Goal: Task Accomplishment & Management: Manage account settings

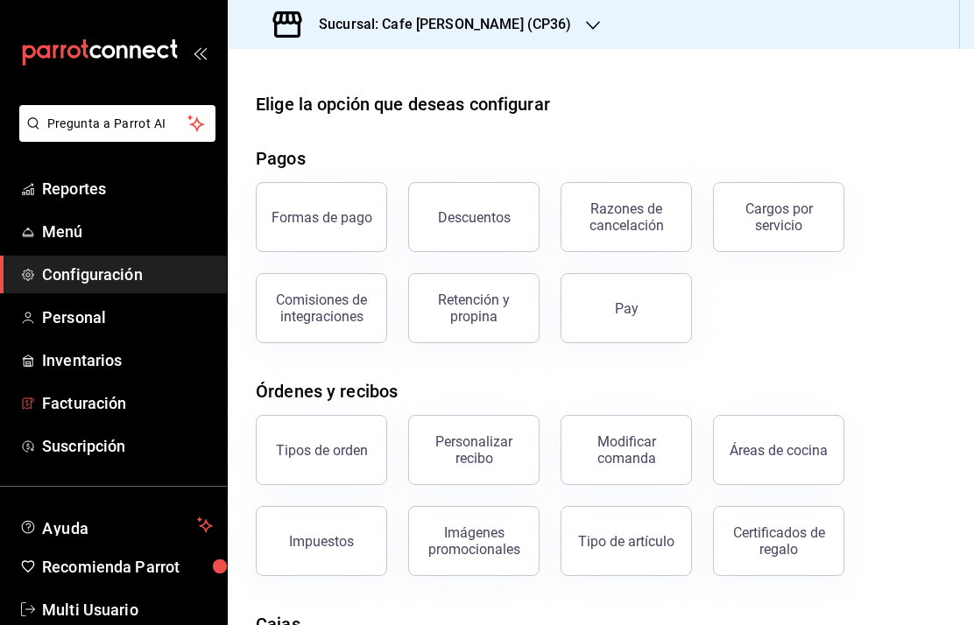
click at [89, 409] on span "Facturación" at bounding box center [127, 403] width 171 height 24
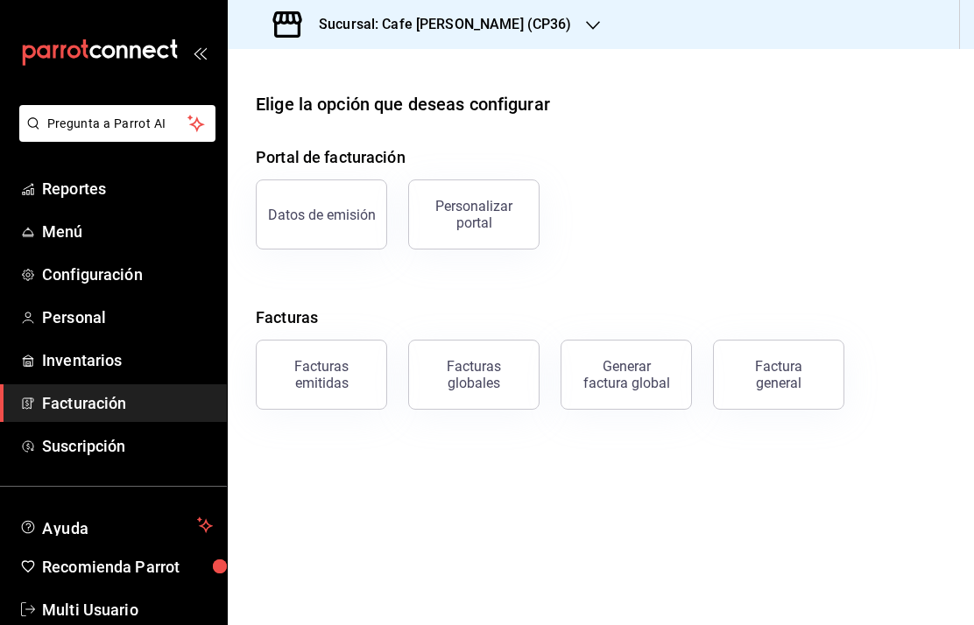
click at [319, 218] on div "Datos de emisión" at bounding box center [322, 215] width 108 height 17
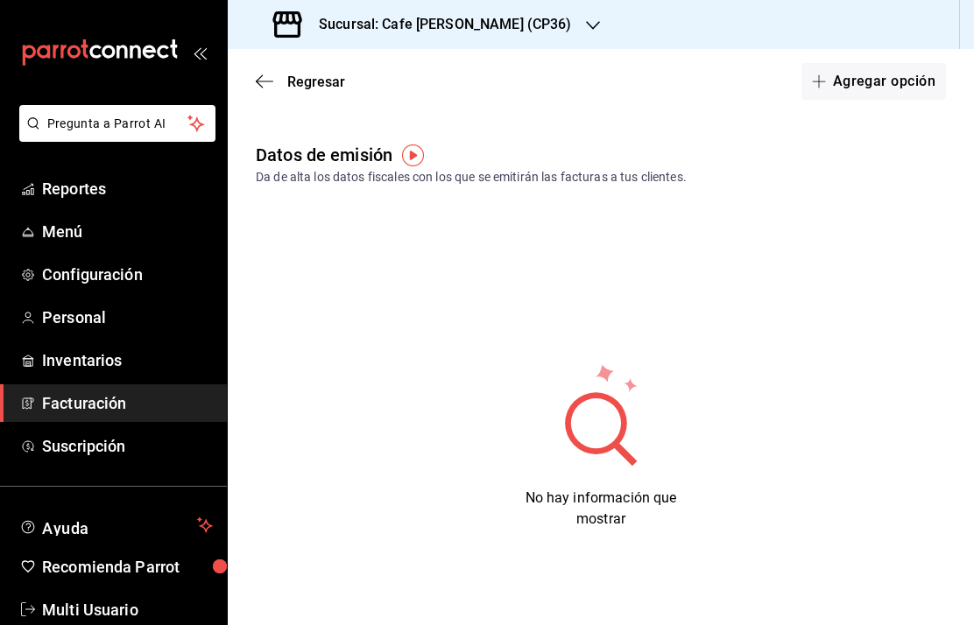
click at [867, 83] on button "Agregar opción" at bounding box center [873, 81] width 145 height 37
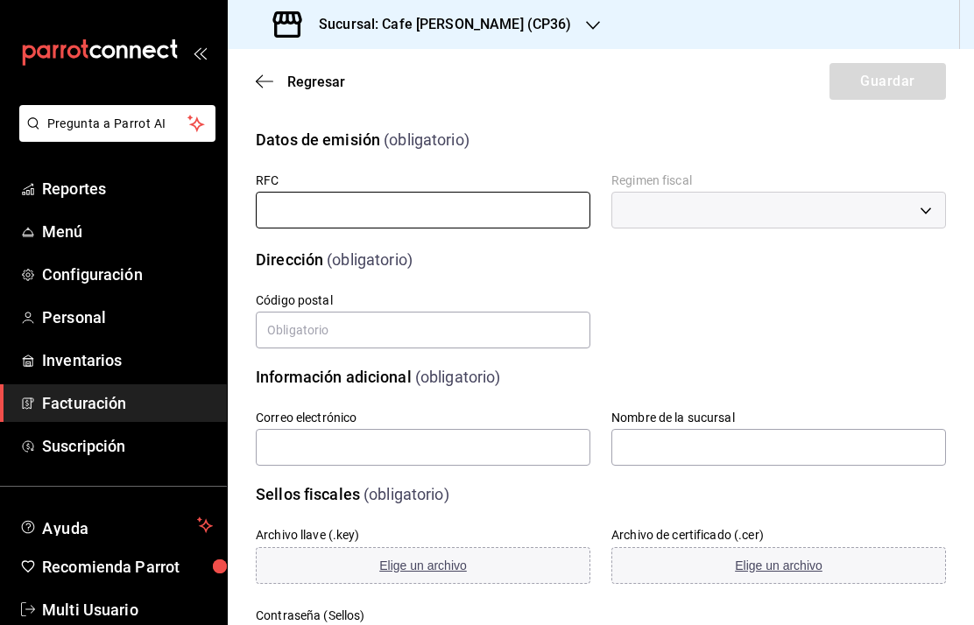
click at [335, 218] on input "text" at bounding box center [423, 210] width 335 height 37
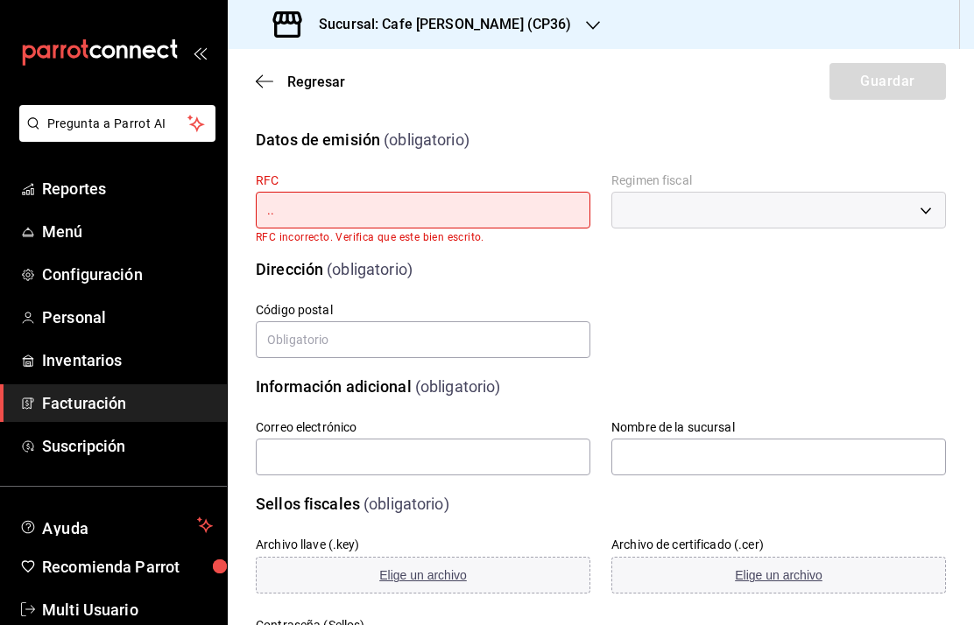
type input "."
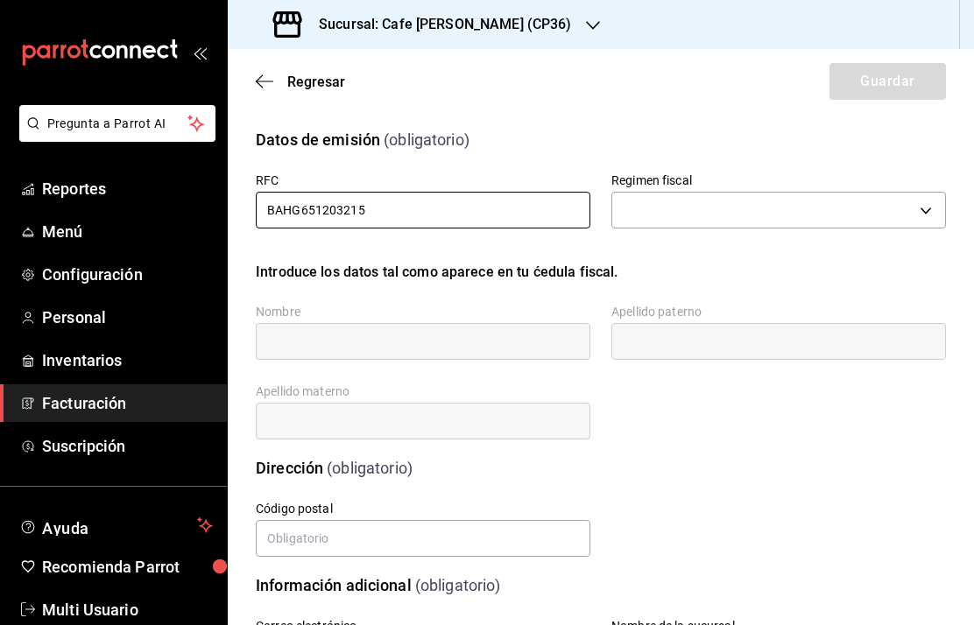
type input "BAHG651203215"
click at [931, 211] on body "Pregunta a Parrot AI Reportes Menú Configuración Personal Inventarios Facturaci…" at bounding box center [487, 312] width 974 height 625
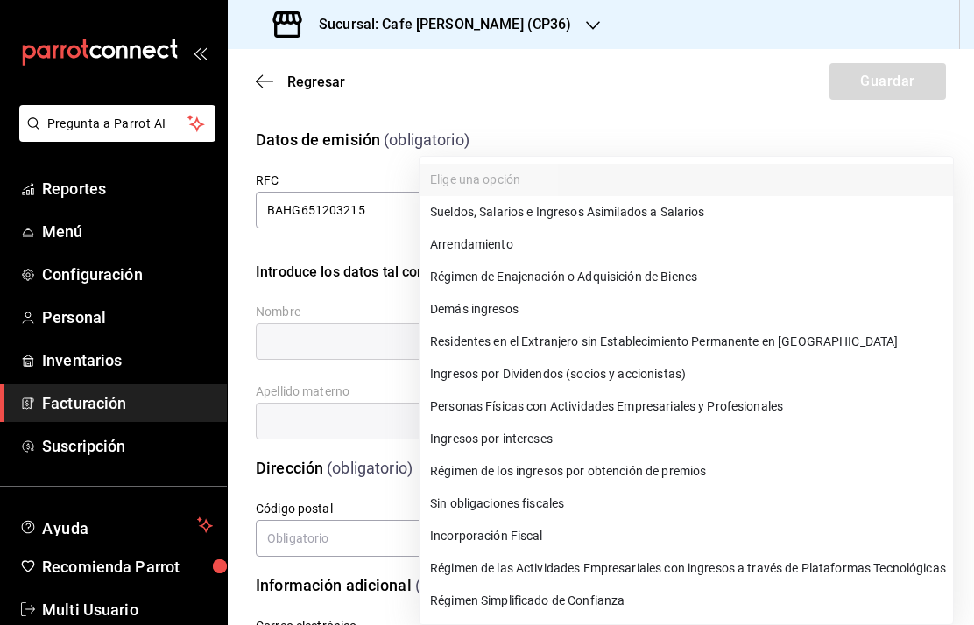
click at [539, 601] on li "Régimen Simplificado de Confianza" at bounding box center [685, 601] width 533 height 32
type input "626"
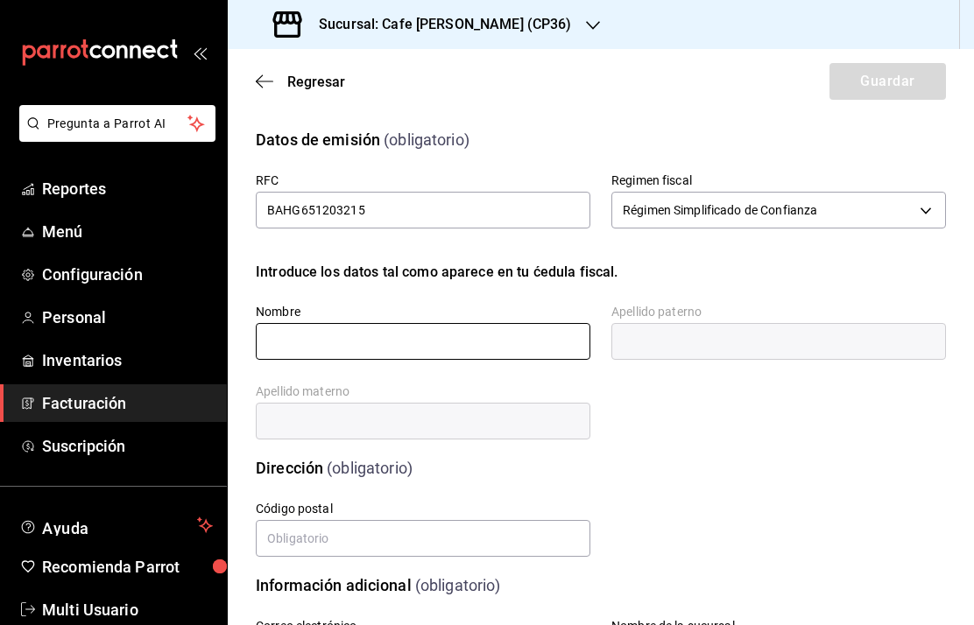
click at [300, 343] on input "text" at bounding box center [423, 341] width 335 height 37
type input "GABRIELA"
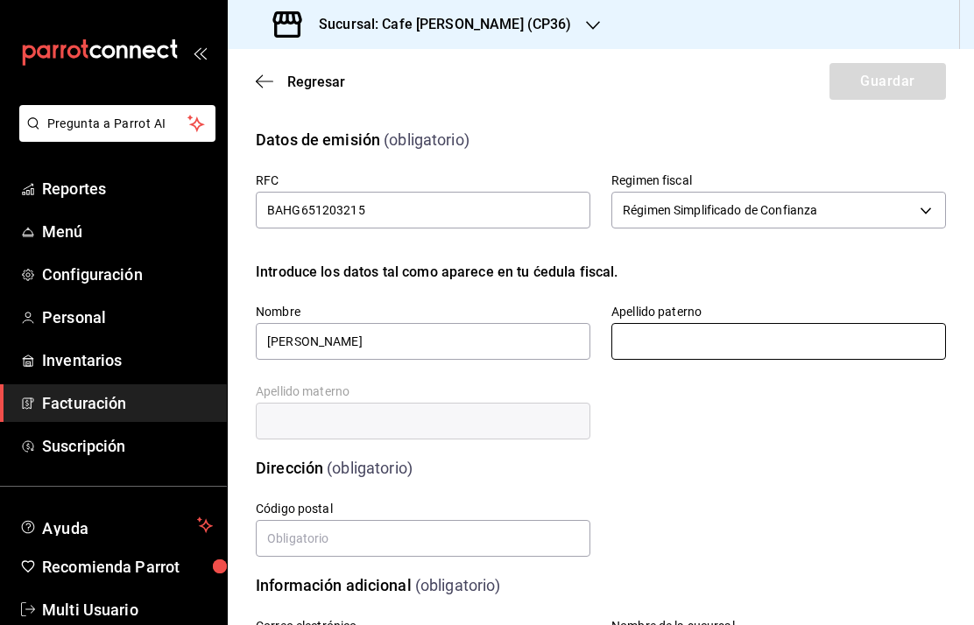
click at [673, 332] on input "text" at bounding box center [778, 341] width 335 height 37
type input "BAUR"
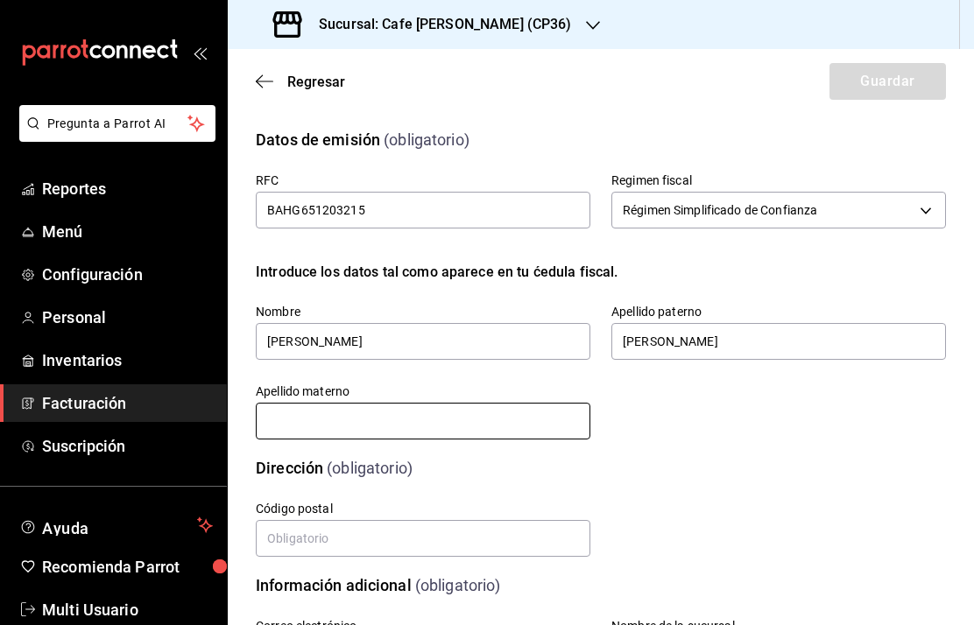
click at [478, 417] on input "text" at bounding box center [423, 421] width 335 height 37
type input "HOFMANN"
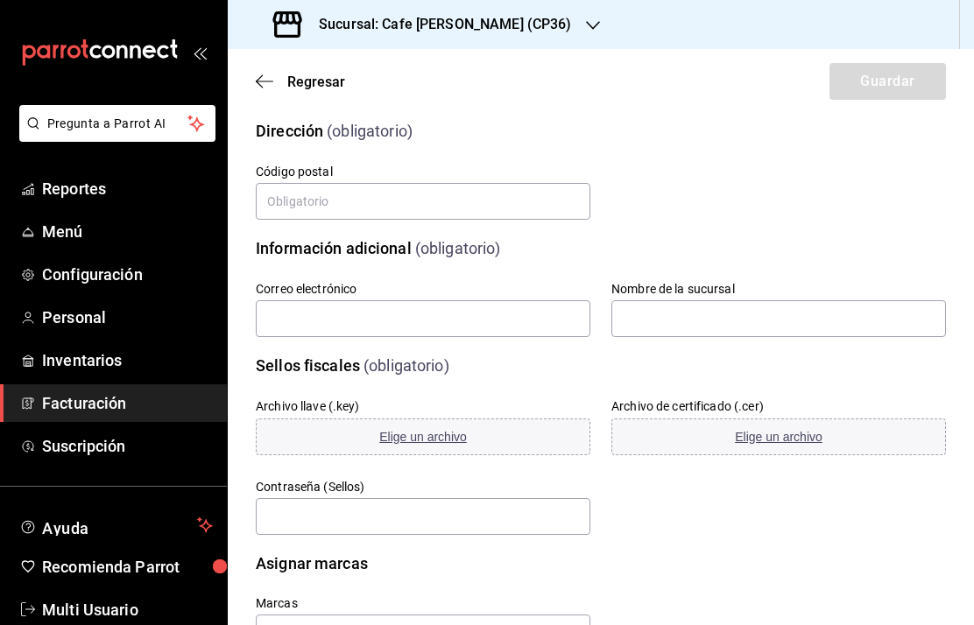
scroll to position [336, 0]
click at [356, 202] on input "text" at bounding box center [423, 202] width 335 height 37
type input "91000"
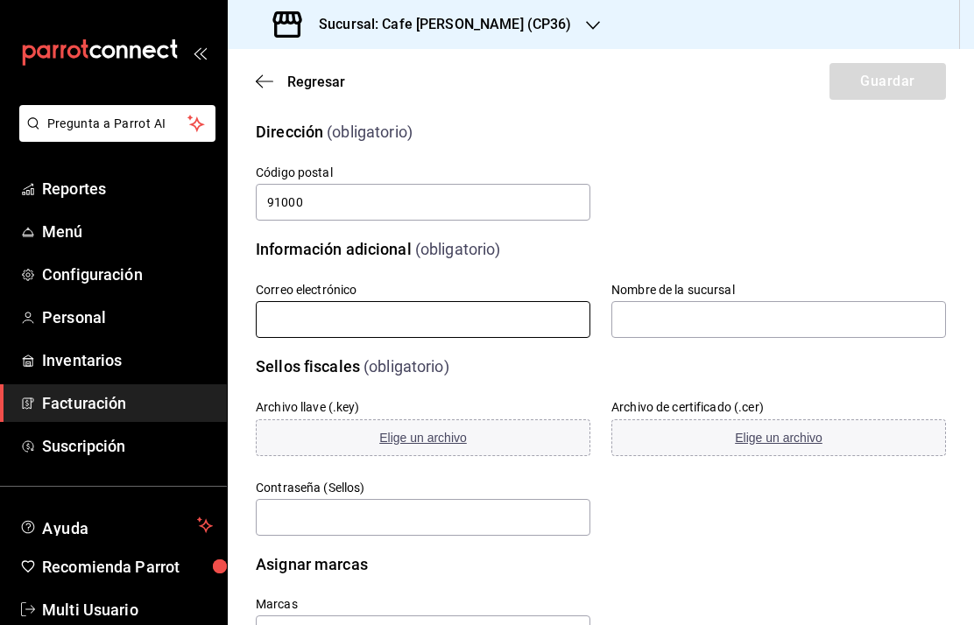
click at [440, 318] on input "text" at bounding box center [423, 319] width 335 height 37
type input "gabibaur@hotmail.com"
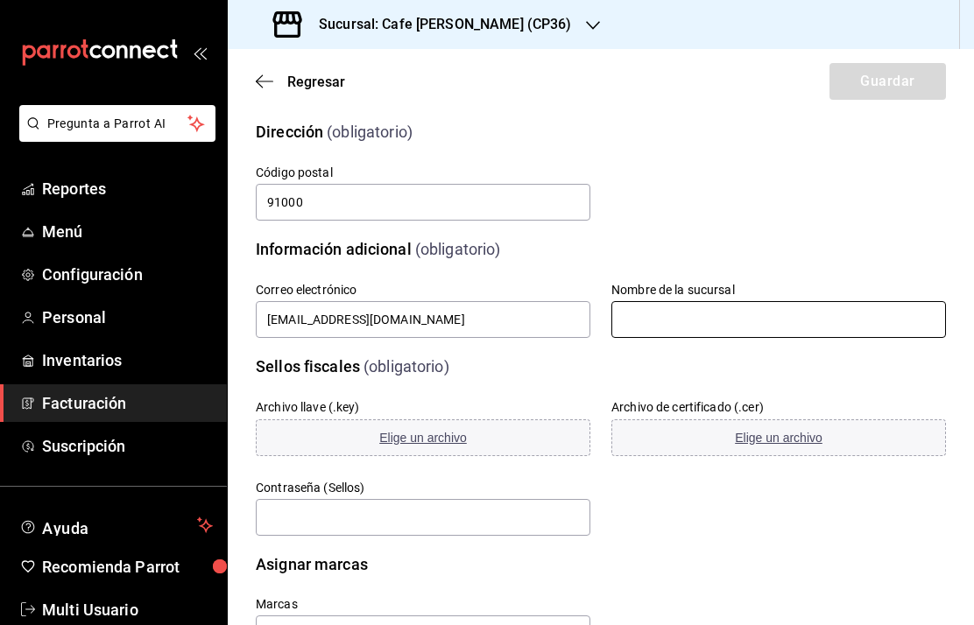
click at [685, 321] on input "text" at bounding box center [778, 319] width 335 height 37
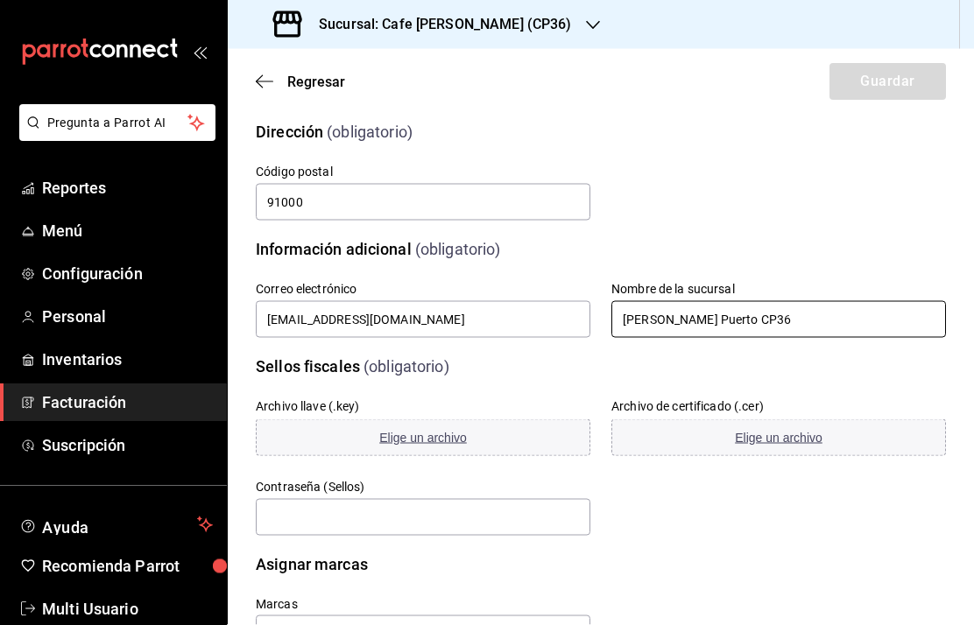
scroll to position [70, 0]
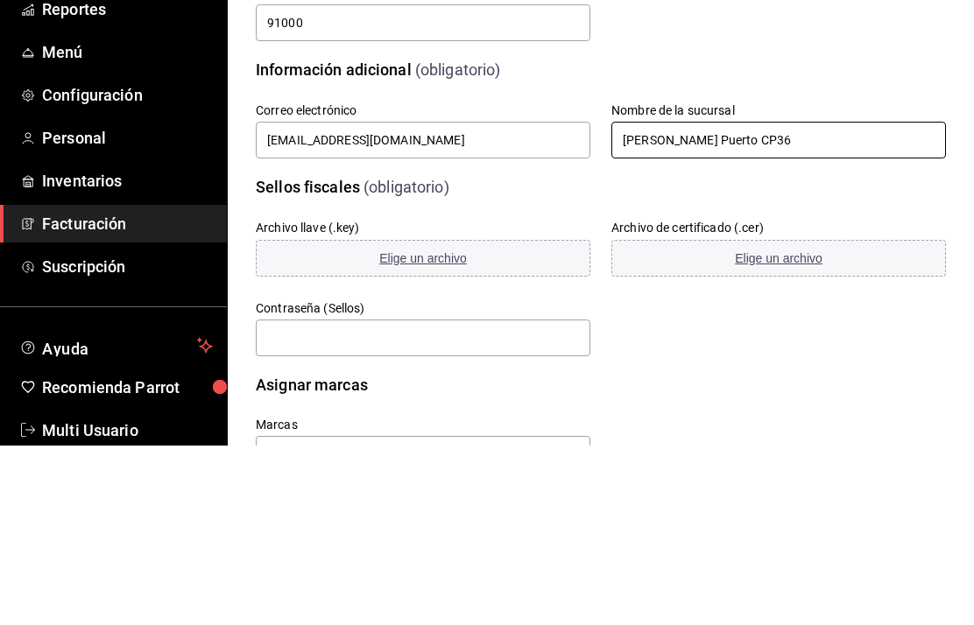
type input "Carrillo Puerto CP36"
click at [412, 431] on span "Elige un archivo" at bounding box center [423, 438] width 88 height 14
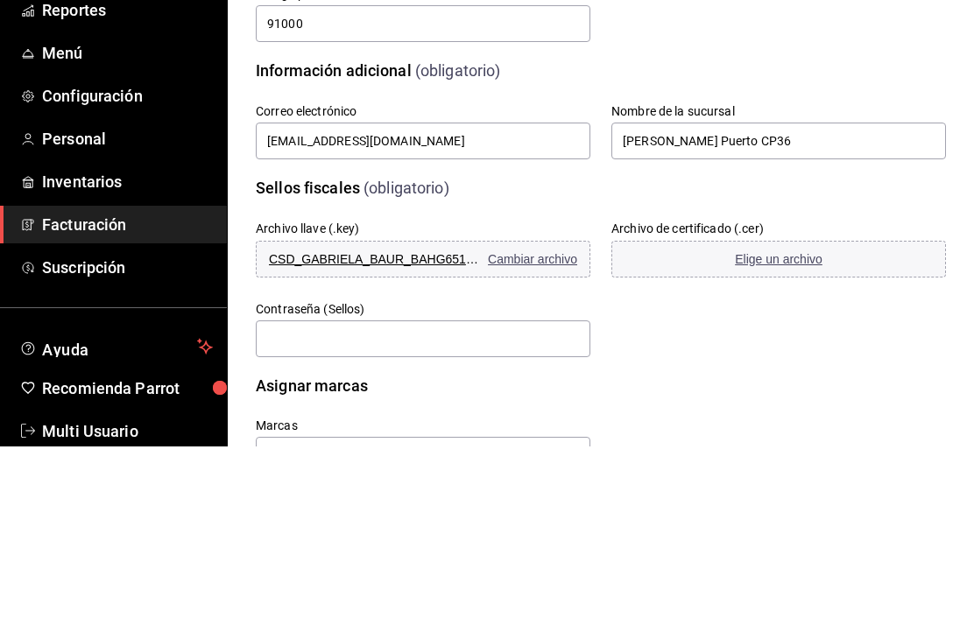
click at [774, 431] on span "Elige un archivo" at bounding box center [779, 438] width 88 height 14
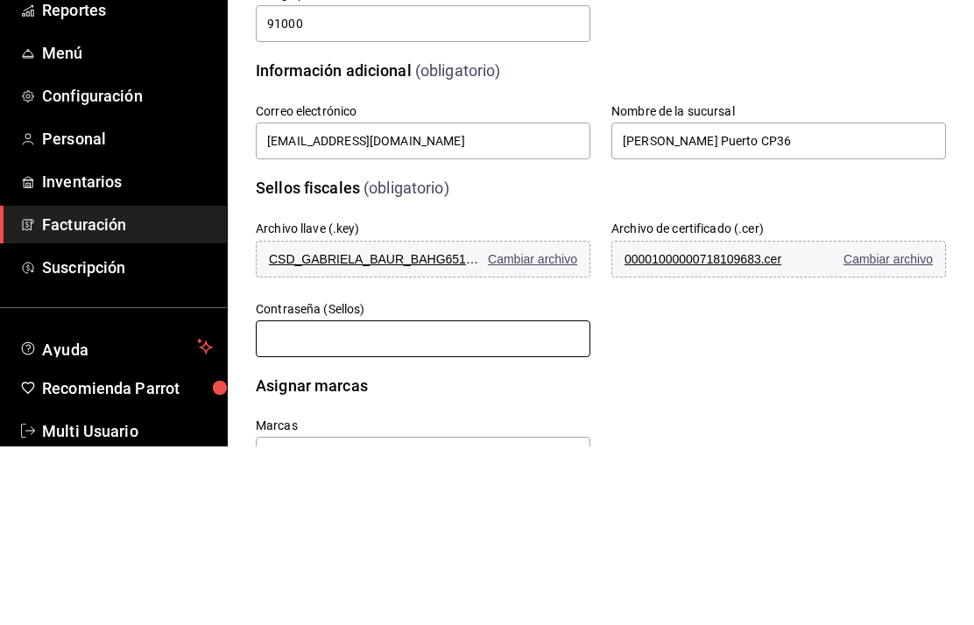
click at [386, 499] on input "text" at bounding box center [423, 517] width 335 height 37
type input "651203gab"
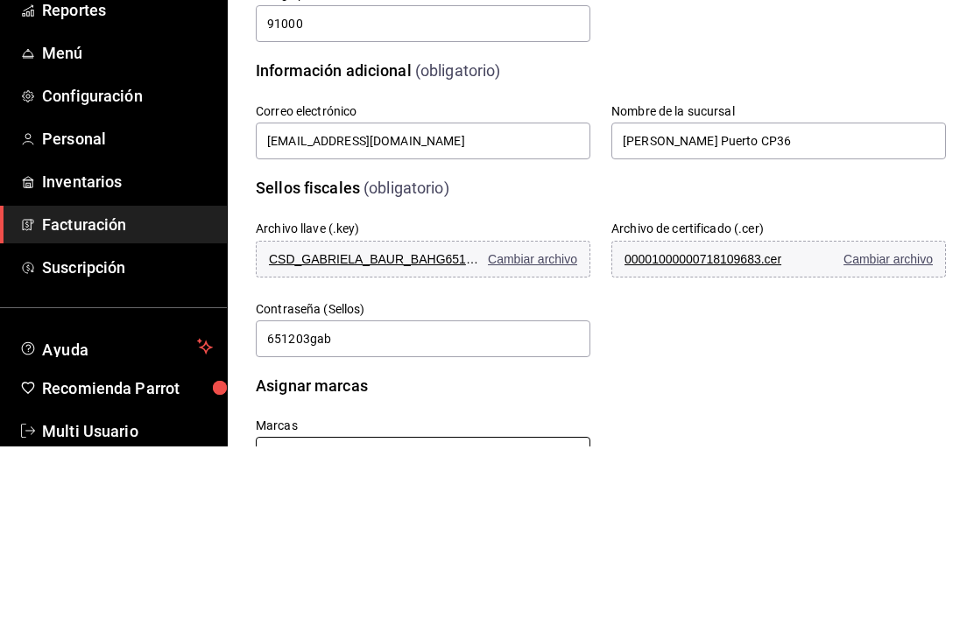
click at [333, 616] on input "text" at bounding box center [423, 634] width 335 height 37
click at [326, 581] on li "Cafe Moreto - CP36" at bounding box center [423, 595] width 335 height 29
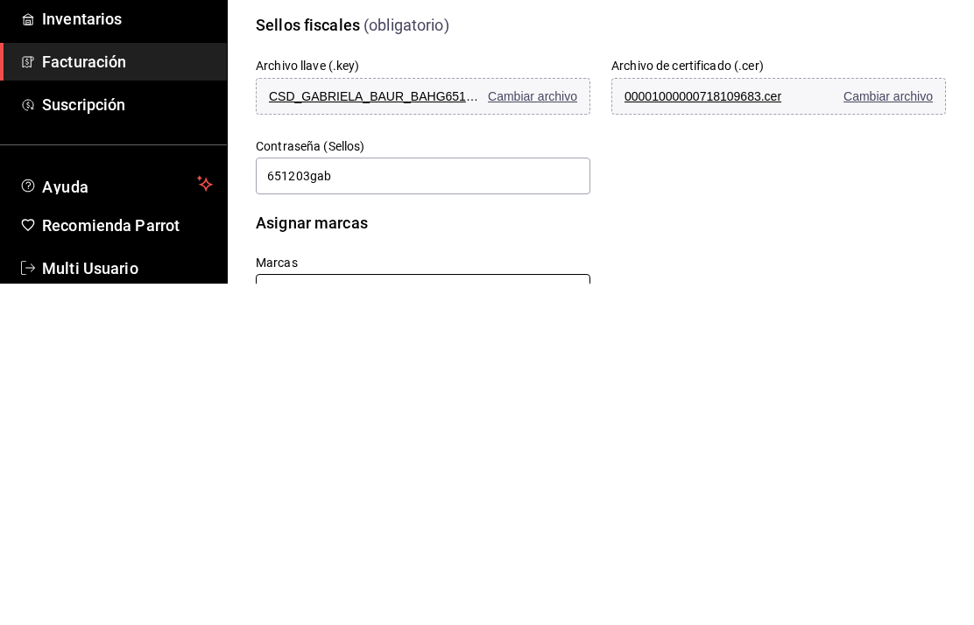
scroll to position [0, 0]
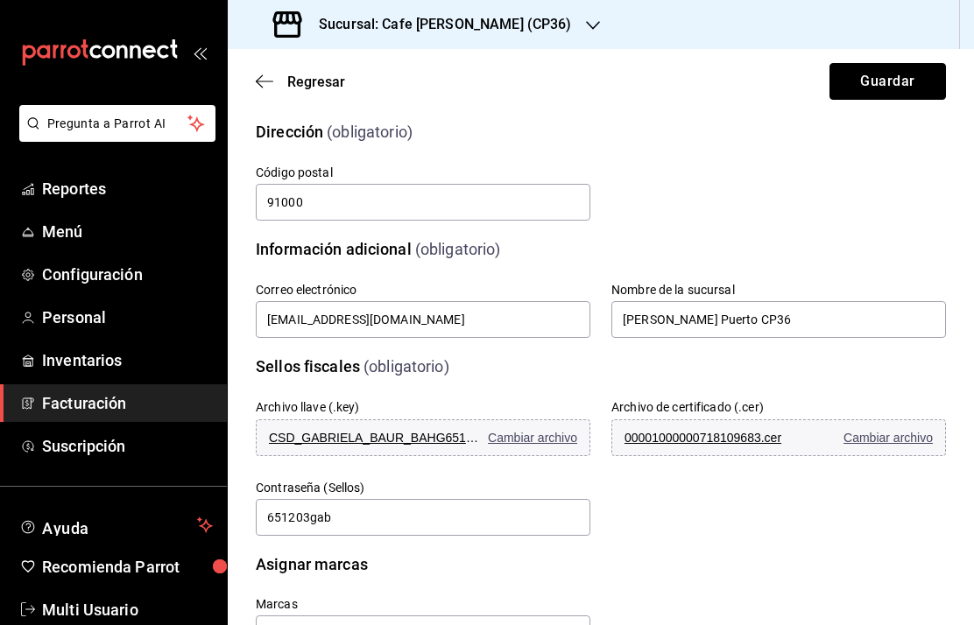
click at [883, 81] on button "Guardar" at bounding box center [887, 81] width 116 height 37
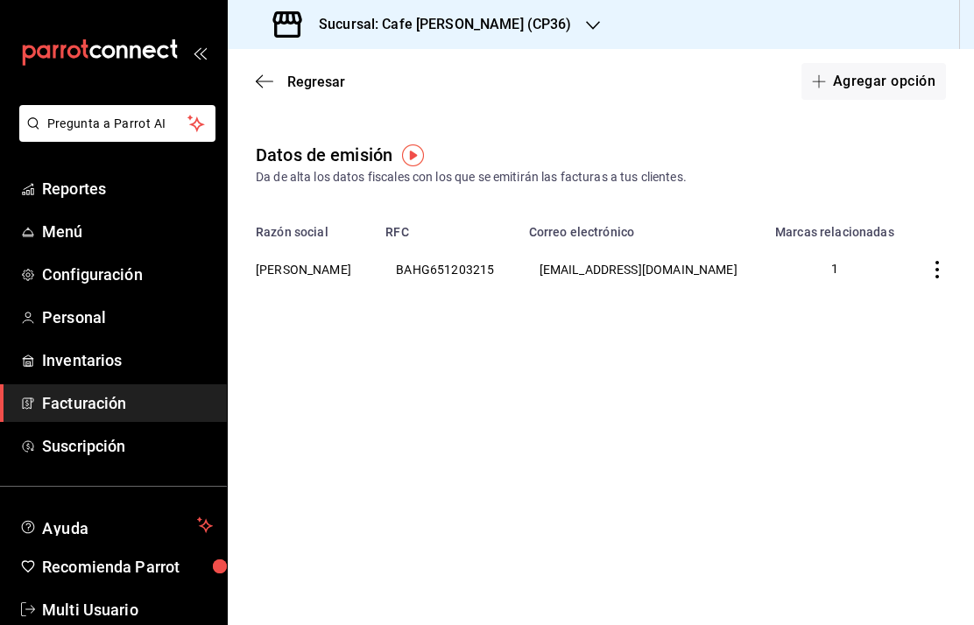
click at [938, 268] on icon "button" at bounding box center [937, 270] width 18 height 18
click at [879, 359] on div at bounding box center [487, 312] width 974 height 625
click at [491, 26] on h3 "Sucursal: Cafe Moretto (CP36)" at bounding box center [438, 24] width 267 height 21
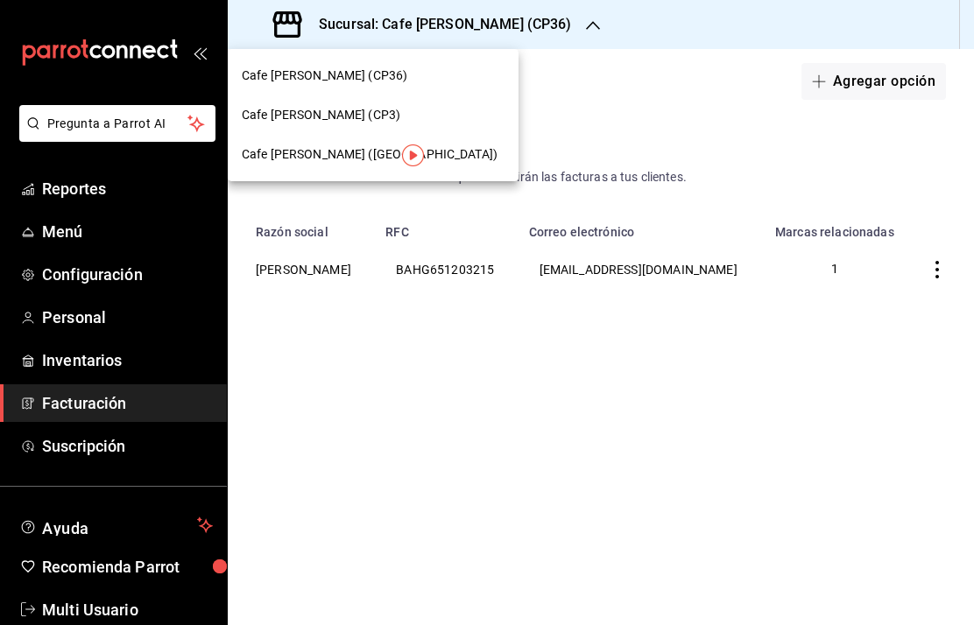
click at [328, 118] on span "Cafe Moretto (CP3)" at bounding box center [321, 115] width 159 height 18
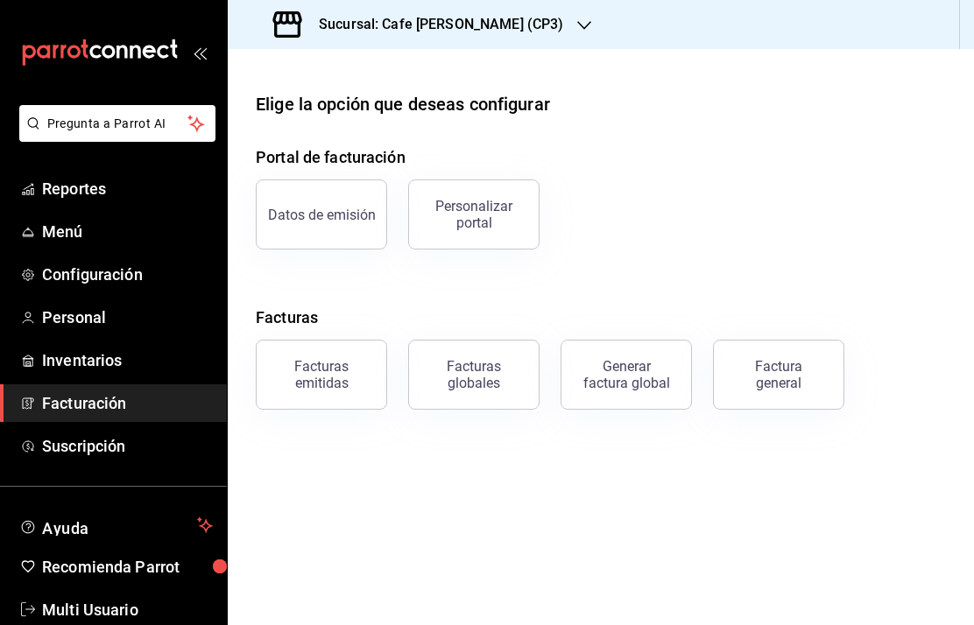
click at [322, 222] on div "Datos de emisión" at bounding box center [322, 215] width 108 height 17
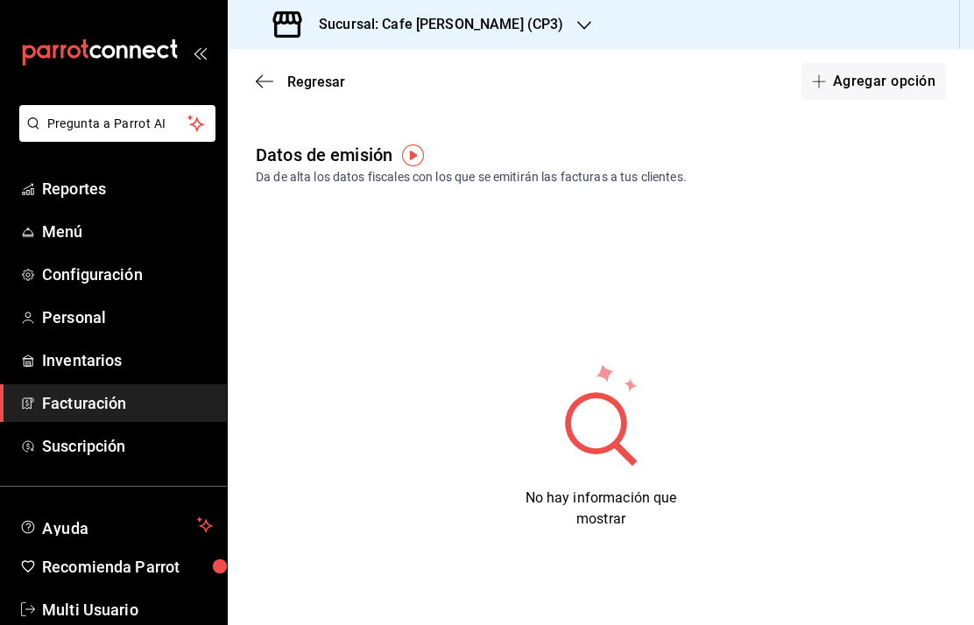
click at [872, 86] on button "Agregar opción" at bounding box center [873, 81] width 145 height 37
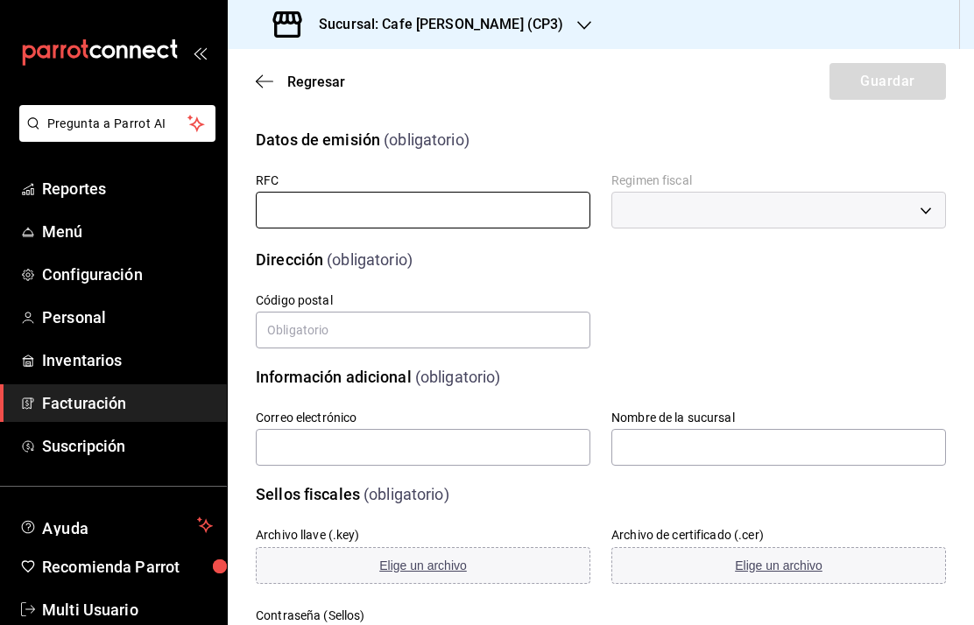
click at [298, 210] on input "text" at bounding box center [423, 210] width 335 height 37
click at [63, 411] on span "Facturación" at bounding box center [127, 403] width 171 height 24
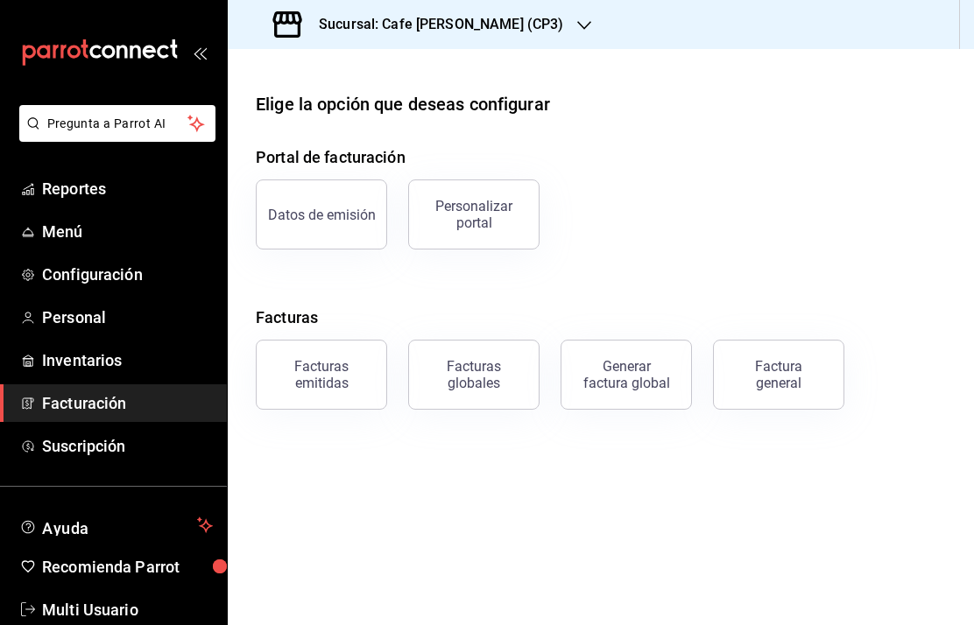
click at [332, 207] on div "Datos de emisión" at bounding box center [322, 215] width 108 height 17
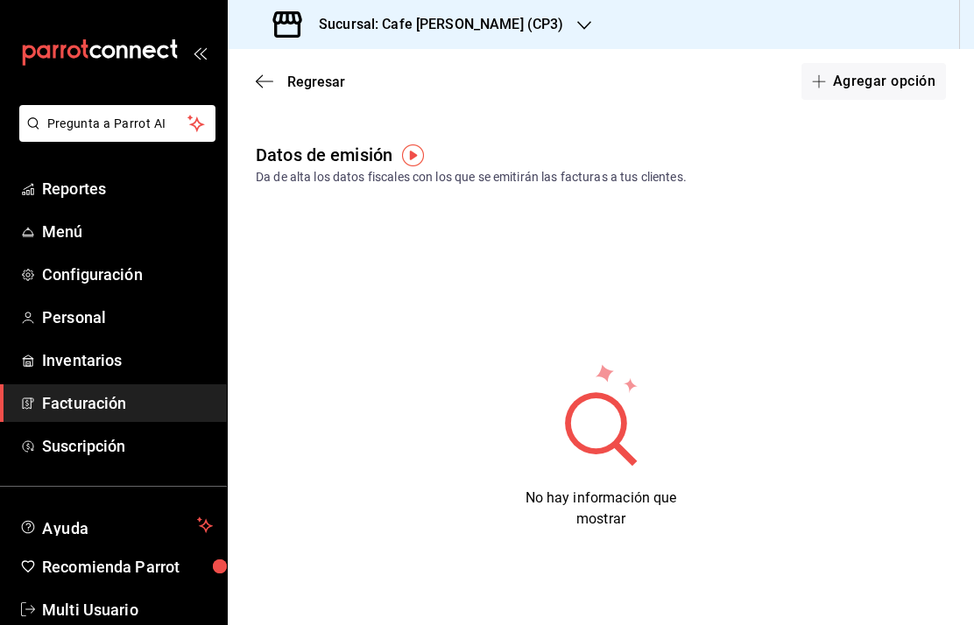
click at [868, 75] on button "Agregar opción" at bounding box center [873, 81] width 145 height 37
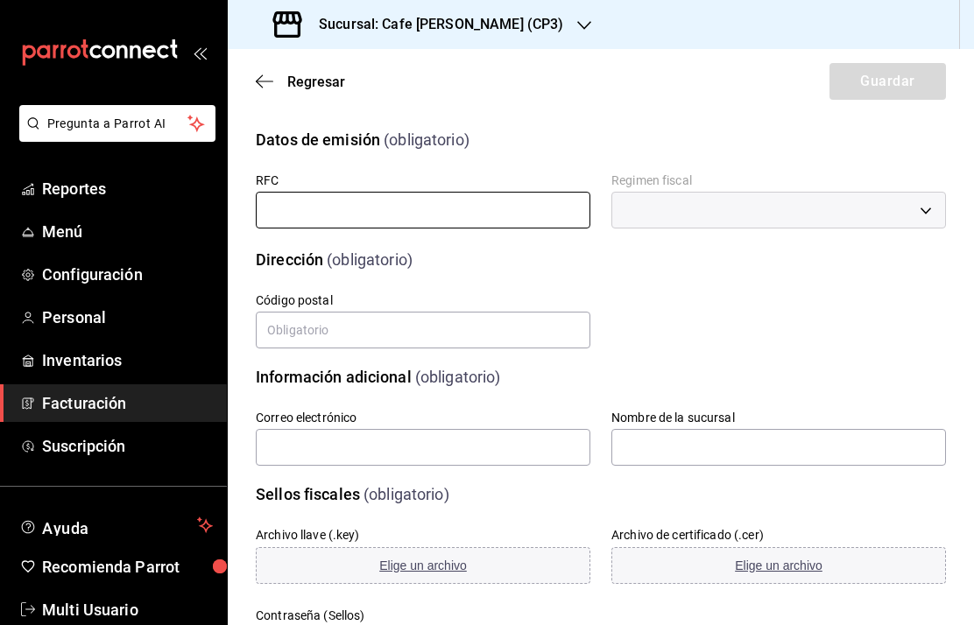
click at [423, 207] on input "text" at bounding box center [423, 210] width 335 height 37
click at [297, 203] on input "text" at bounding box center [423, 210] width 335 height 37
click at [298, 209] on input "text" at bounding box center [423, 210] width 335 height 37
click at [300, 209] on input "text" at bounding box center [423, 210] width 335 height 37
click at [312, 209] on input "text" at bounding box center [423, 210] width 335 height 37
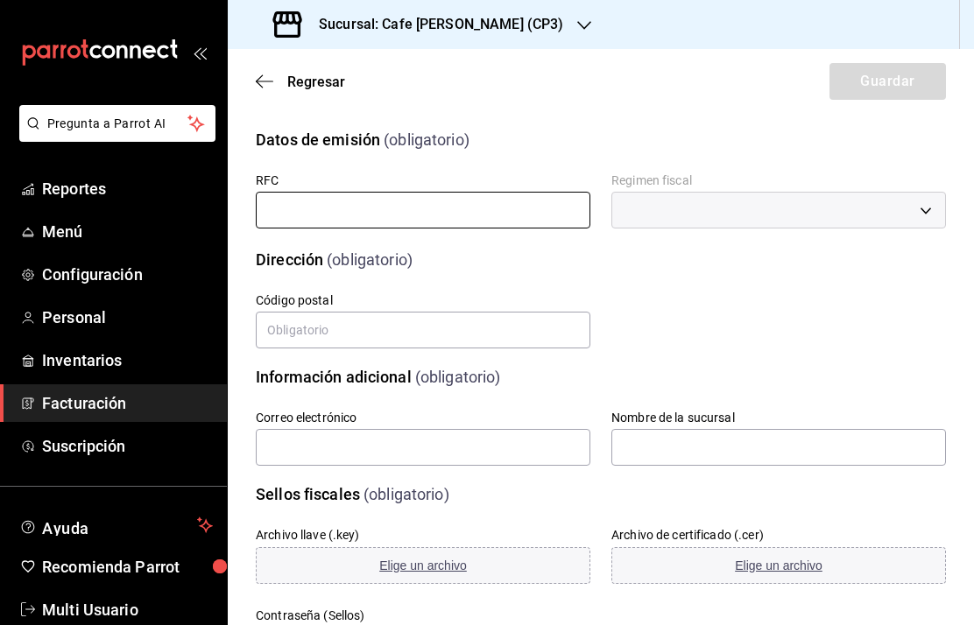
type input "Y"
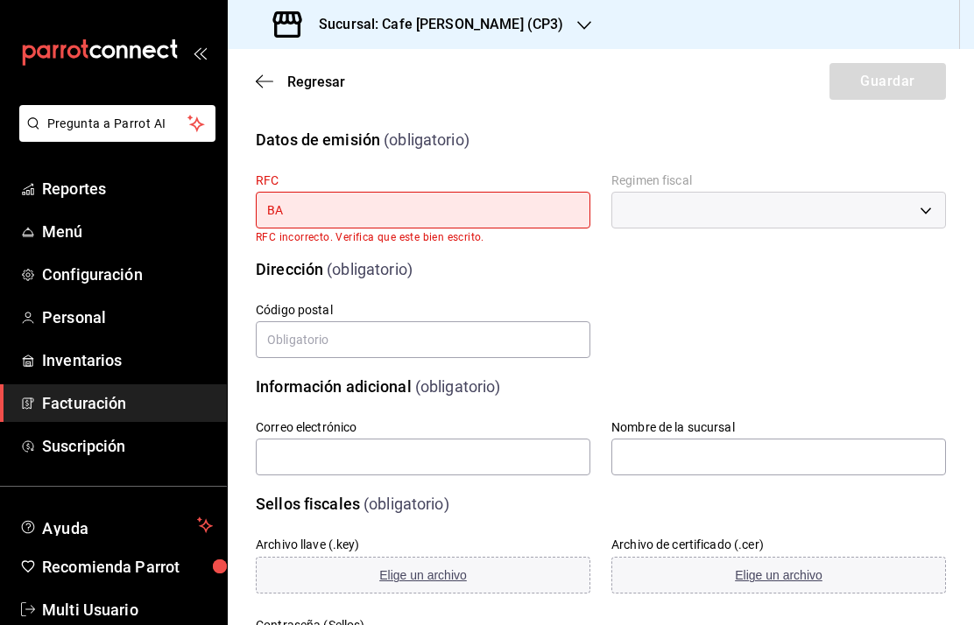
type input "B"
click at [373, 215] on input "BA HG 65 12 03 21 5" at bounding box center [423, 210] width 335 height 37
click at [397, 208] on input "B HG 65 12 03 5" at bounding box center [423, 210] width 335 height 37
type input "B"
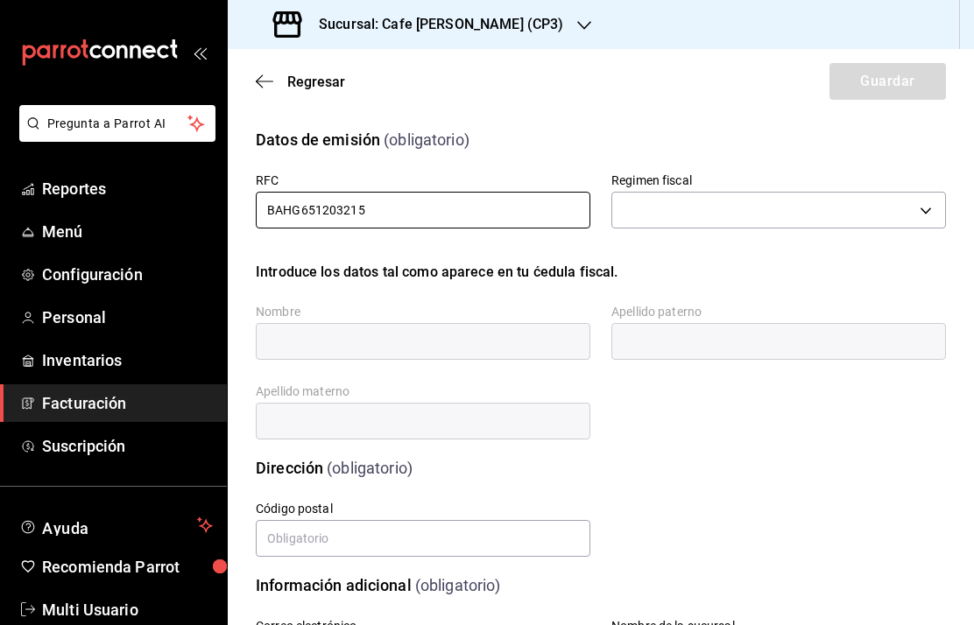
type input "BAHG651203215"
click at [683, 214] on body "Pregunta a Parrot AI Reportes Menú Configuración Personal Inventarios Facturaci…" at bounding box center [487, 312] width 974 height 625
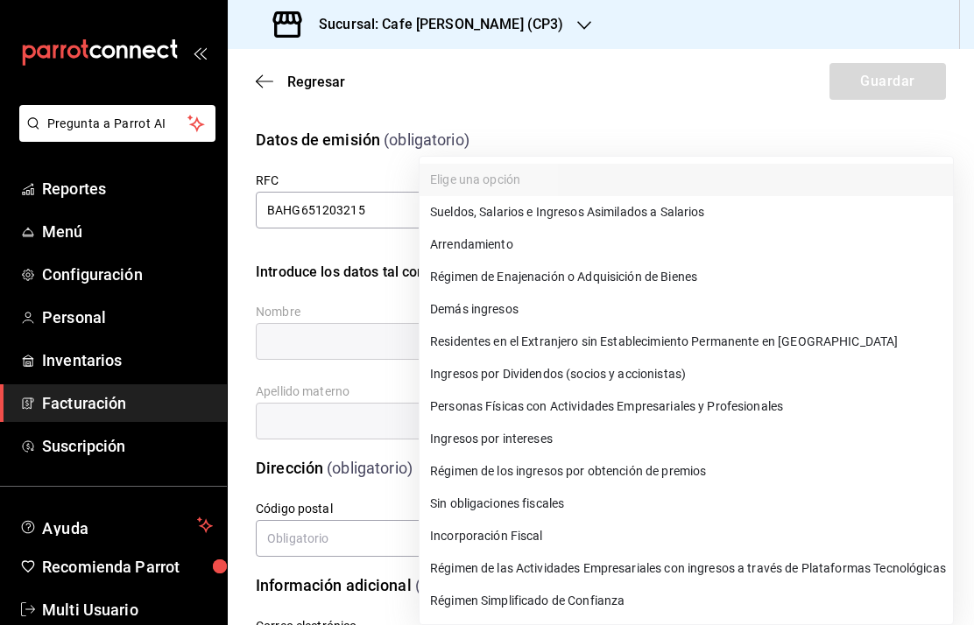
click at [575, 605] on li "Régimen Simplificado de Confianza" at bounding box center [685, 601] width 533 height 32
type input "626"
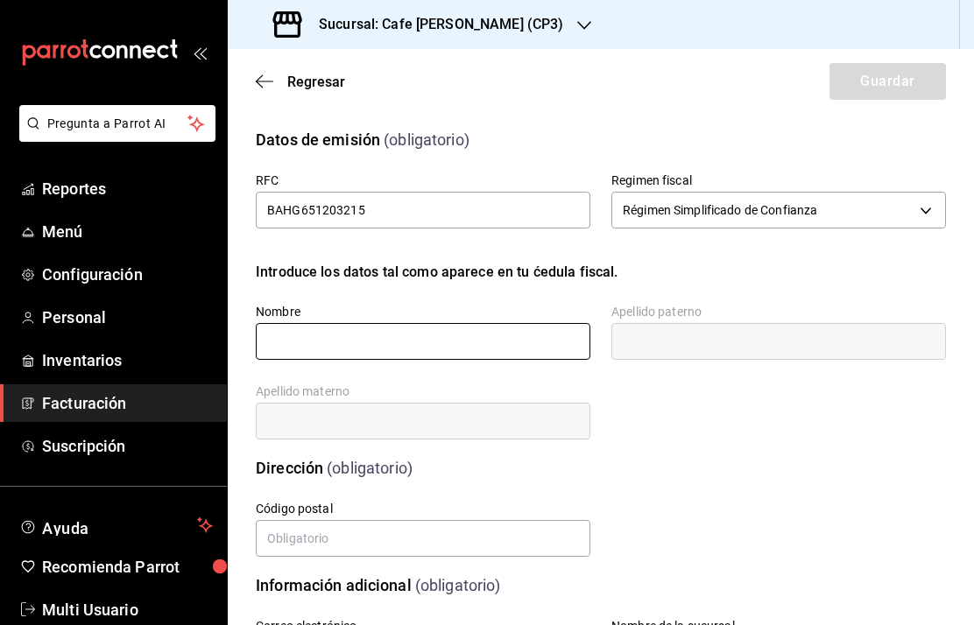
click at [289, 347] on input "text" at bounding box center [423, 341] width 335 height 37
type input "GABRIELA"
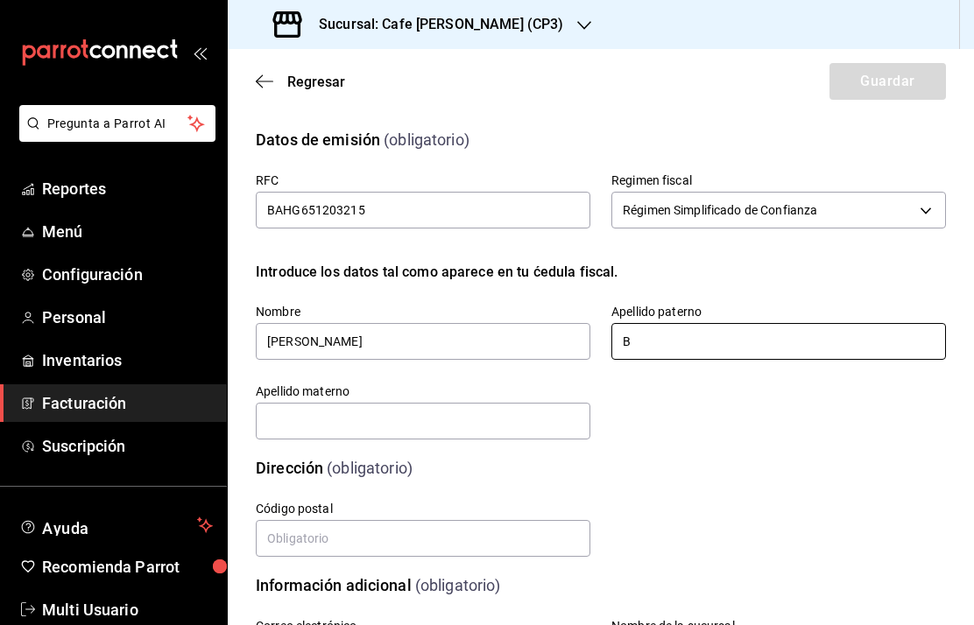
type input "B"
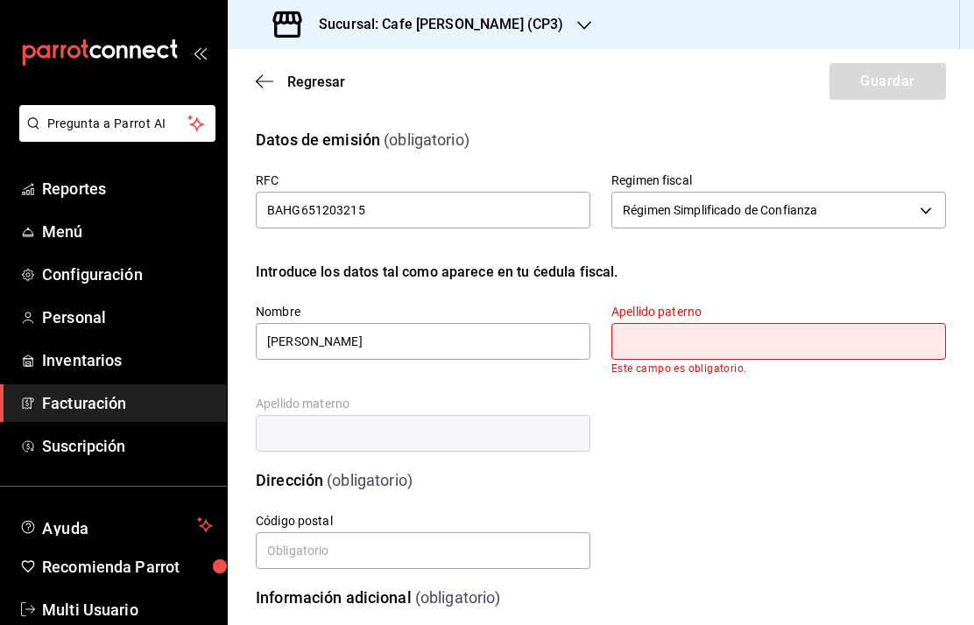
type input "BAUR"
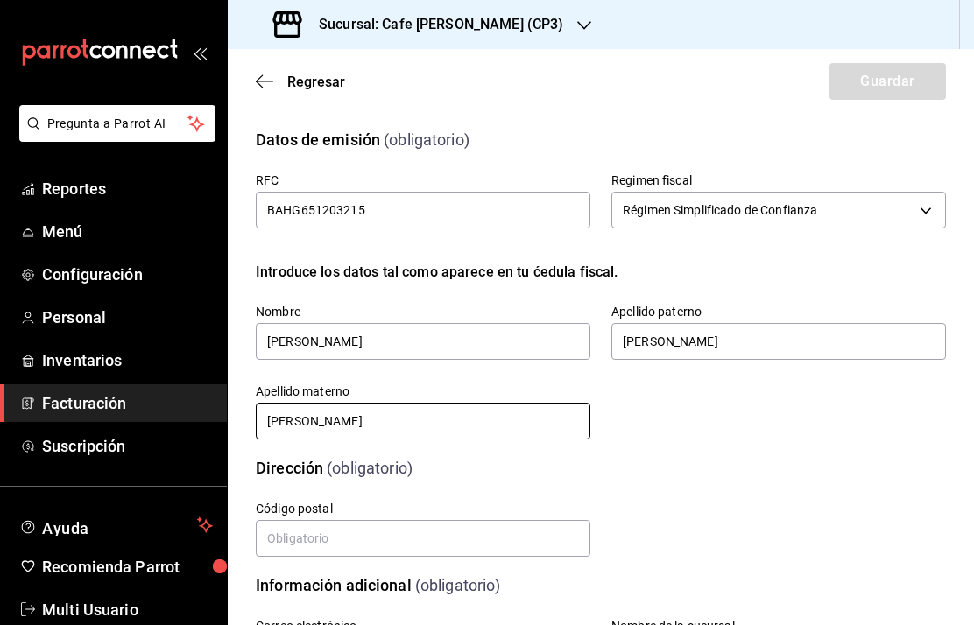
type input "HOFMANN"
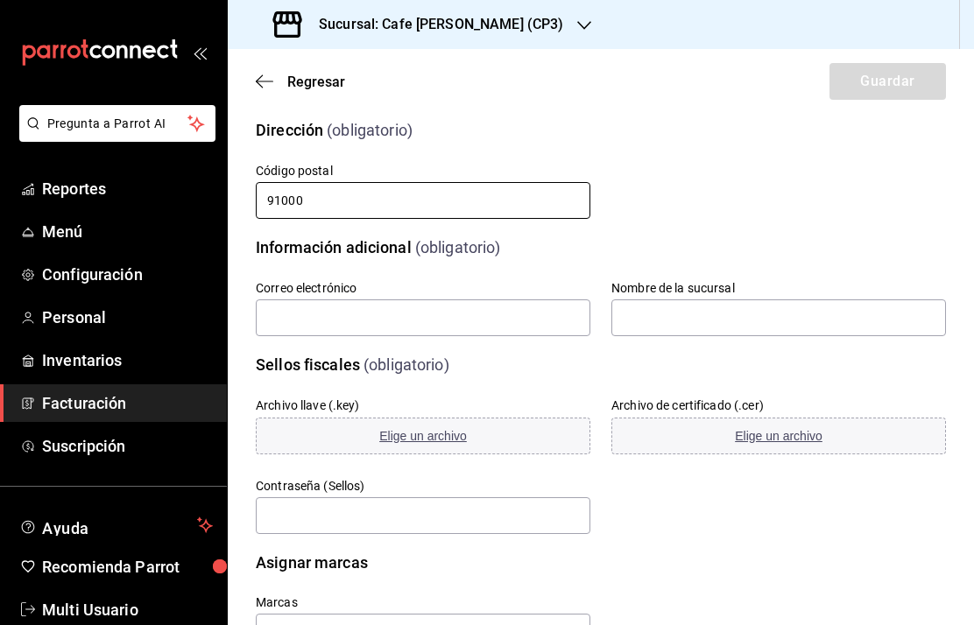
scroll to position [336, 0]
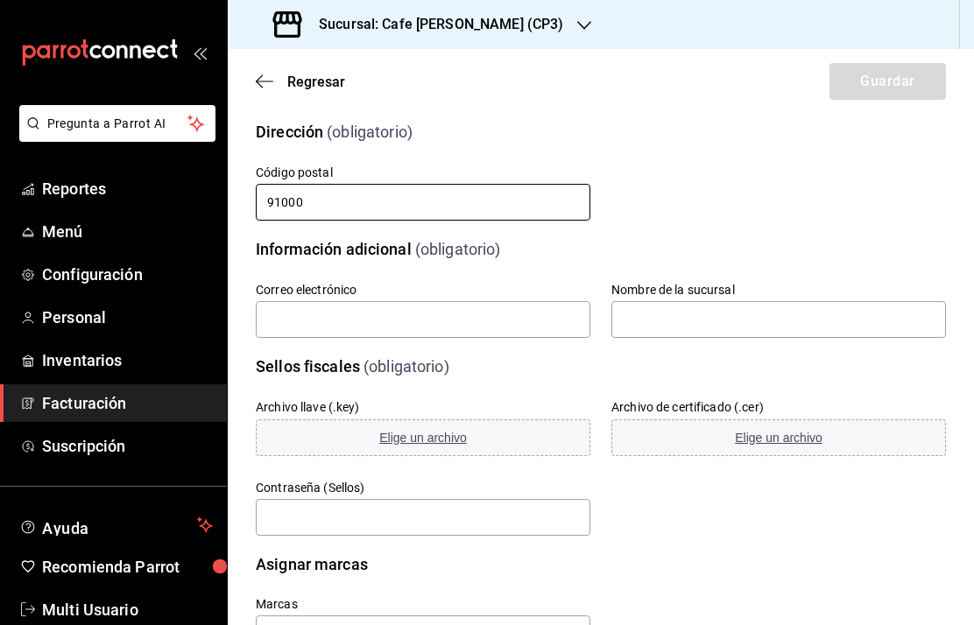
type input "91000"
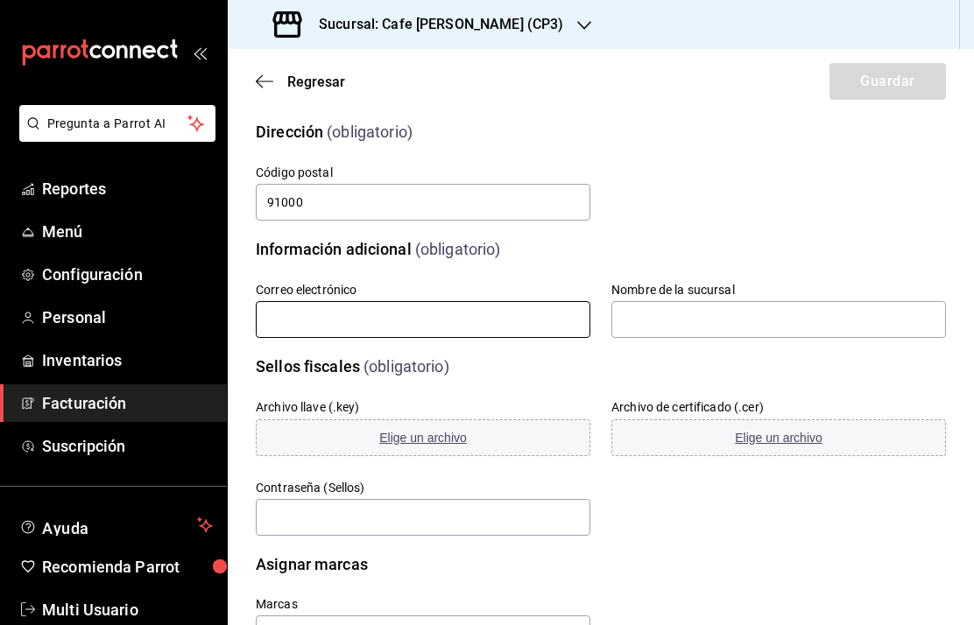
click at [274, 321] on input "text" at bounding box center [423, 319] width 335 height 37
click at [363, 321] on input "text" at bounding box center [423, 319] width 335 height 37
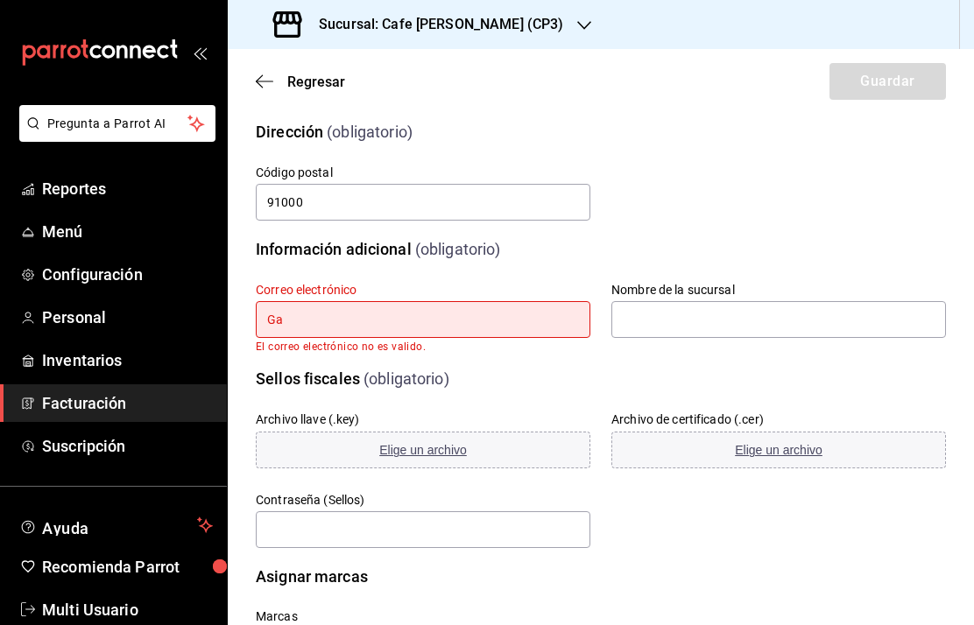
type input "G"
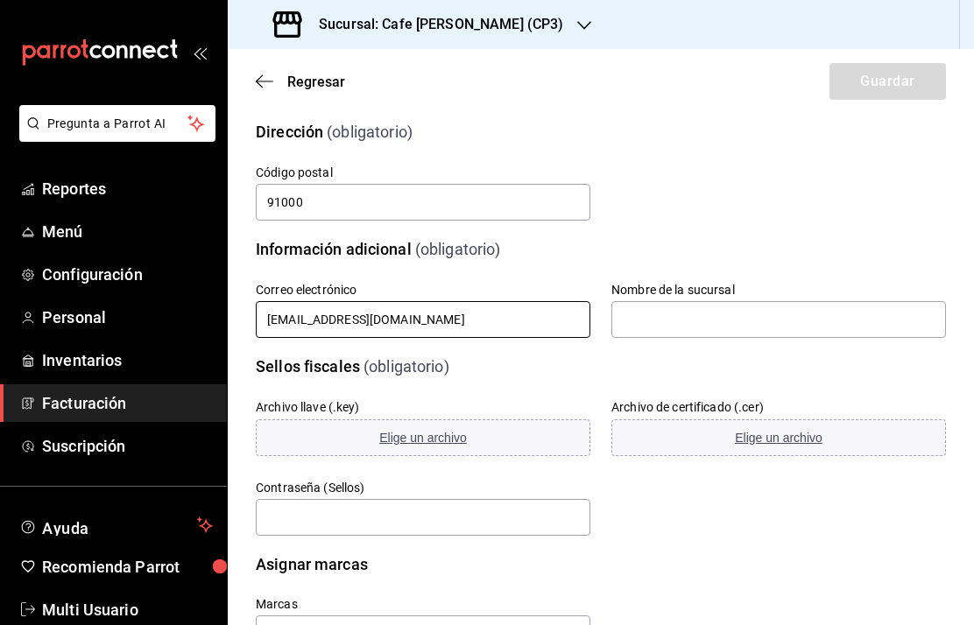
type input "gabibaur@hotmail.com"
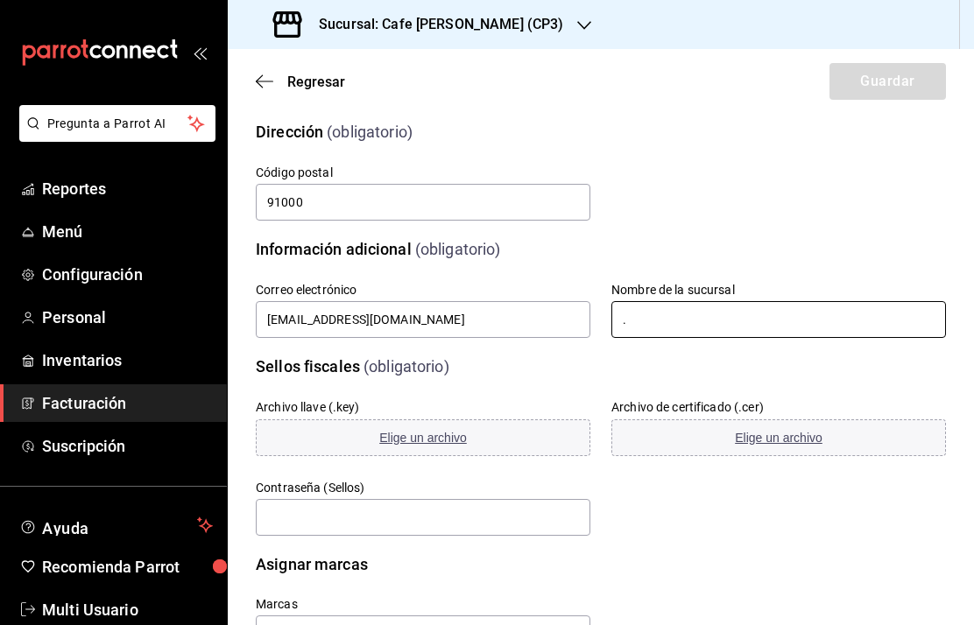
type input "."
type input "Cafe Moretto CP3"
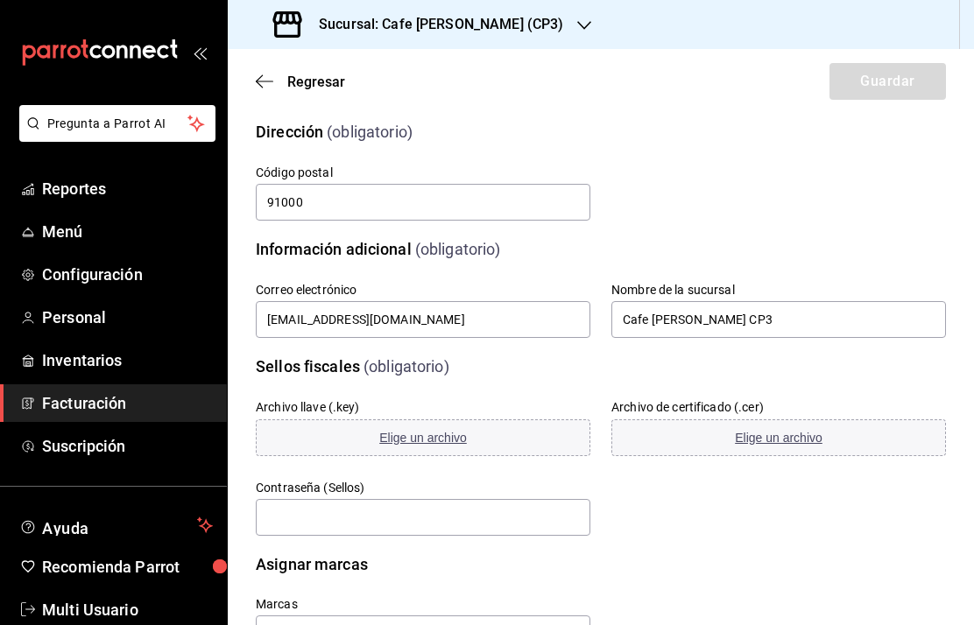
click at [430, 440] on span "Elige un archivo" at bounding box center [423, 438] width 88 height 14
click at [772, 441] on span "Elige un archivo" at bounding box center [779, 438] width 88 height 14
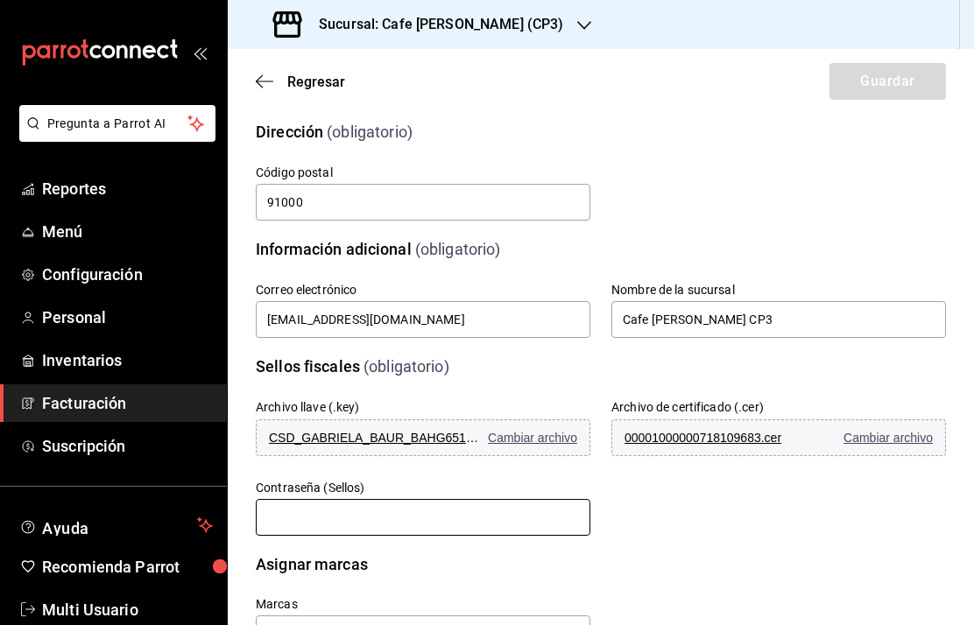
click at [288, 526] on input "text" at bounding box center [423, 517] width 335 height 37
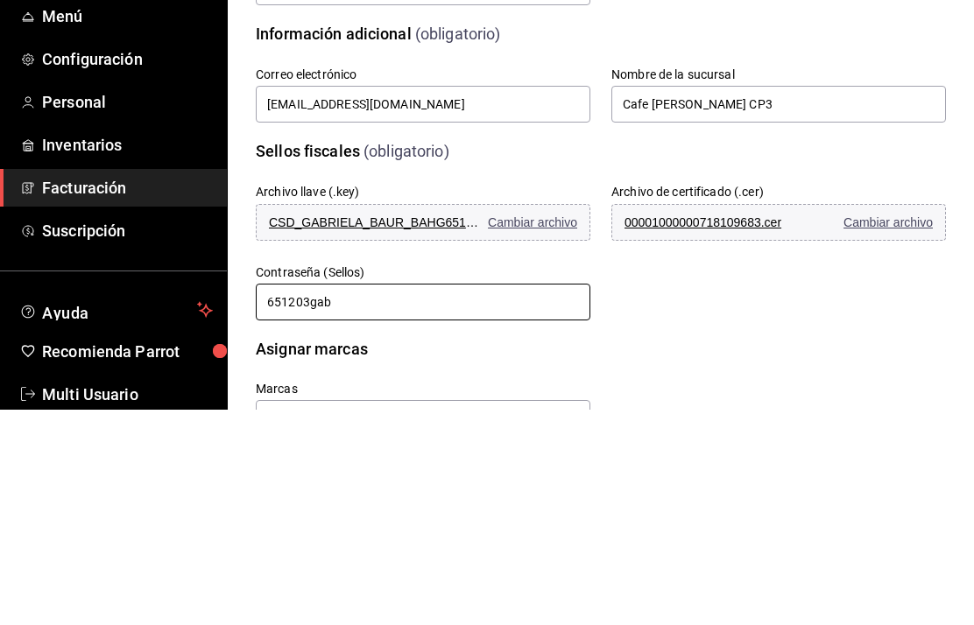
scroll to position [71, 0]
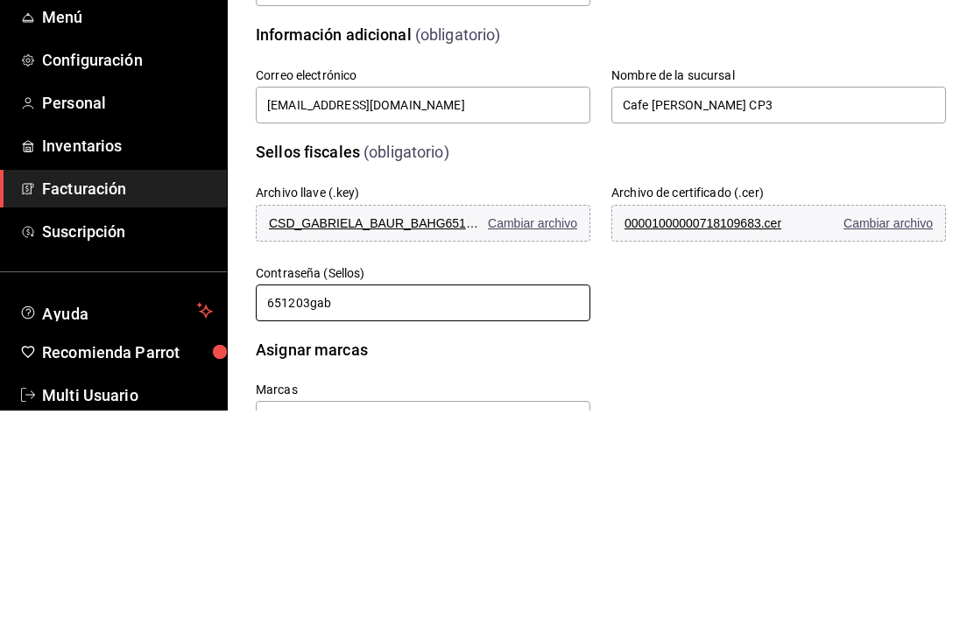
type input "651203gab"
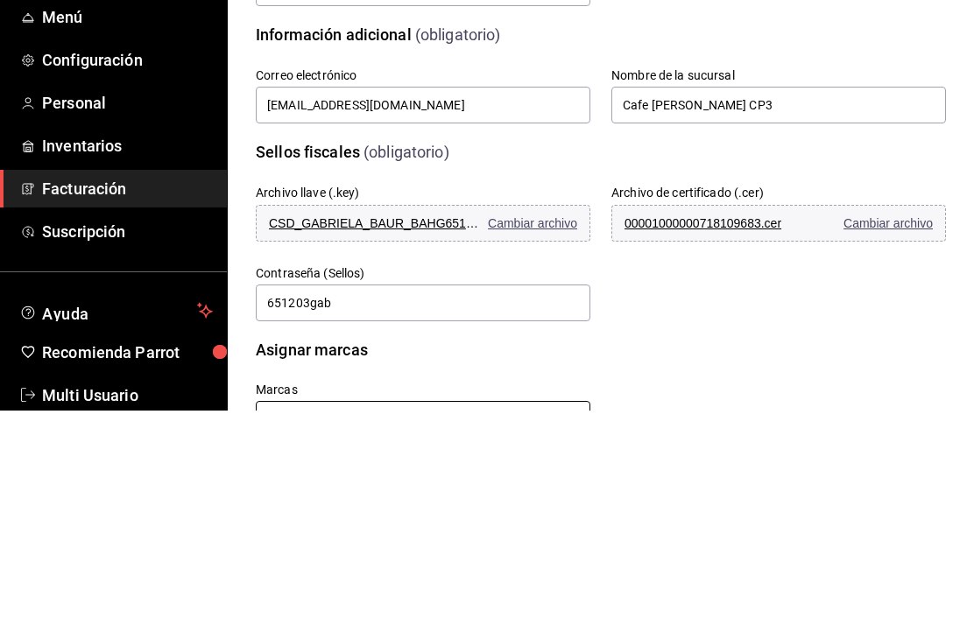
click at [266, 616] on input "text" at bounding box center [423, 634] width 335 height 37
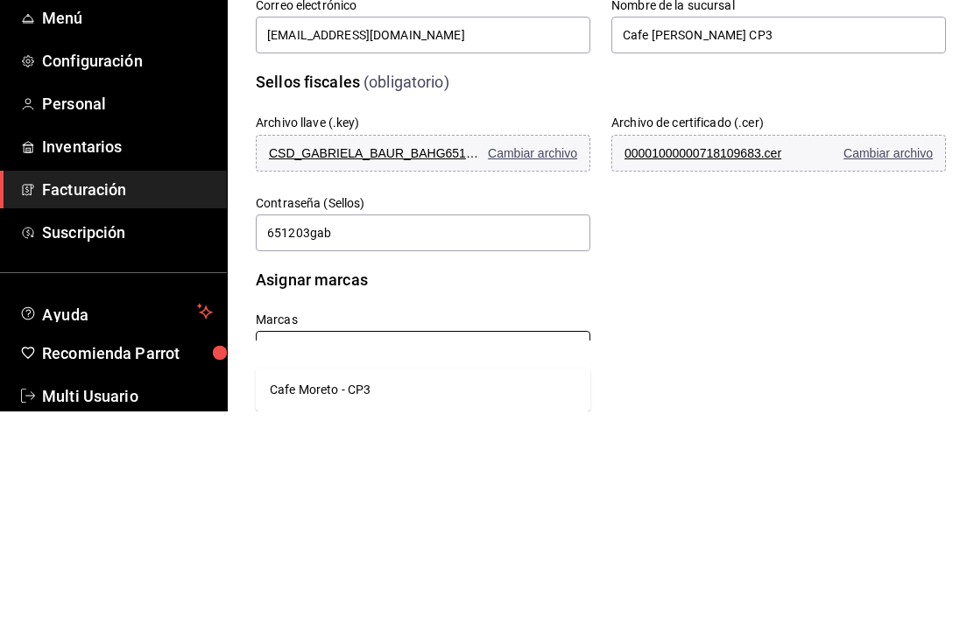
click at [321, 589] on li "Cafe Moreto - CP3" at bounding box center [423, 603] width 335 height 29
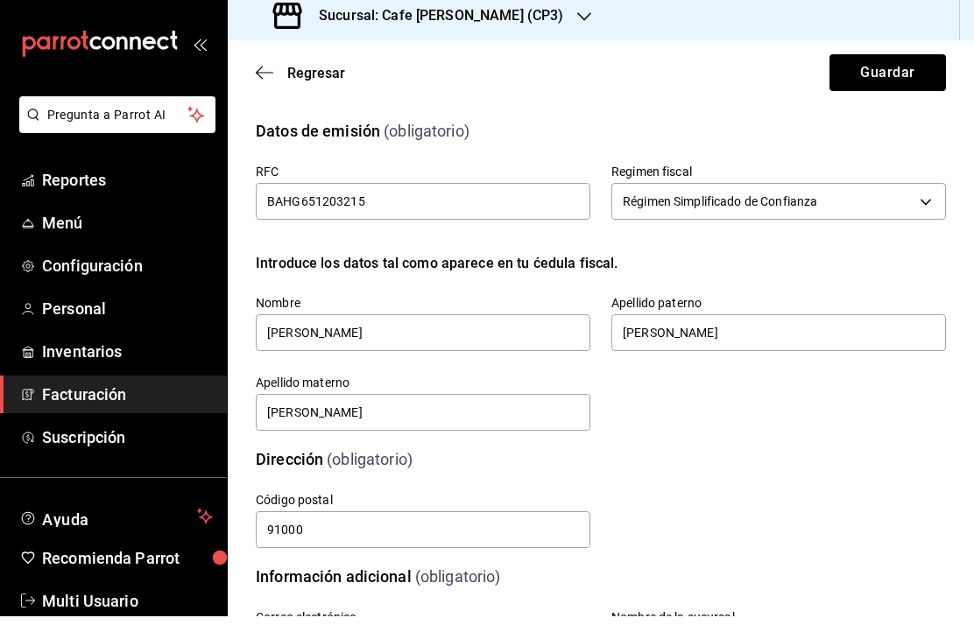
scroll to position [0, 0]
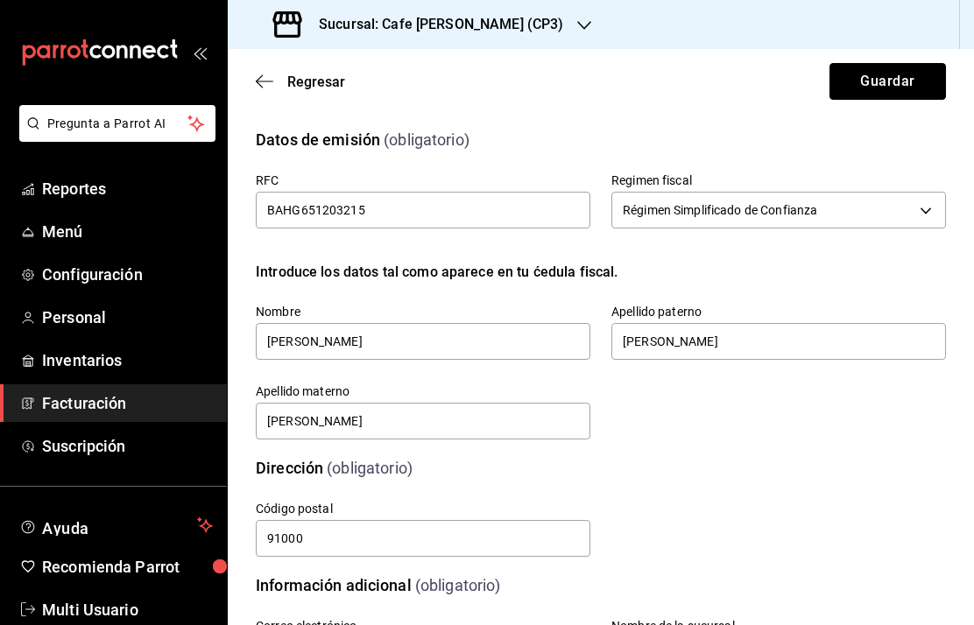
click at [885, 82] on button "Guardar" at bounding box center [887, 81] width 116 height 37
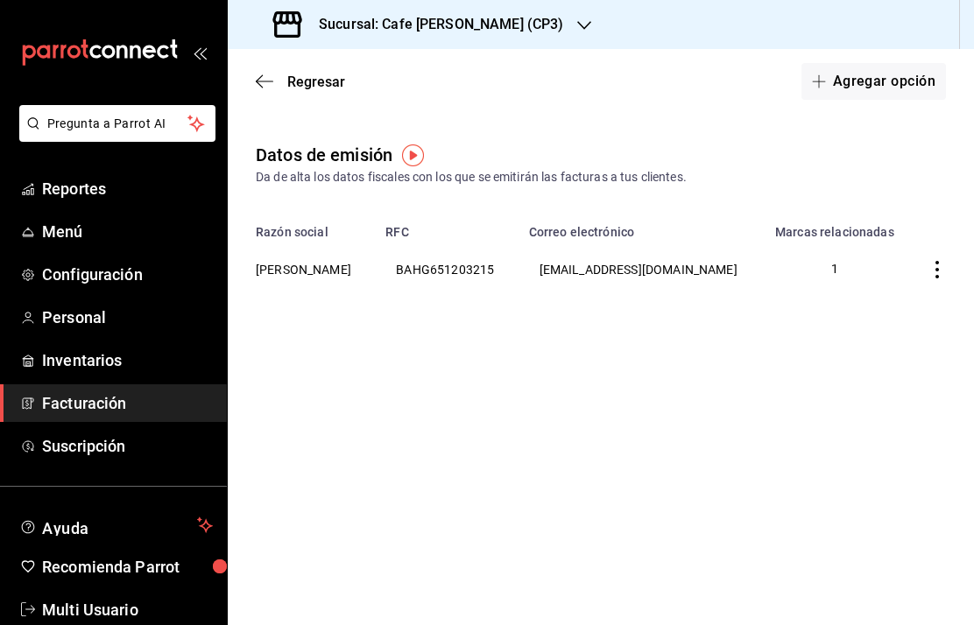
click at [437, 31] on h3 "Sucursal: Cafe Moretto (CP3)" at bounding box center [434, 24] width 258 height 21
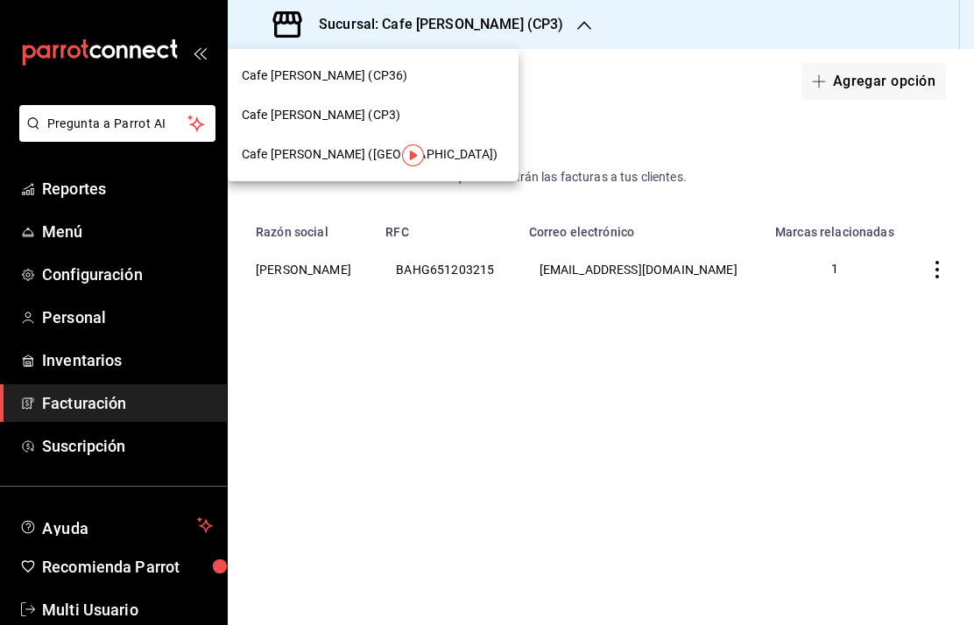
click at [335, 159] on span "Cafe Moretto (Plaza Crystal)" at bounding box center [370, 154] width 256 height 18
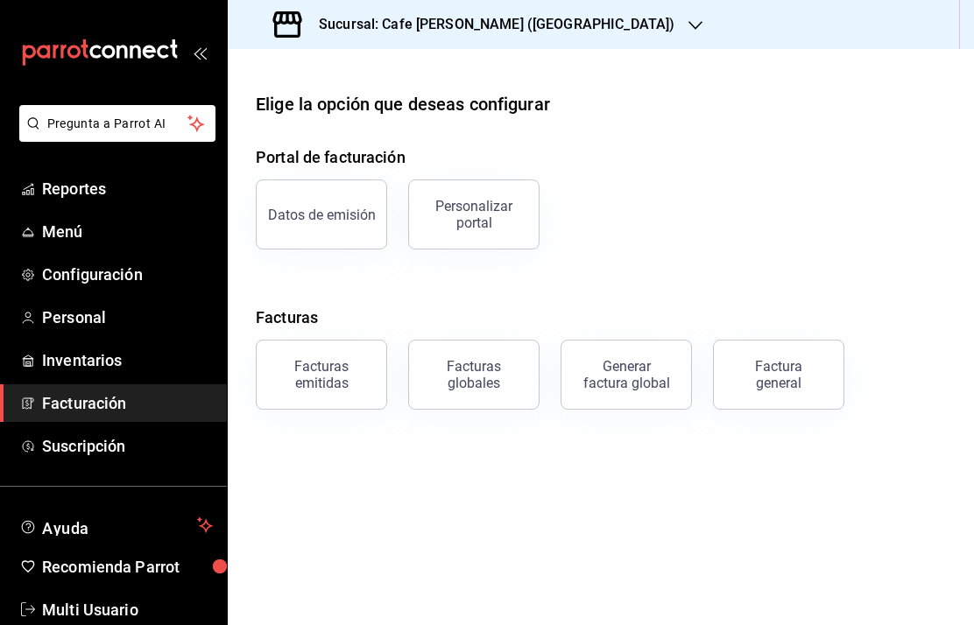
click at [326, 208] on div "Datos de emisión" at bounding box center [322, 215] width 108 height 17
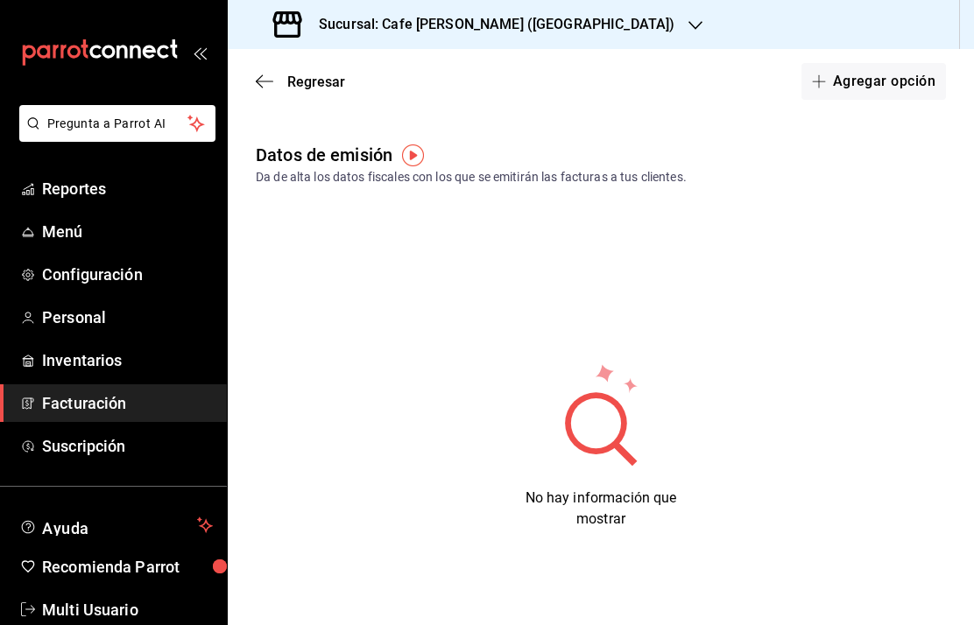
click at [890, 85] on button "Agregar opción" at bounding box center [873, 81] width 145 height 37
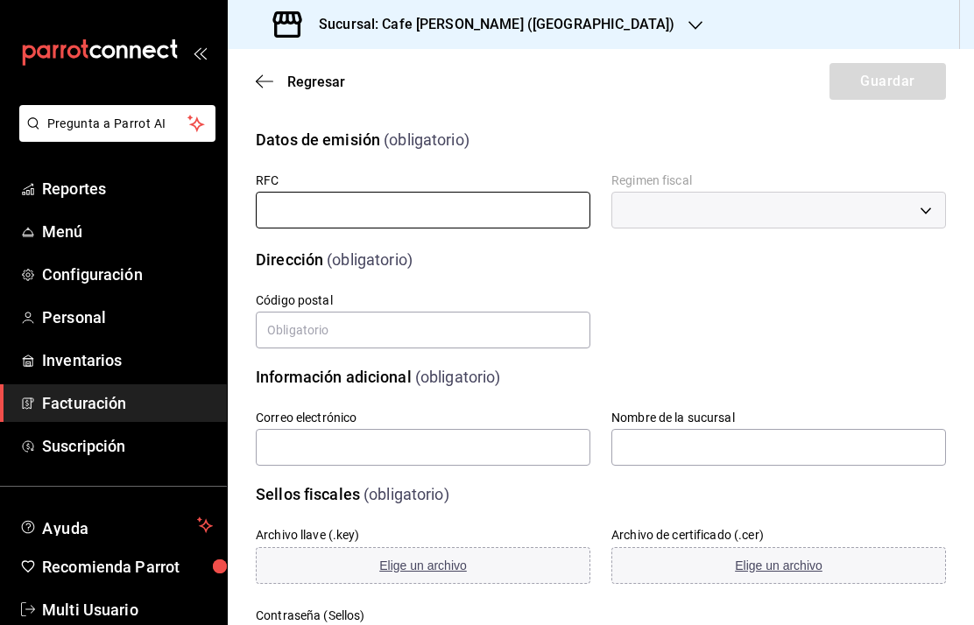
click at [267, 220] on input "text" at bounding box center [423, 210] width 335 height 37
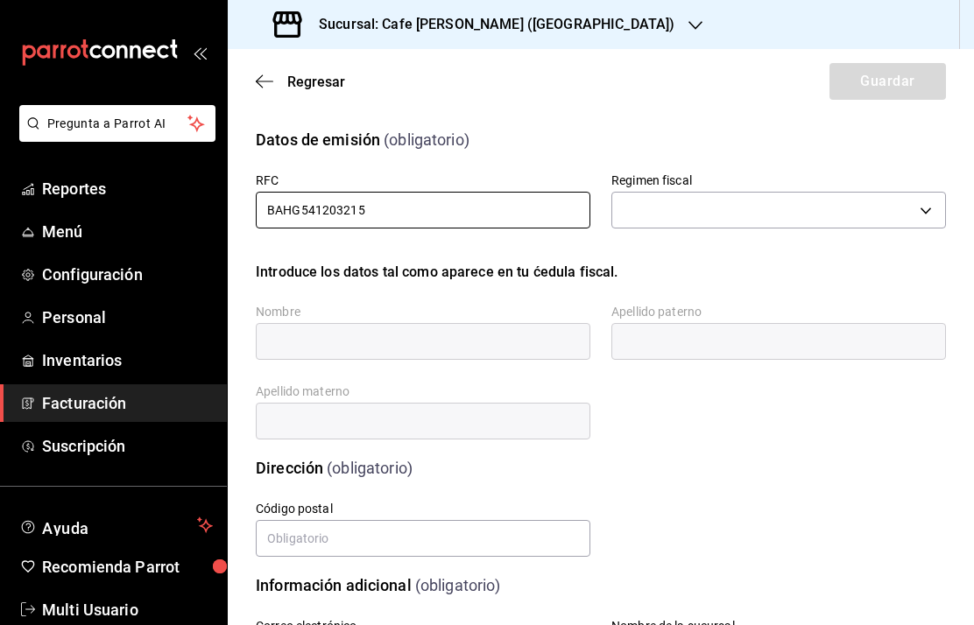
type input "BAHG541203215"
click at [650, 217] on body "Pregunta a Parrot AI Reportes Menú Configuración Personal Inventarios Facturaci…" at bounding box center [487, 312] width 974 height 625
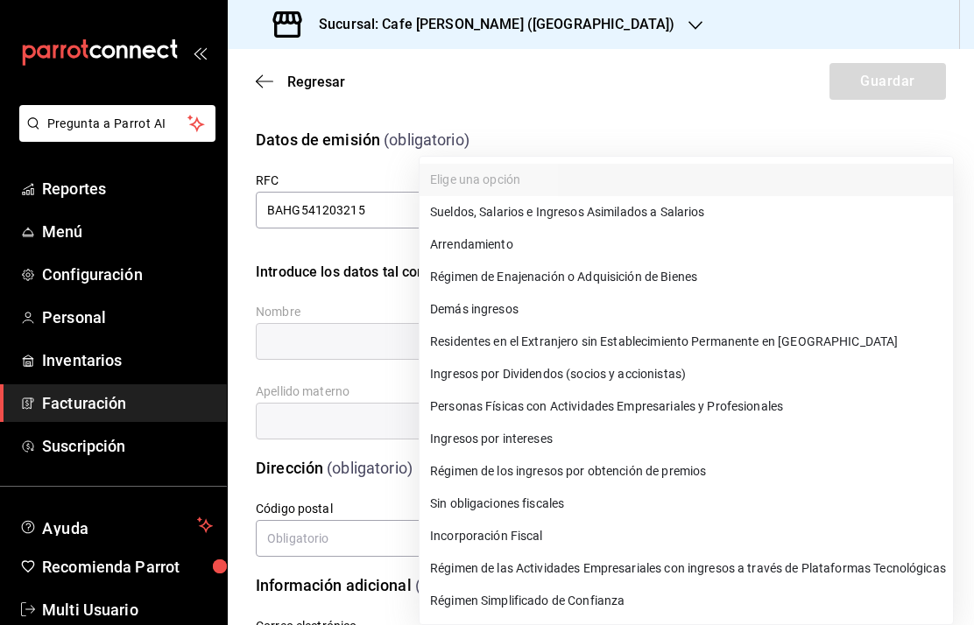
click at [552, 603] on li "Régimen Simplificado de Confianza" at bounding box center [685, 601] width 533 height 32
type input "626"
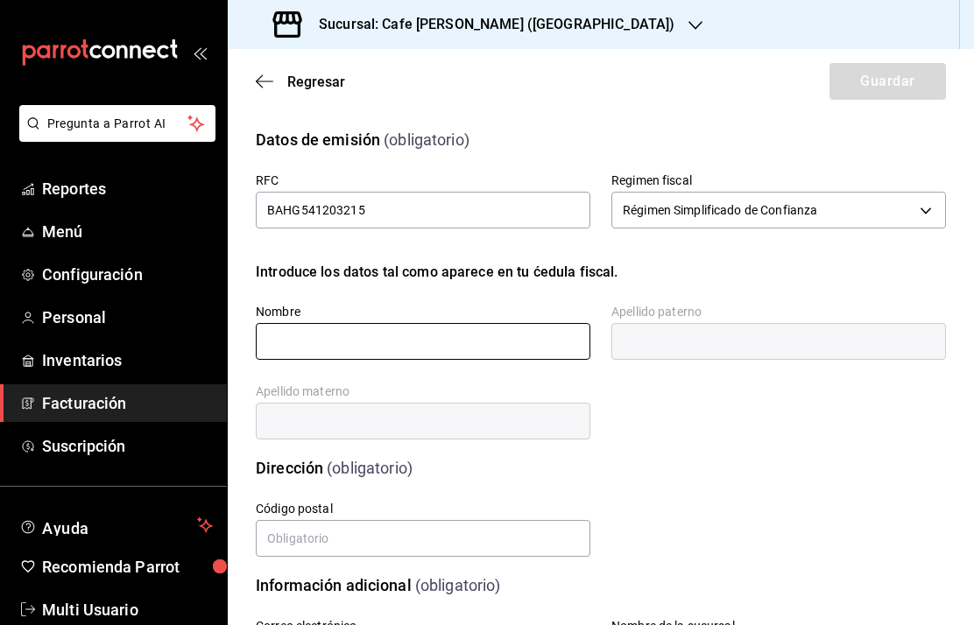
click at [275, 352] on input "text" at bounding box center [423, 341] width 335 height 37
click at [387, 349] on input "GABRIELANO" at bounding box center [423, 341] width 335 height 37
type input "GABRIELA"
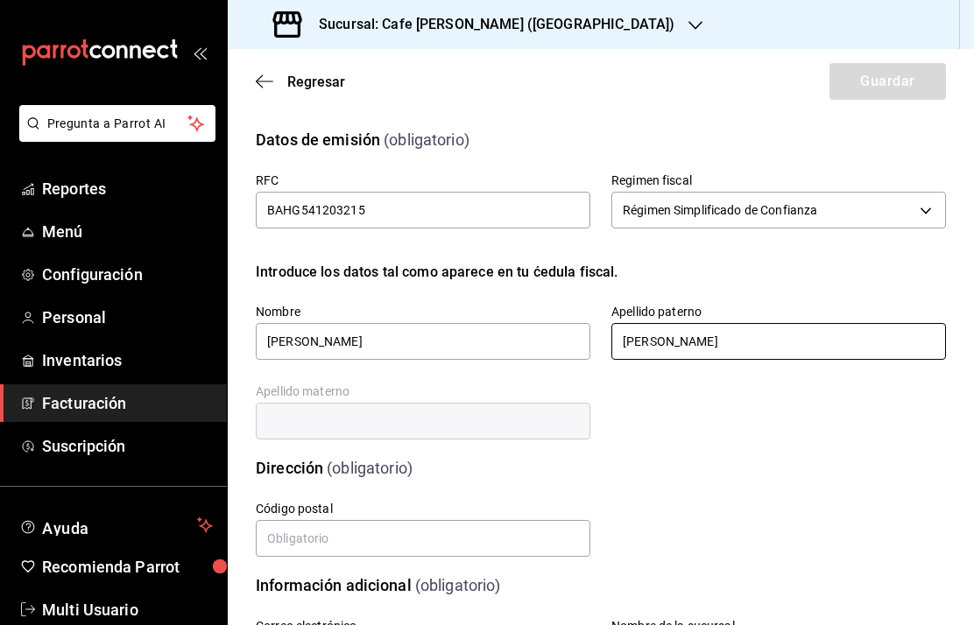
type input "BAUR"
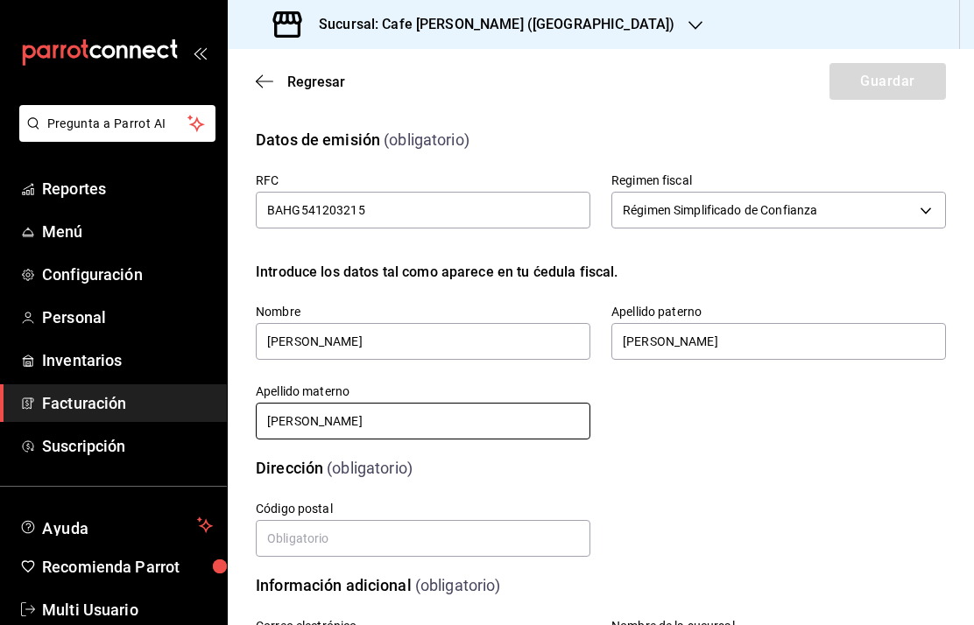
type input "HOFMANN"
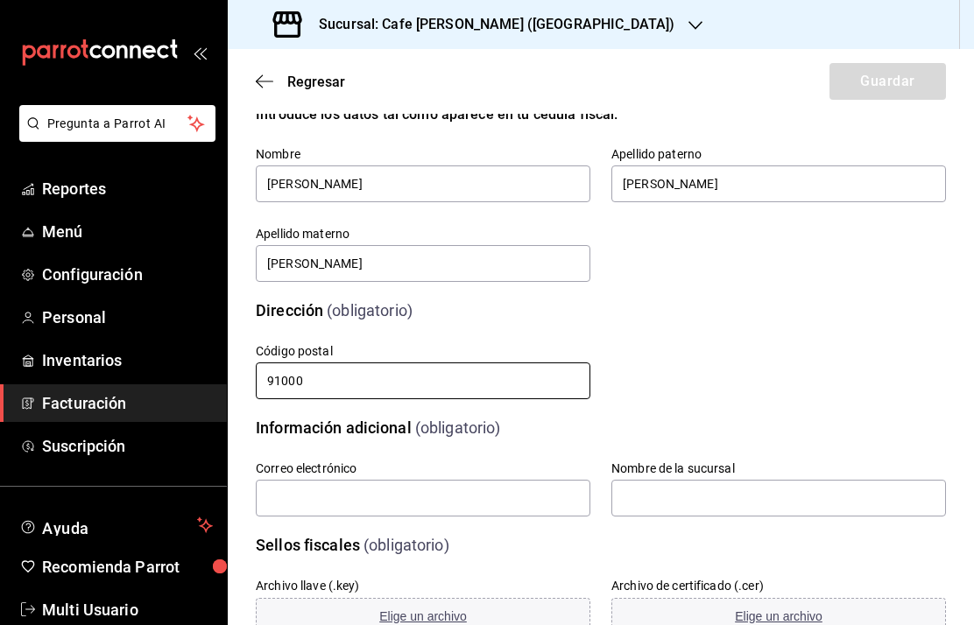
scroll to position [188, 0]
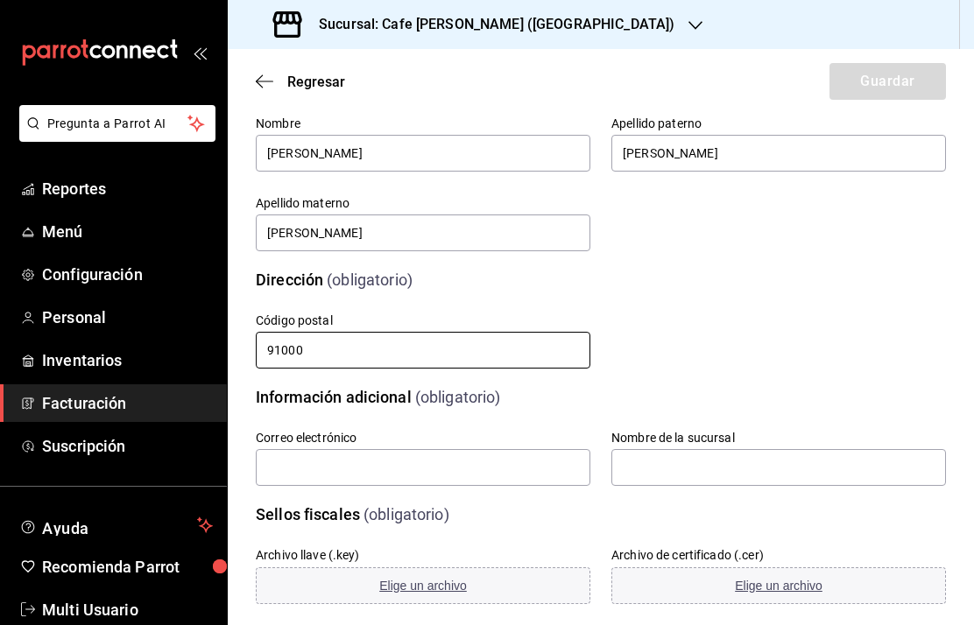
type input "91000"
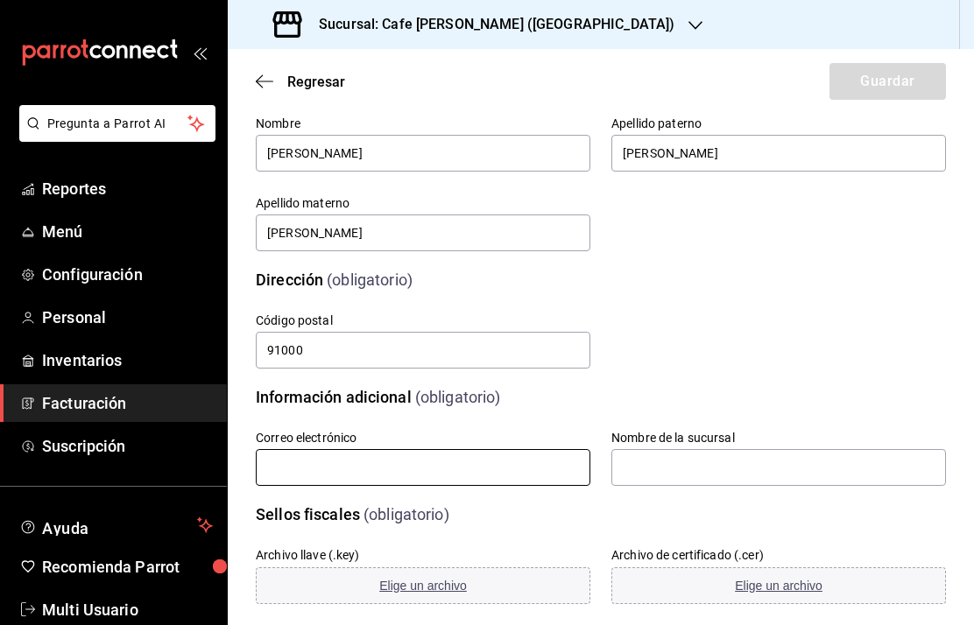
click at [273, 474] on input "text" at bounding box center [423, 467] width 335 height 37
type input "gabibaur@hotmail.com"
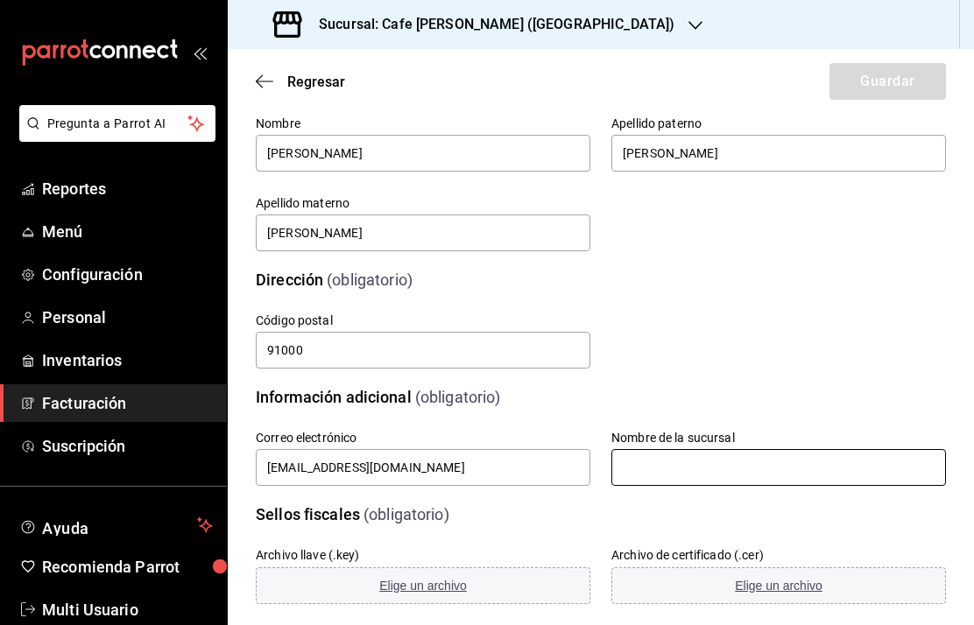
click at [627, 470] on input "text" at bounding box center [778, 467] width 335 height 37
click at [651, 468] on input "Gané Moretto" at bounding box center [778, 467] width 335 height 37
click at [718, 472] on input "Café Moretto" at bounding box center [778, 467] width 335 height 37
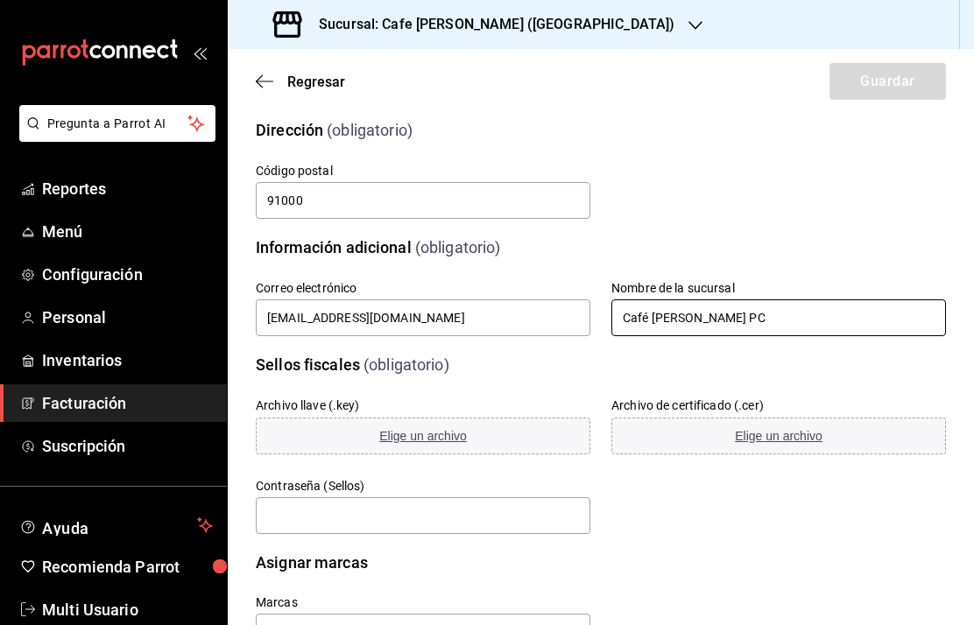
scroll to position [336, 0]
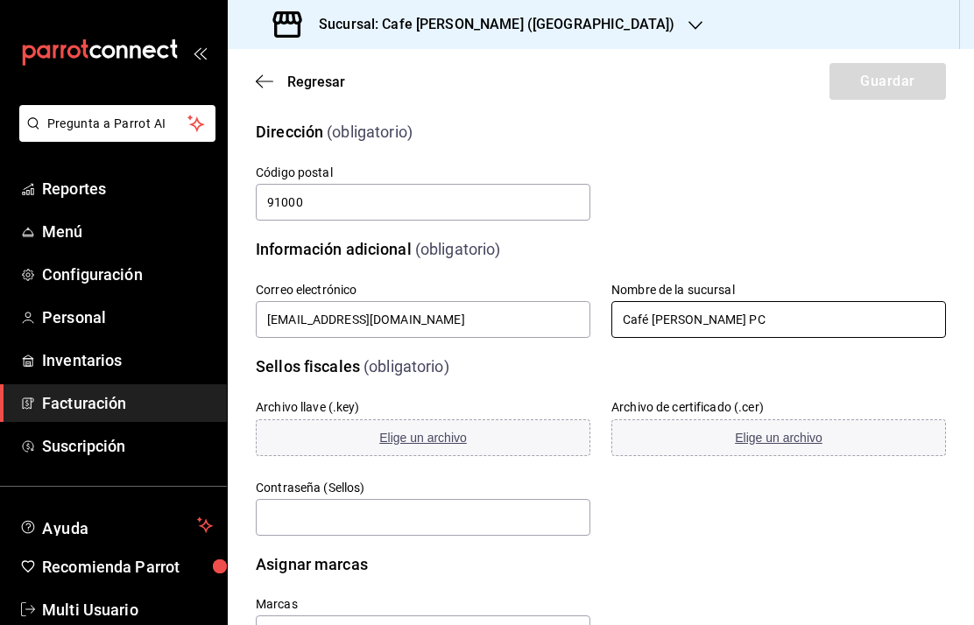
type input "Café Moretto PC"
click at [420, 441] on span "Elige un archivo" at bounding box center [423, 438] width 88 height 14
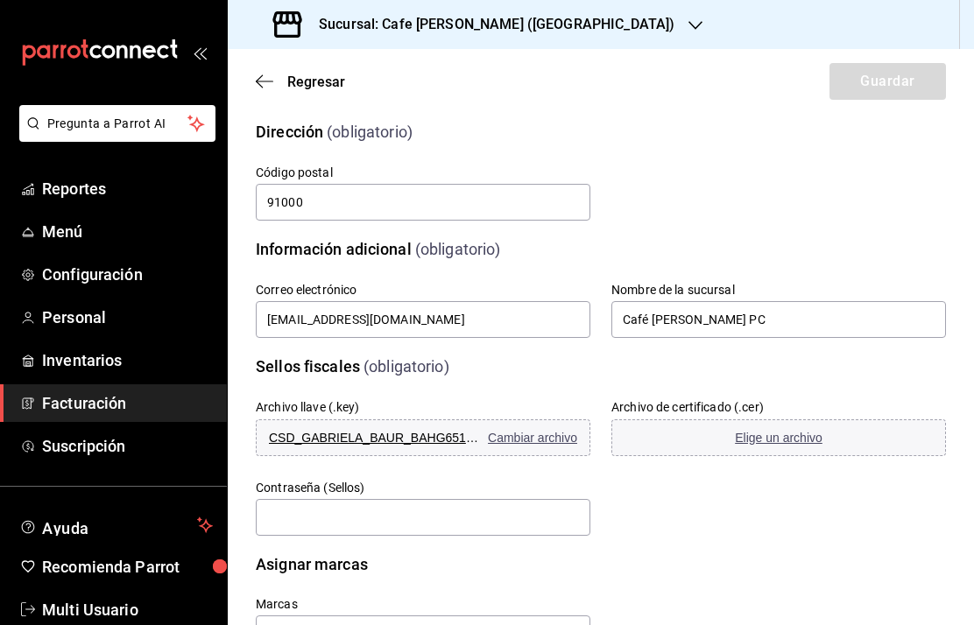
click at [772, 443] on span "Elige un archivo" at bounding box center [779, 438] width 88 height 14
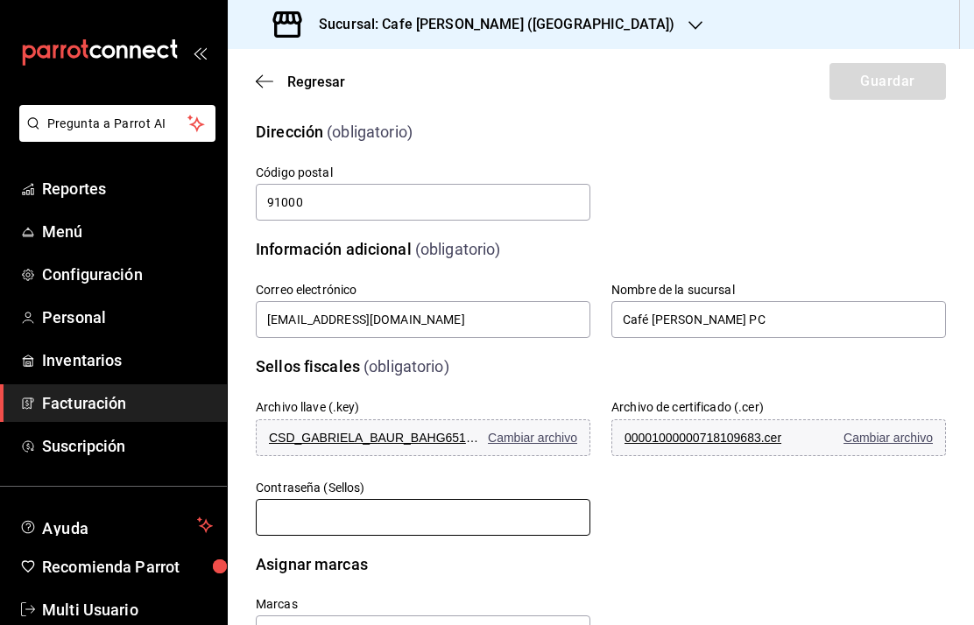
click at [270, 525] on input "text" at bounding box center [423, 517] width 335 height 37
type input "5"
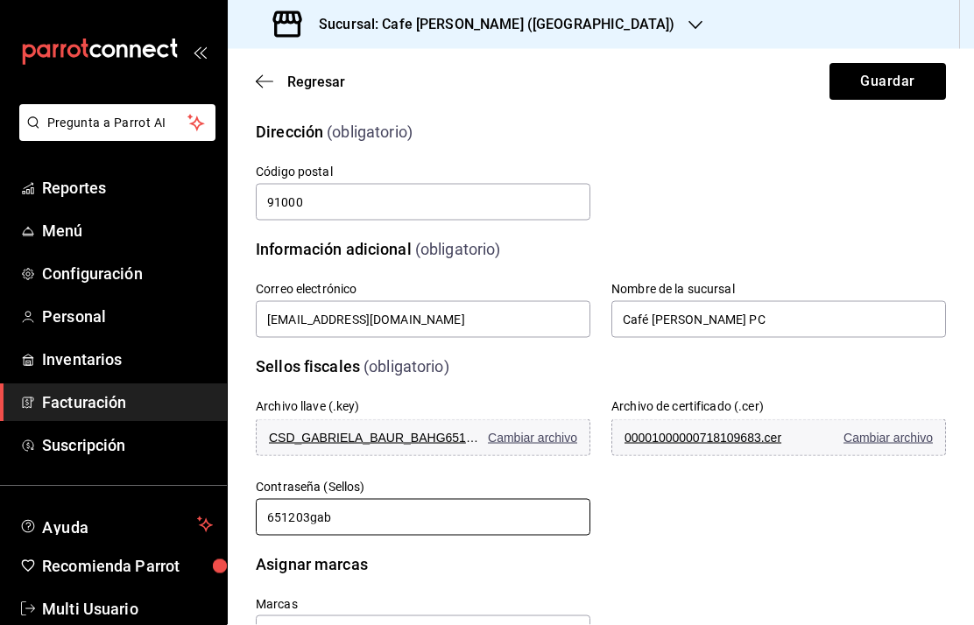
scroll to position [70, 0]
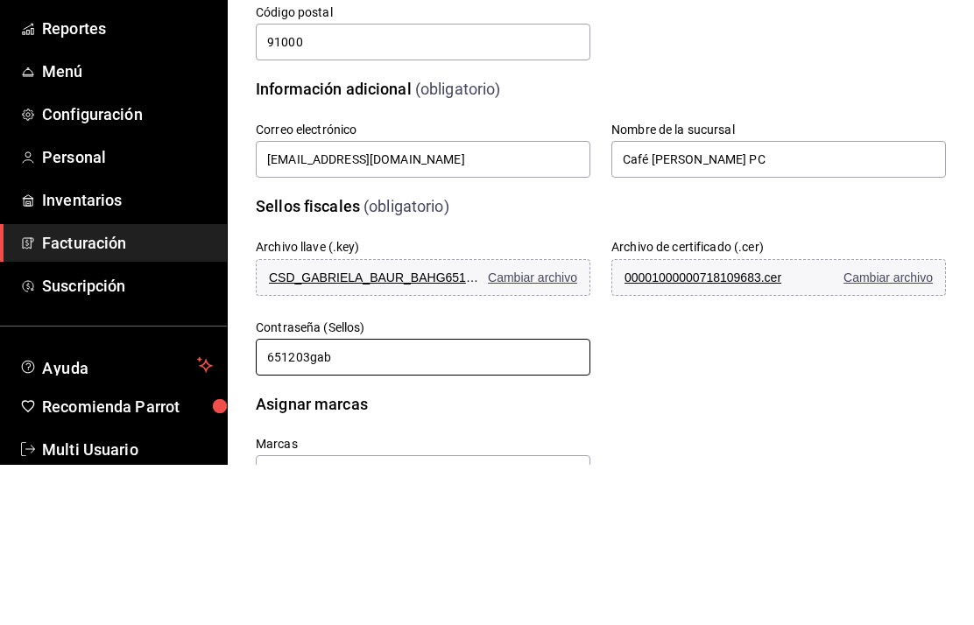
type input "651203gab"
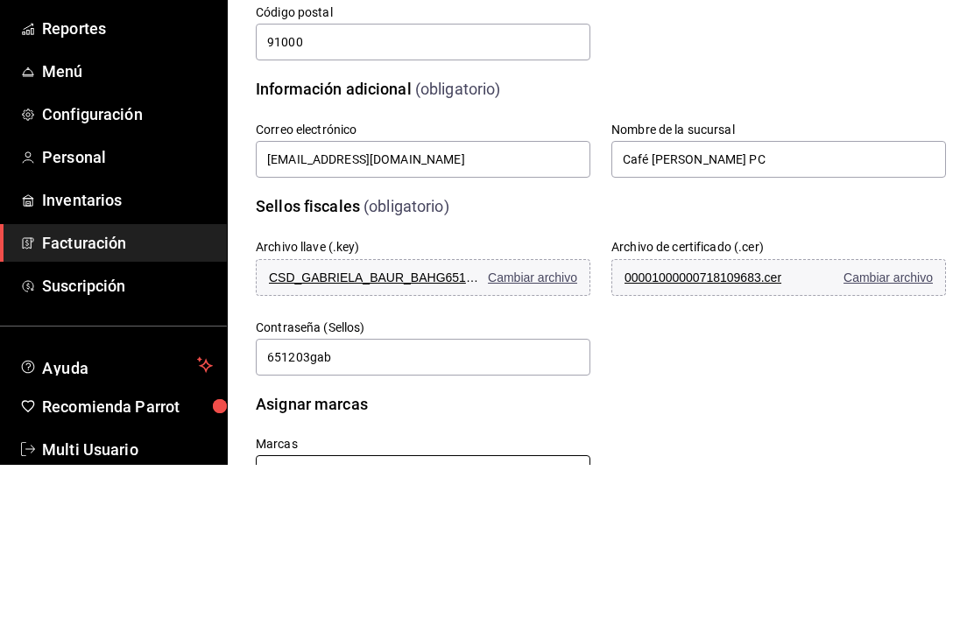
click at [282, 616] on input "text" at bounding box center [423, 634] width 335 height 37
click at [371, 581] on li "Cafe Moreto - Plaza Crystal" at bounding box center [423, 595] width 335 height 29
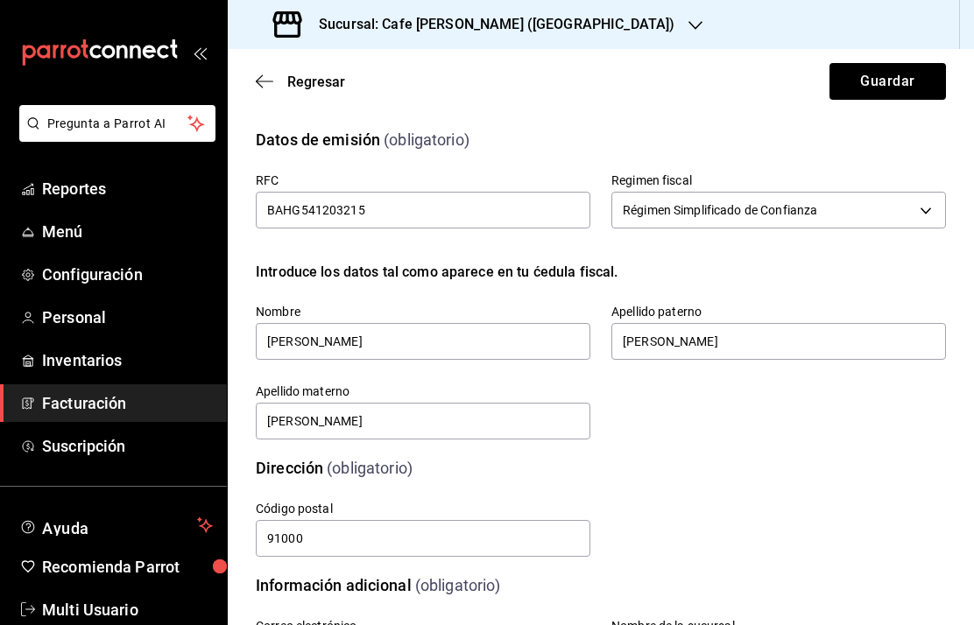
scroll to position [0, 0]
click at [316, 212] on input "BAHG541203215" at bounding box center [423, 210] width 335 height 37
type input "BAHG54120321"
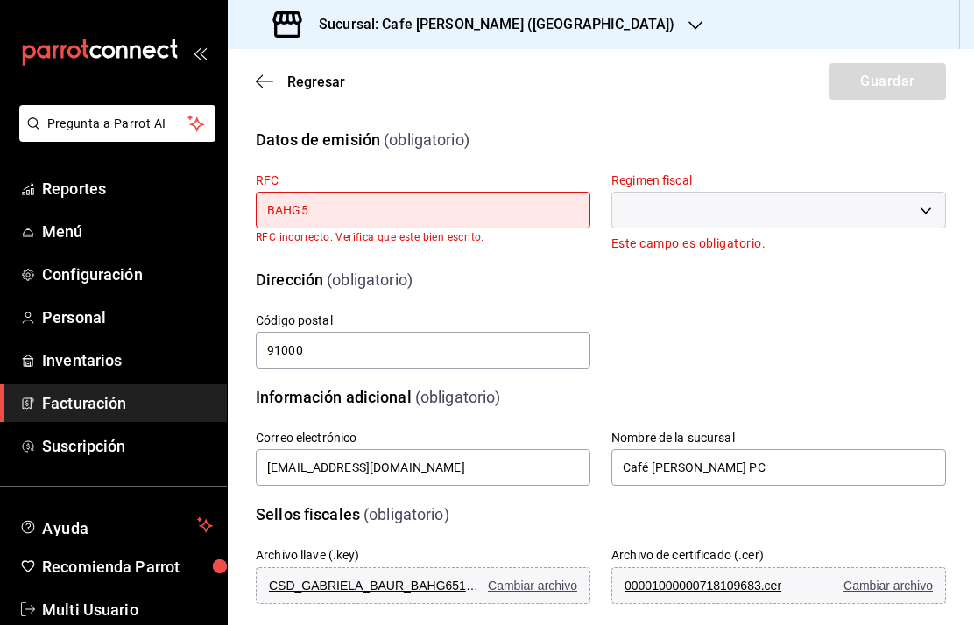
type input "BAHG"
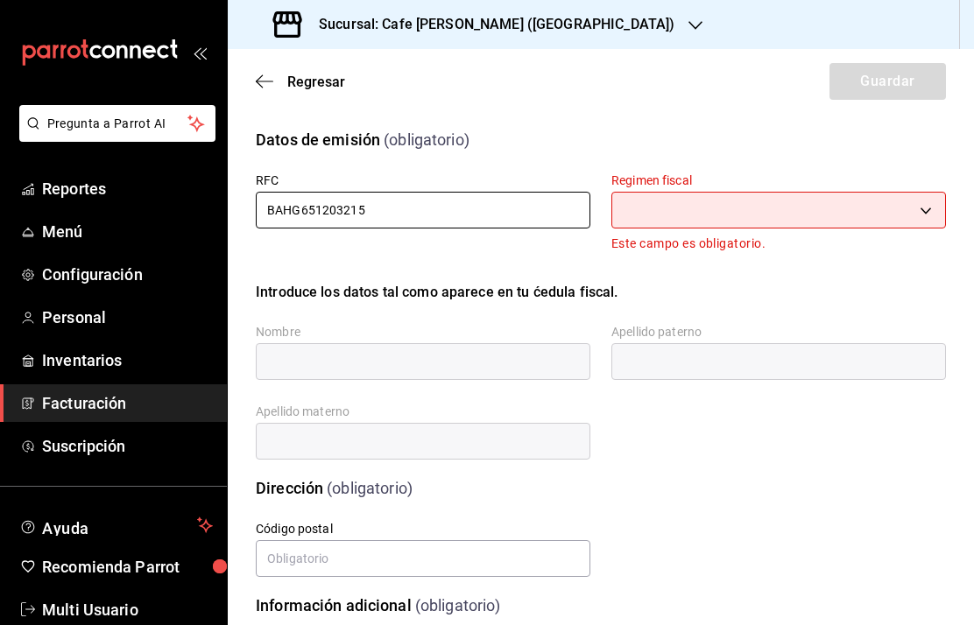
type input "BAHG651203215"
click at [926, 212] on body "Pregunta a Parrot AI Reportes Menú Configuración Personal Inventarios Facturaci…" at bounding box center [487, 312] width 974 height 625
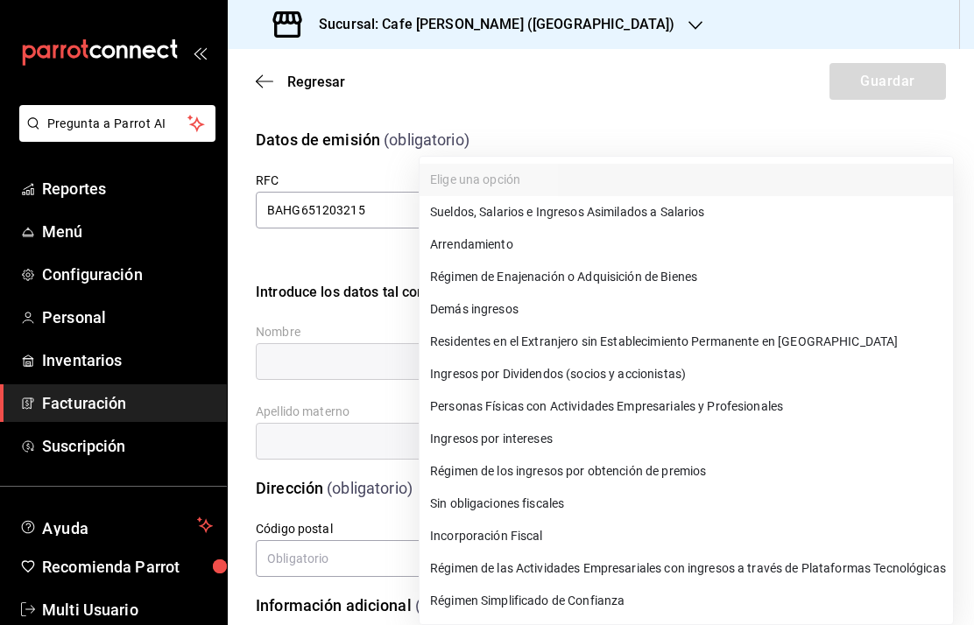
click at [597, 604] on li "Régimen Simplificado de Confianza" at bounding box center [685, 601] width 533 height 32
type input "626"
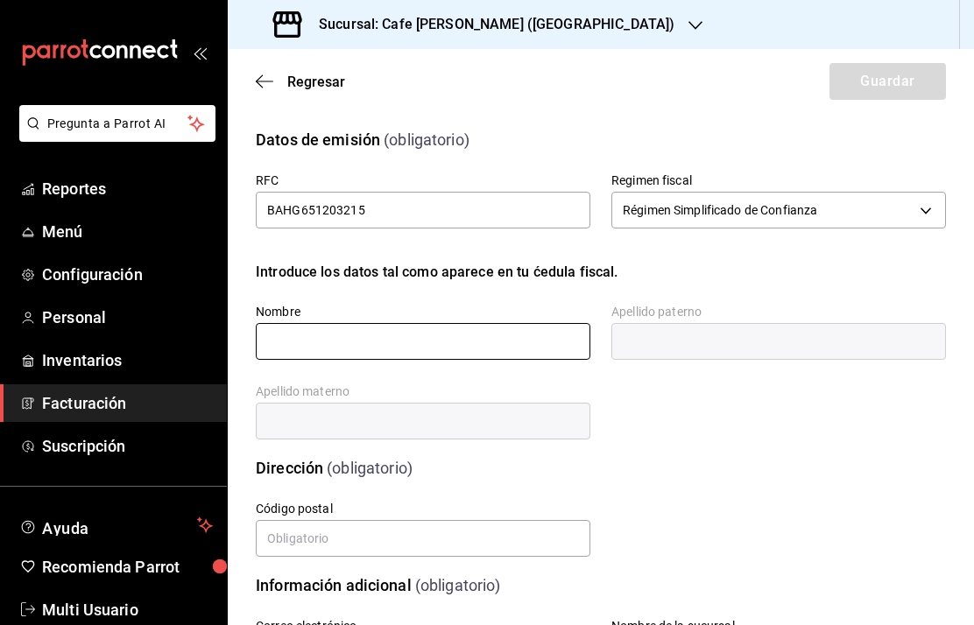
click at [327, 342] on input "text" at bounding box center [423, 341] width 335 height 37
type input "GABRIELA"
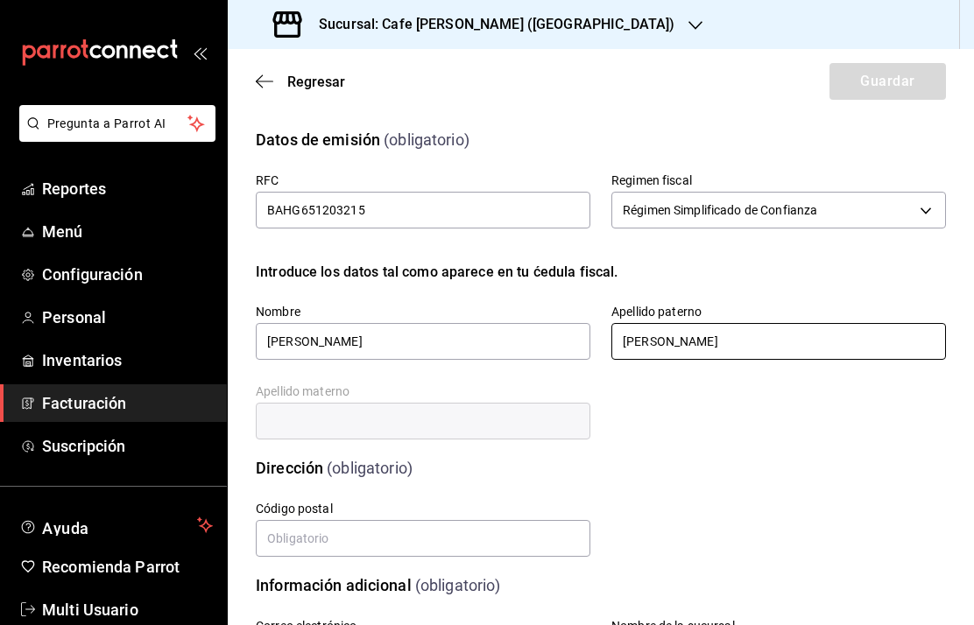
type input "BAUR"
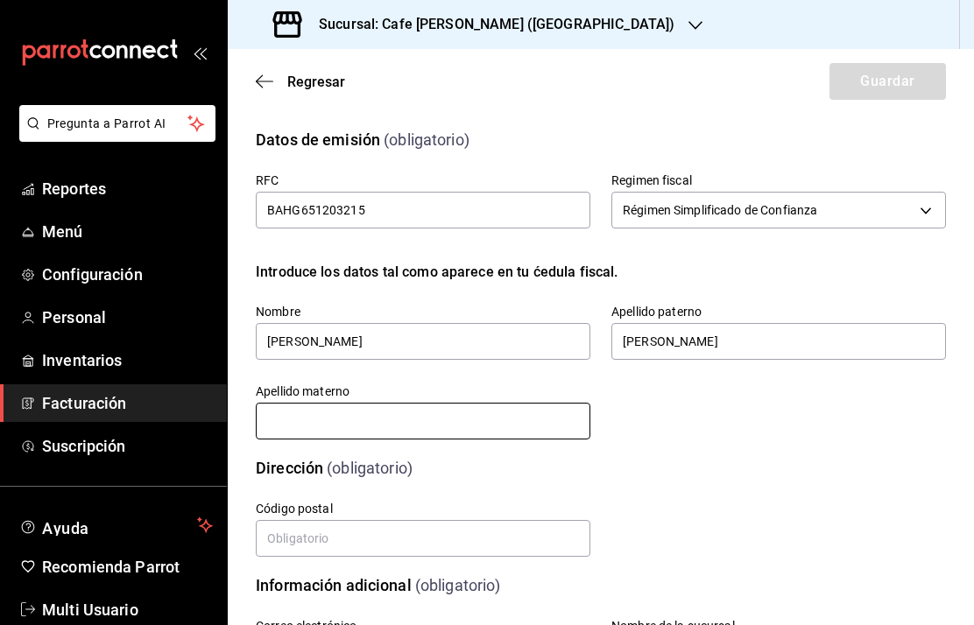
type input "HOFMANN"
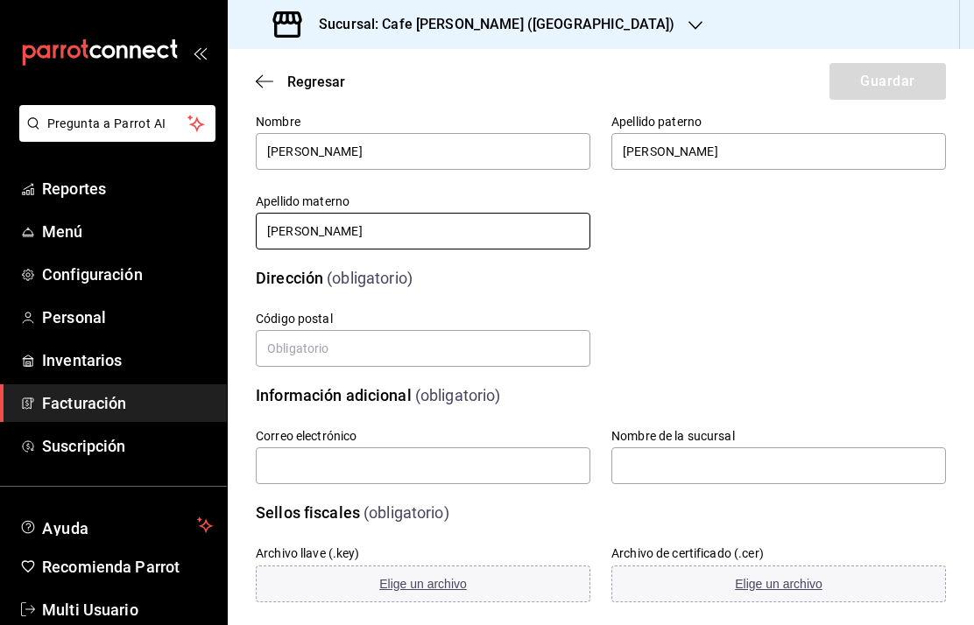
scroll to position [202, 0]
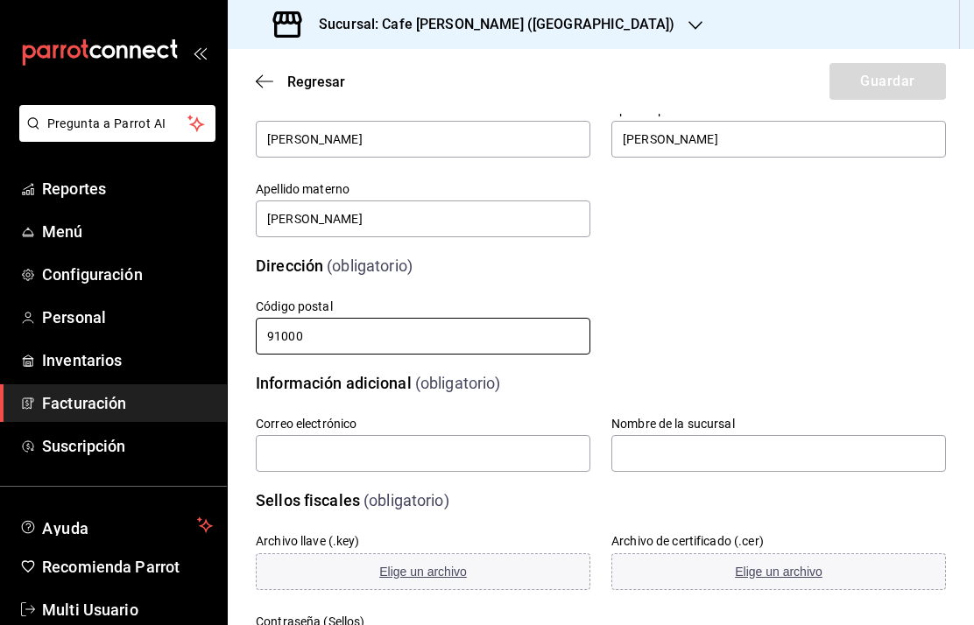
type input "91000"
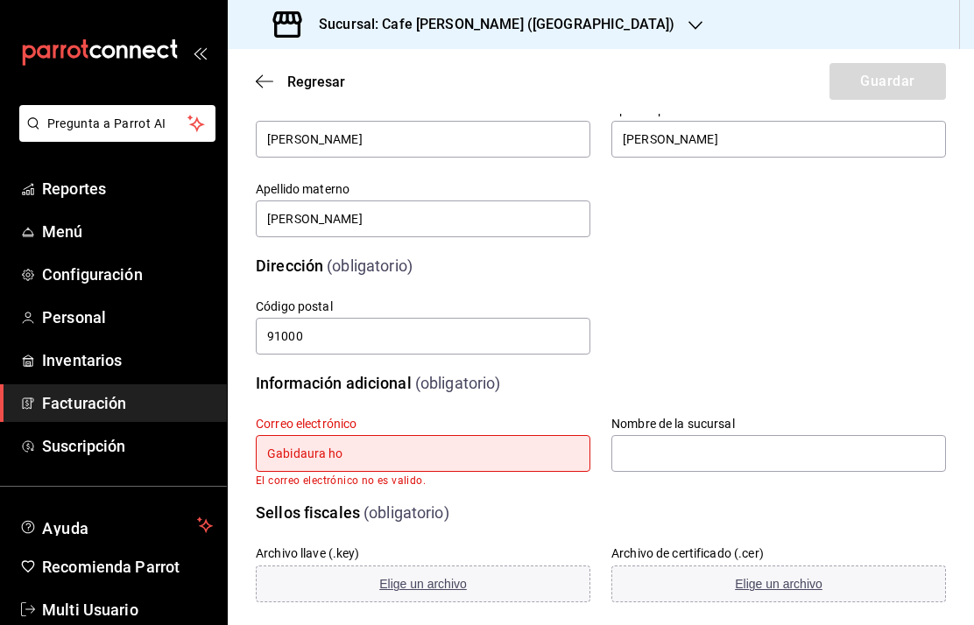
click at [368, 455] on input "Gabidaura ho" at bounding box center [423, 453] width 335 height 37
type input "G"
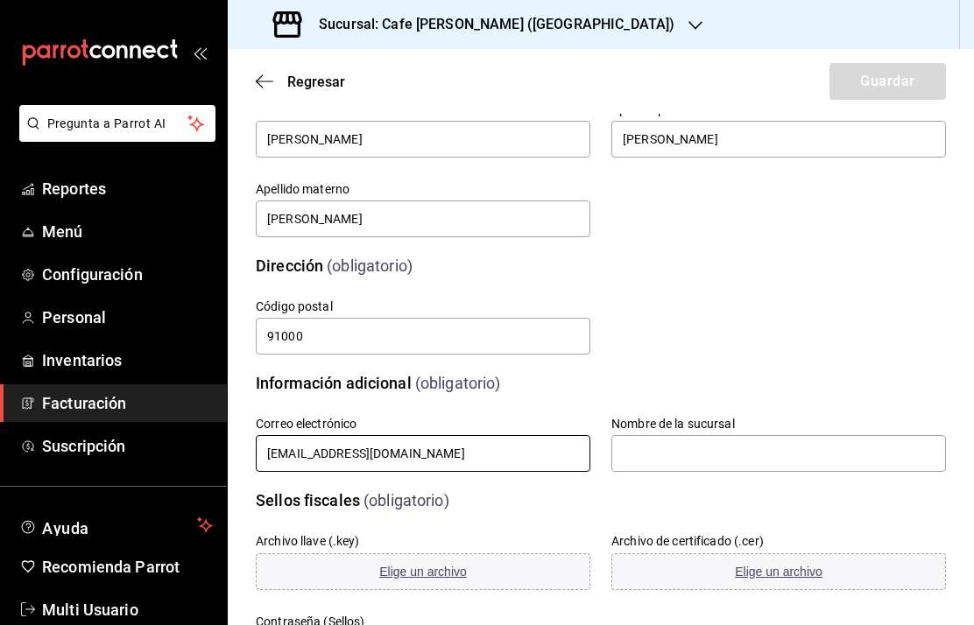
type input "gabibaur@hotmail.com"
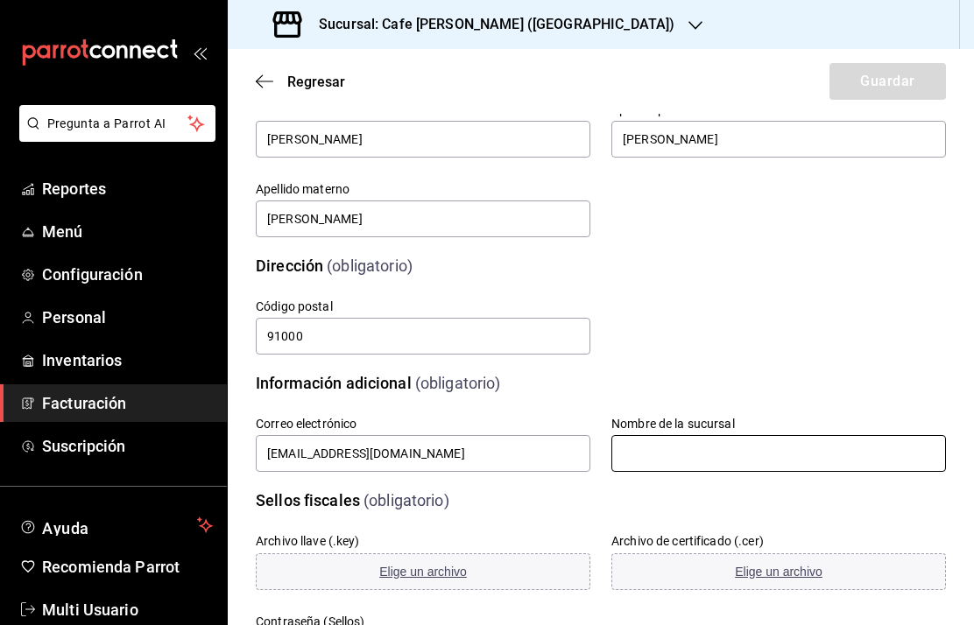
click at [635, 460] on input "text" at bounding box center [778, 453] width 335 height 37
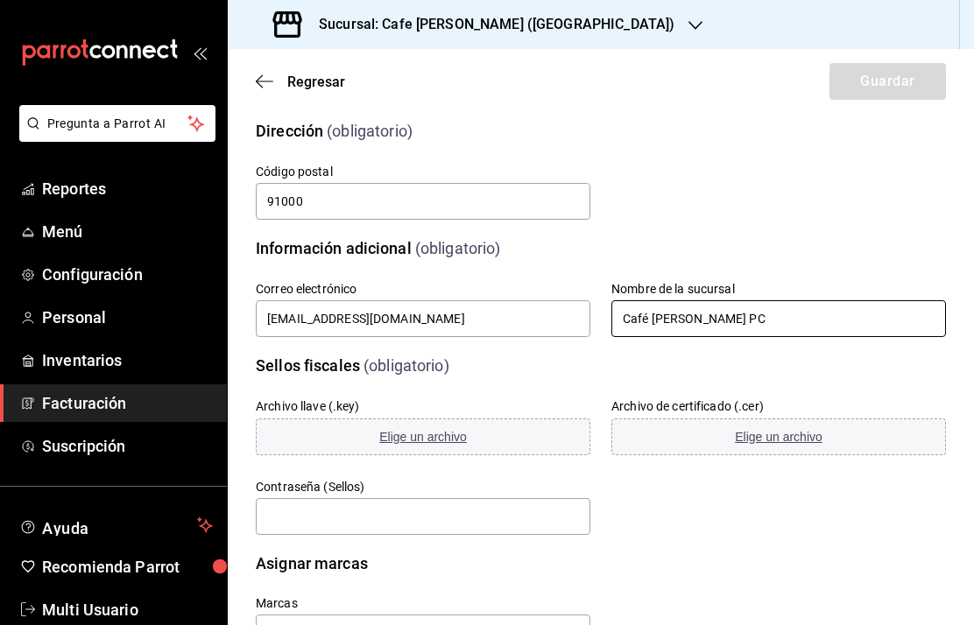
scroll to position [336, 0]
type input "Café Moretto PC"
click at [420, 437] on span "Elige un archivo" at bounding box center [423, 438] width 88 height 14
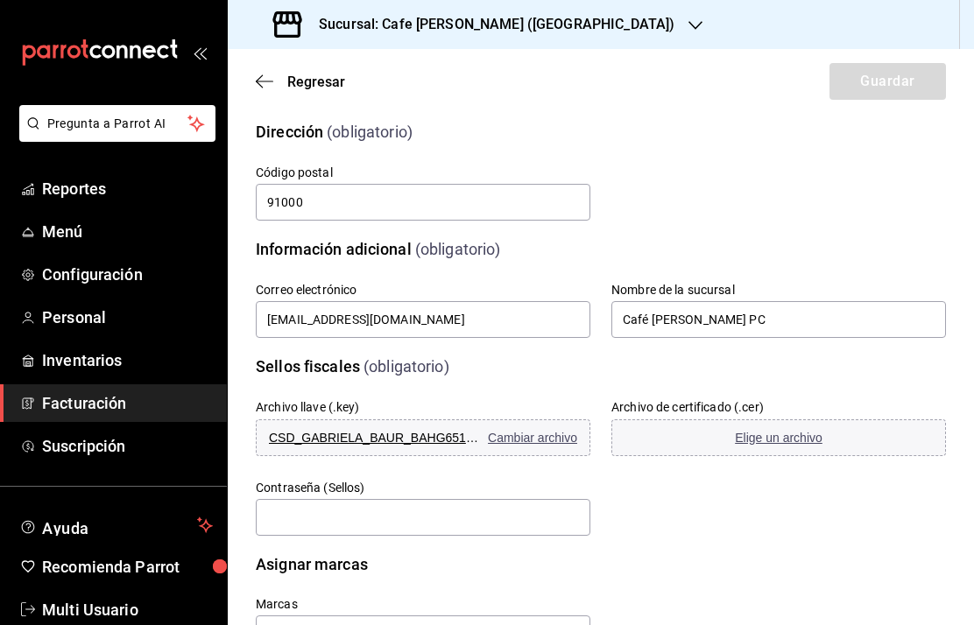
click at [779, 444] on span "Elige un archivo" at bounding box center [779, 438] width 88 height 14
click at [370, 582] on div "Marcas" at bounding box center [413, 614] width 356 height 76
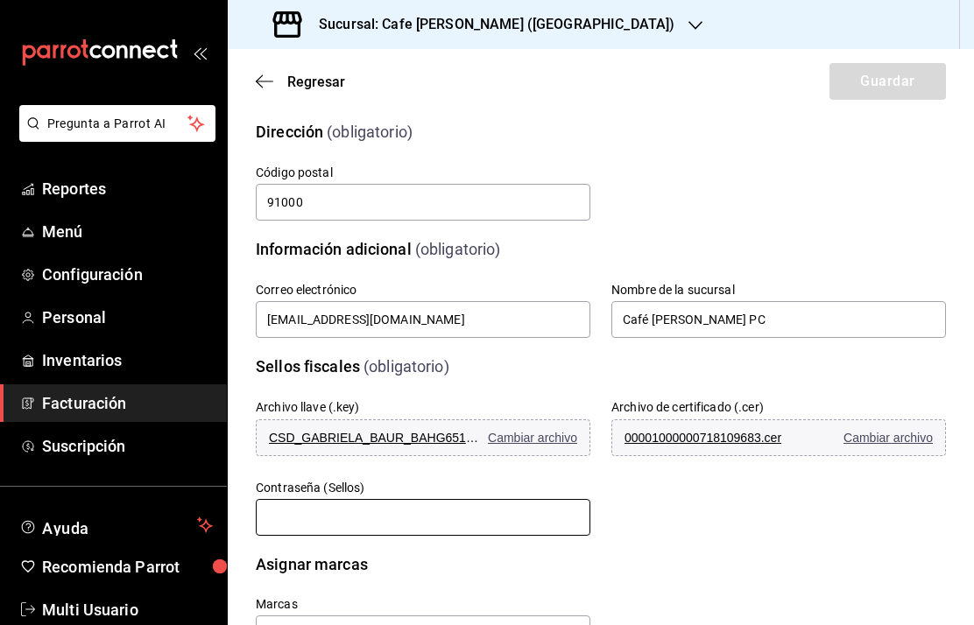
click at [330, 520] on input "text" at bounding box center [423, 517] width 335 height 37
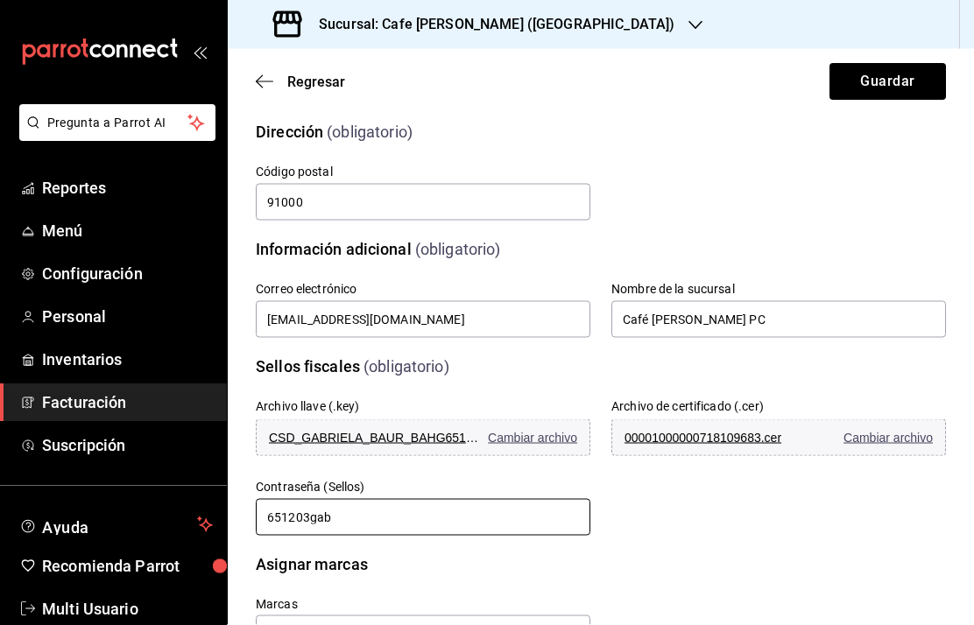
scroll to position [70, 0]
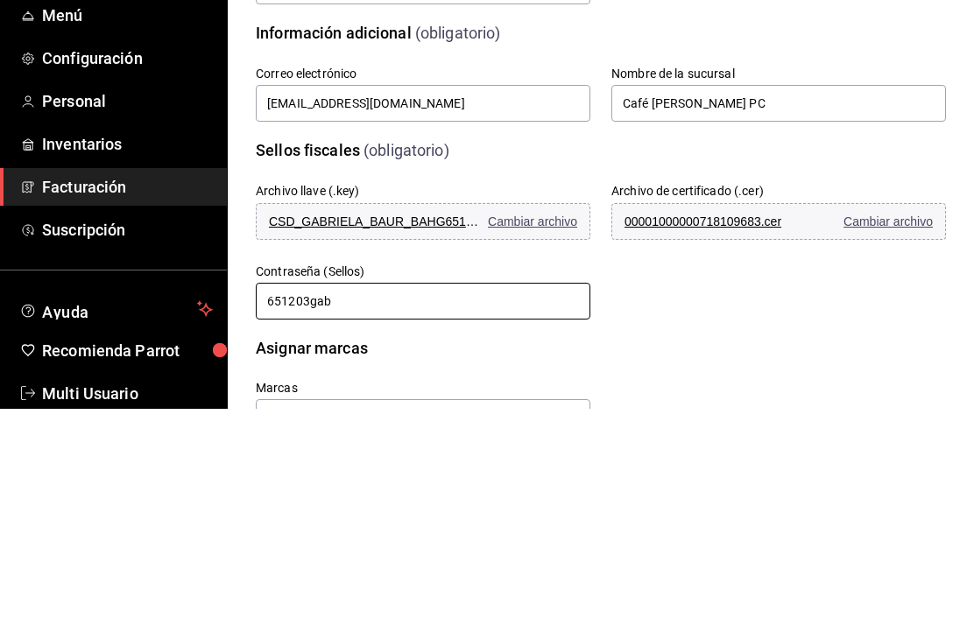
type input "651203gab"
click at [323, 616] on input "text" at bounding box center [423, 634] width 335 height 37
click at [366, 581] on li "Cafe Moreto - Plaza Crystal" at bounding box center [423, 595] width 335 height 29
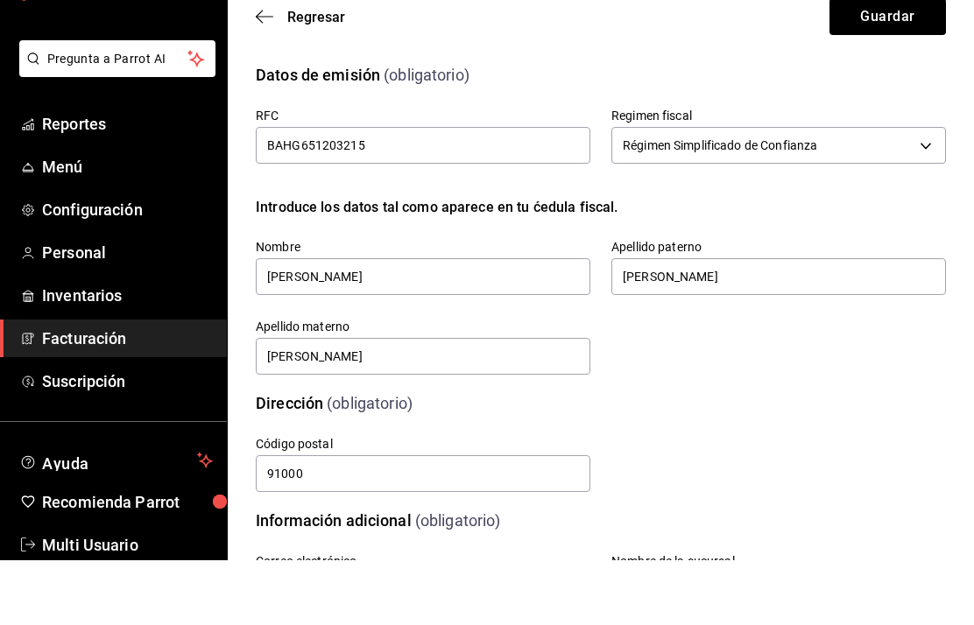
scroll to position [0, 0]
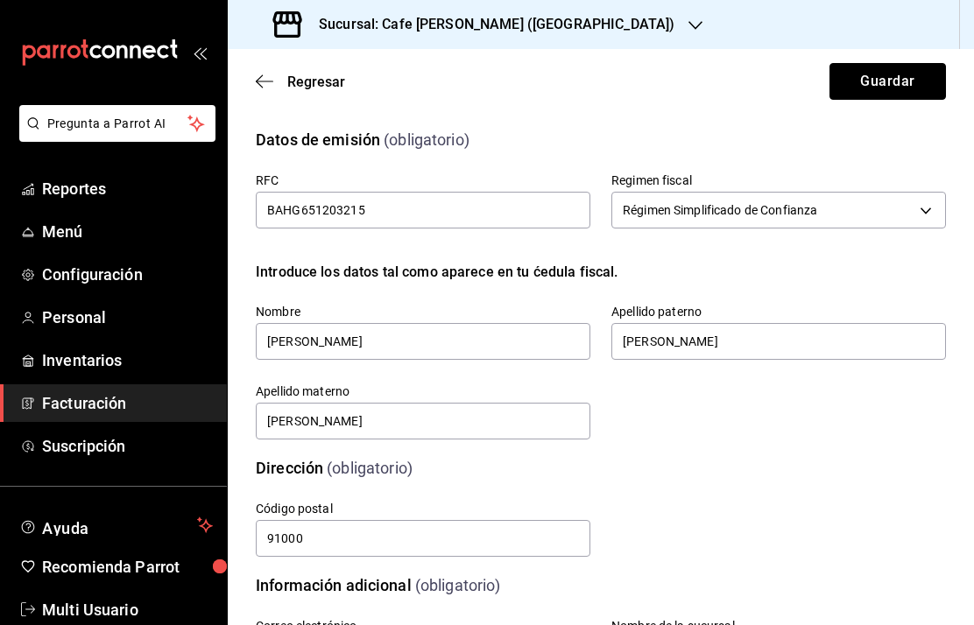
click at [886, 82] on button "Guardar" at bounding box center [887, 81] width 116 height 37
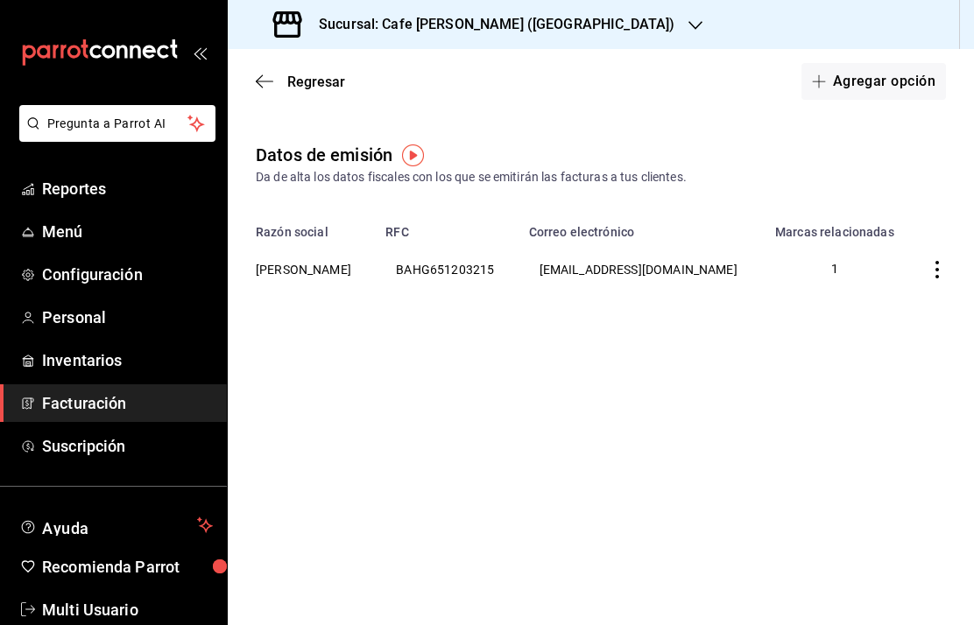
click at [511, 29] on h3 "Sucursal: Cafe Moretto (Plaza Crystal)" at bounding box center [490, 24] width 370 height 21
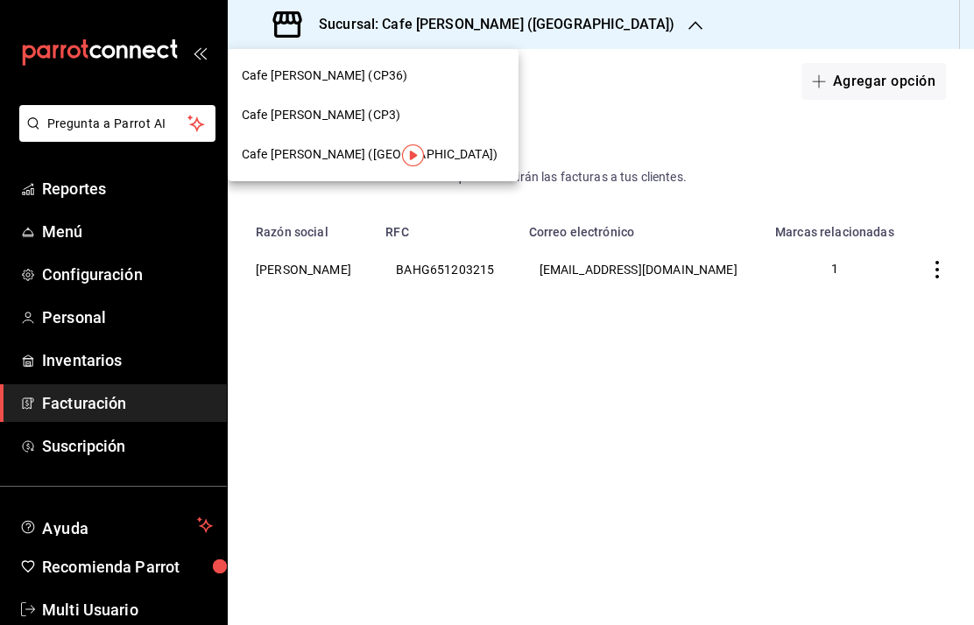
click at [329, 120] on span "Cafe Moretto (CP3)" at bounding box center [321, 115] width 159 height 18
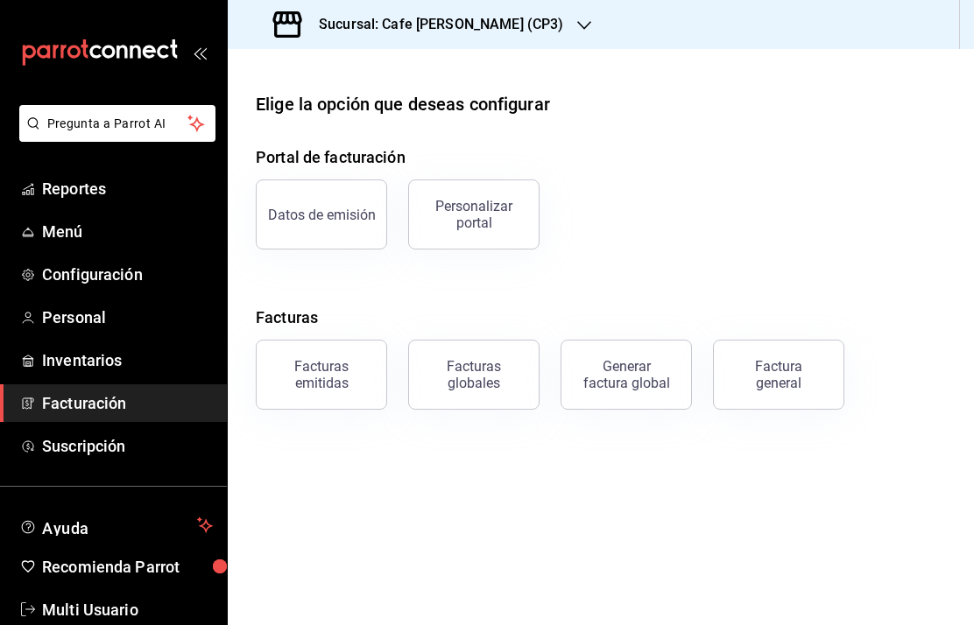
click at [336, 217] on div "Datos de emisión" at bounding box center [322, 215] width 108 height 17
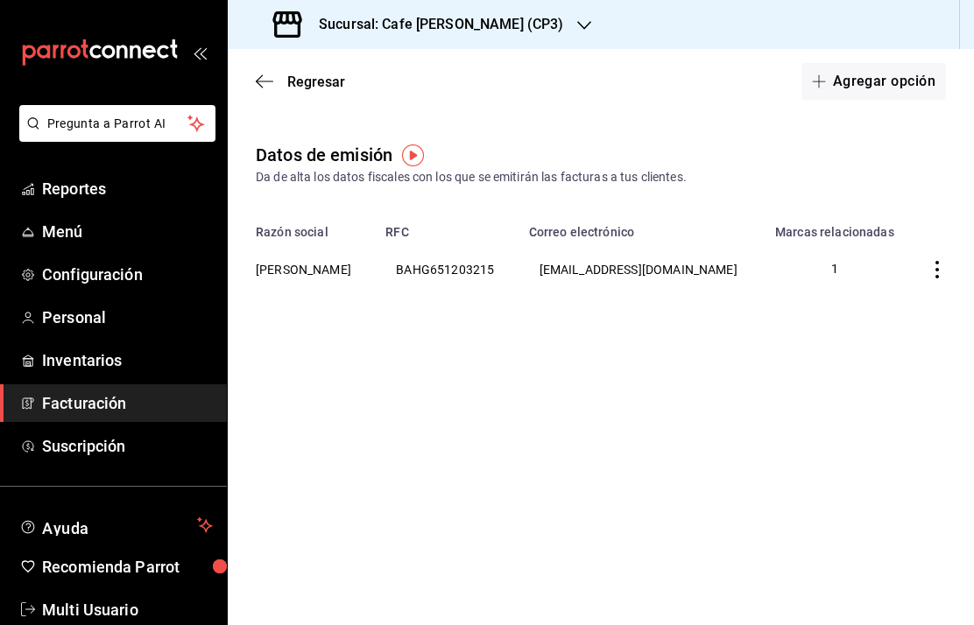
click at [437, 27] on h3 "Sucursal: Cafe Moretto (CP3)" at bounding box center [434, 24] width 258 height 21
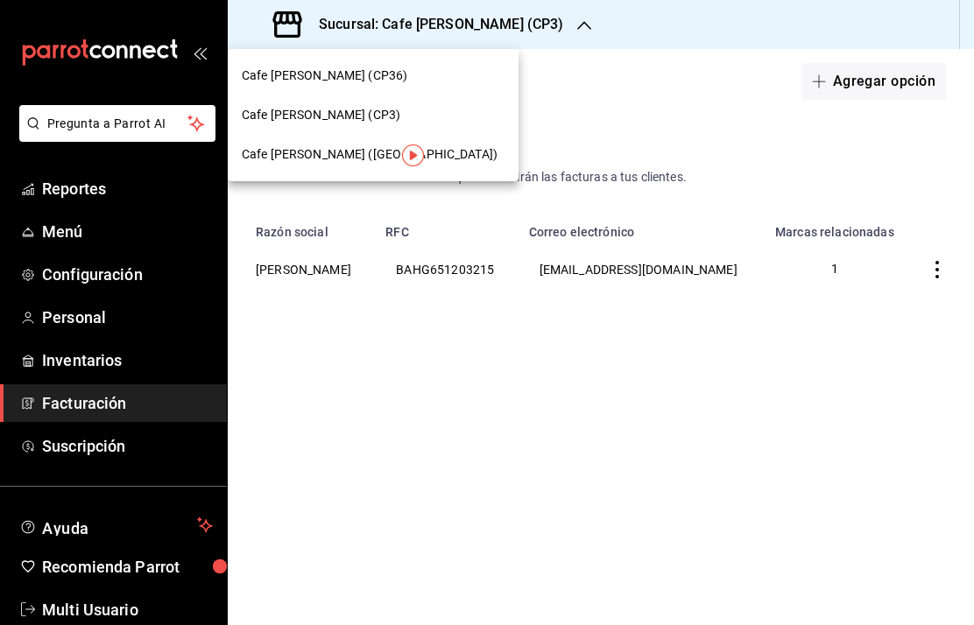
click at [338, 77] on span "Cafe [PERSON_NAME] (CP36)" at bounding box center [325, 76] width 166 height 18
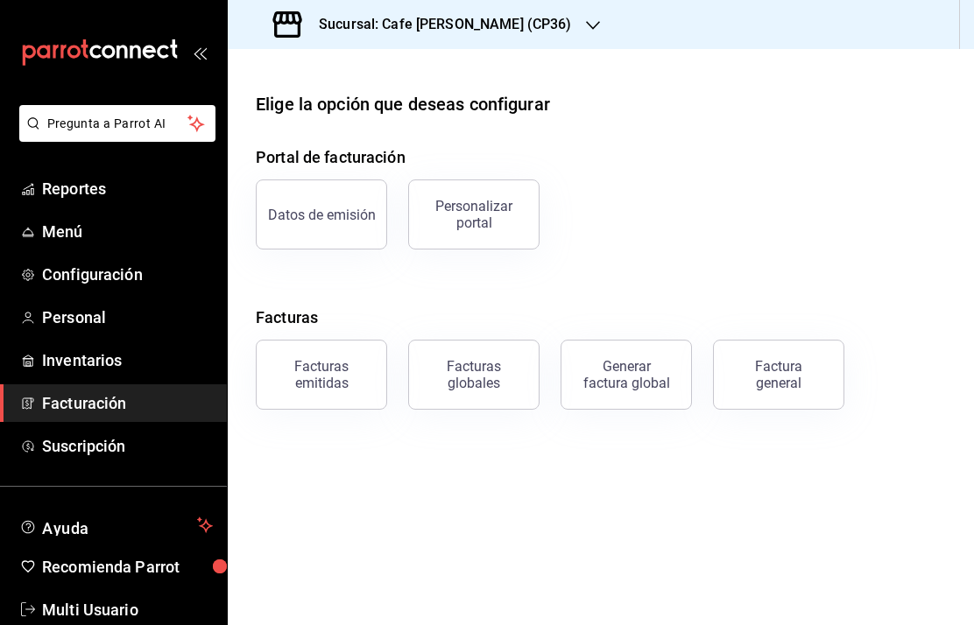
click at [347, 213] on div "Datos de emisión" at bounding box center [322, 215] width 108 height 17
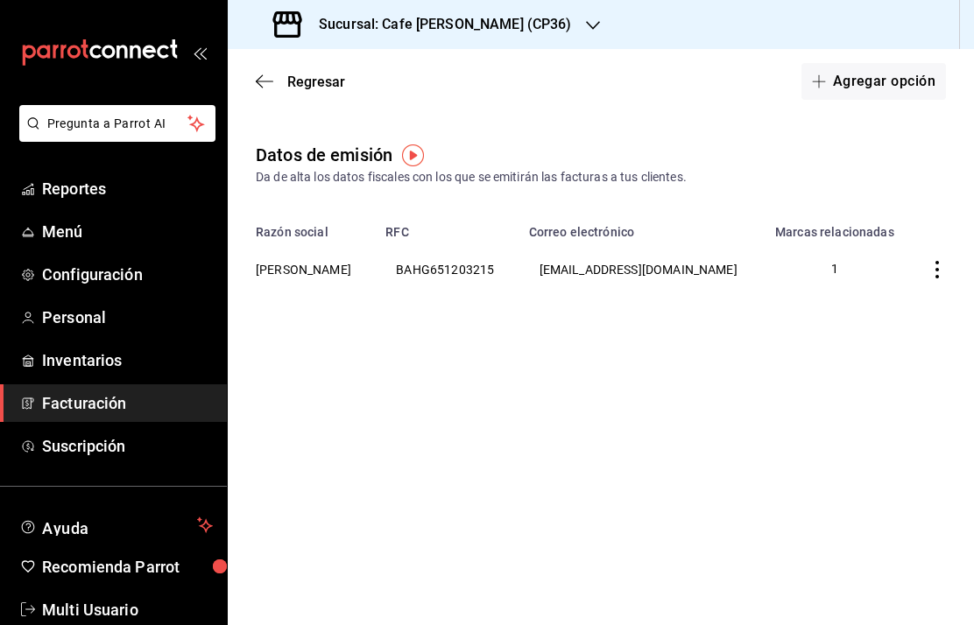
click at [430, 17] on h3 "Sucursal: Cafe Moretto (CP36)" at bounding box center [438, 24] width 267 height 21
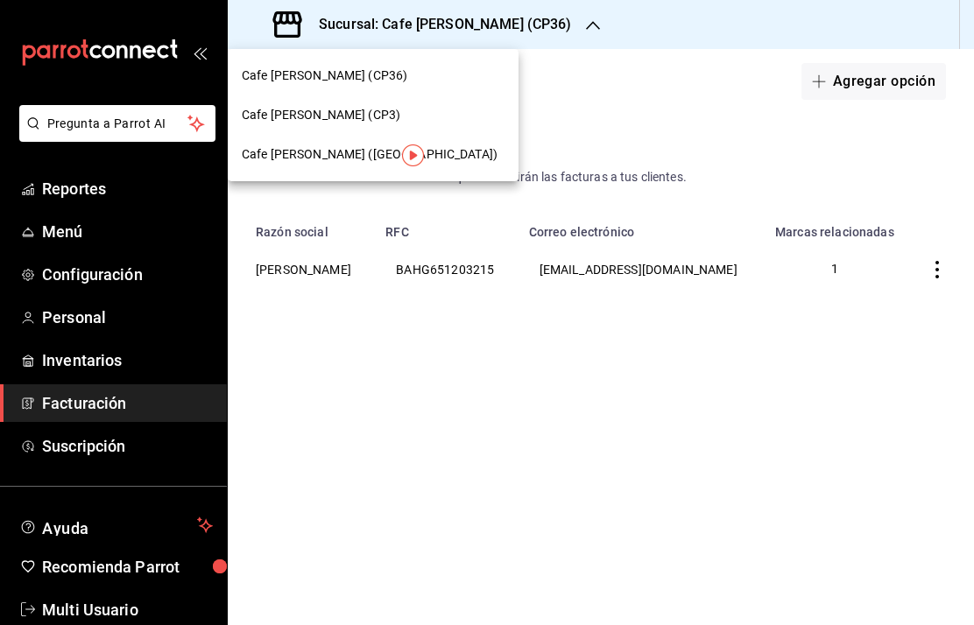
click at [371, 160] on span "Cafe Moretto (Plaza Crystal)" at bounding box center [370, 154] width 256 height 18
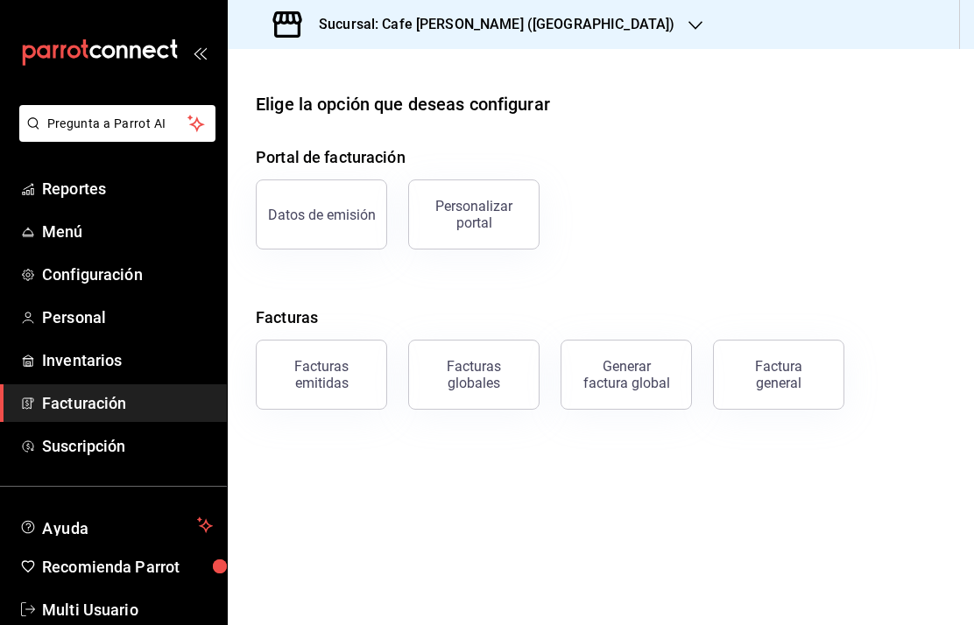
click at [522, 27] on h3 "Sucursal: Cafe Moretto (Plaza Crystal)" at bounding box center [490, 24] width 370 height 21
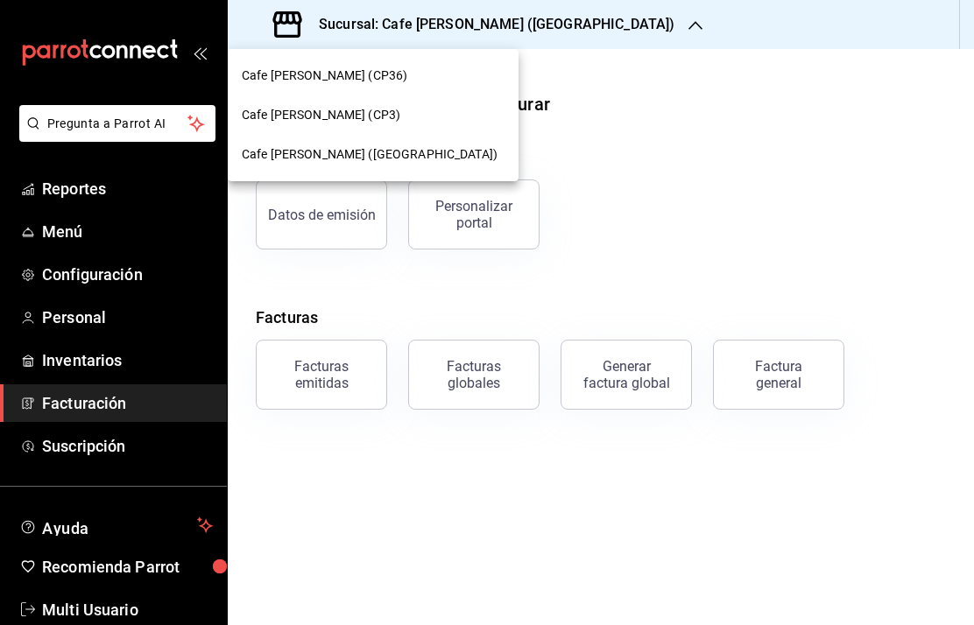
click at [351, 78] on span "Cafe [PERSON_NAME] (CP36)" at bounding box center [325, 76] width 166 height 18
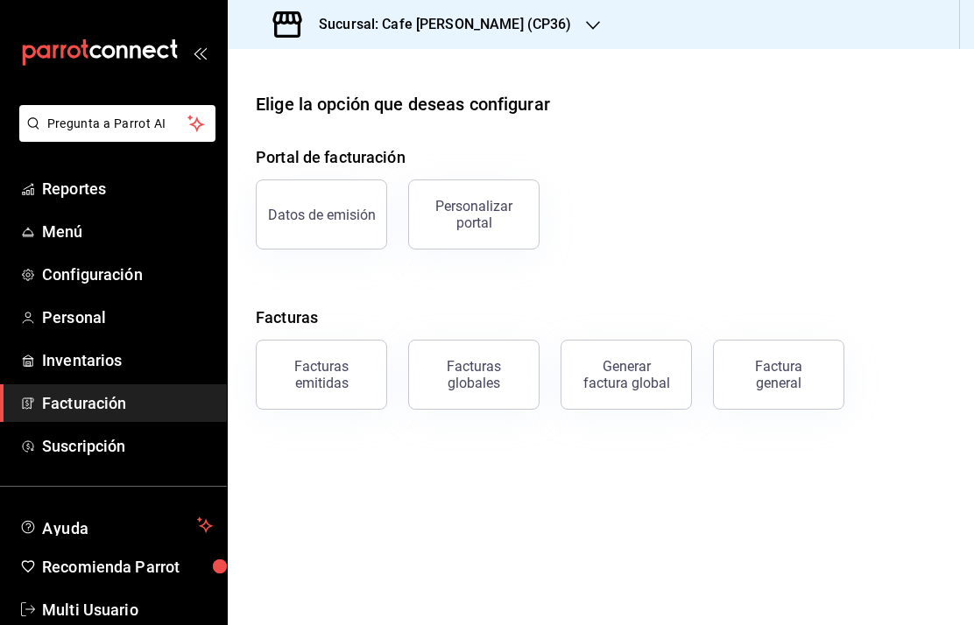
click at [481, 225] on div "Personalizar portal" at bounding box center [473, 214] width 109 height 33
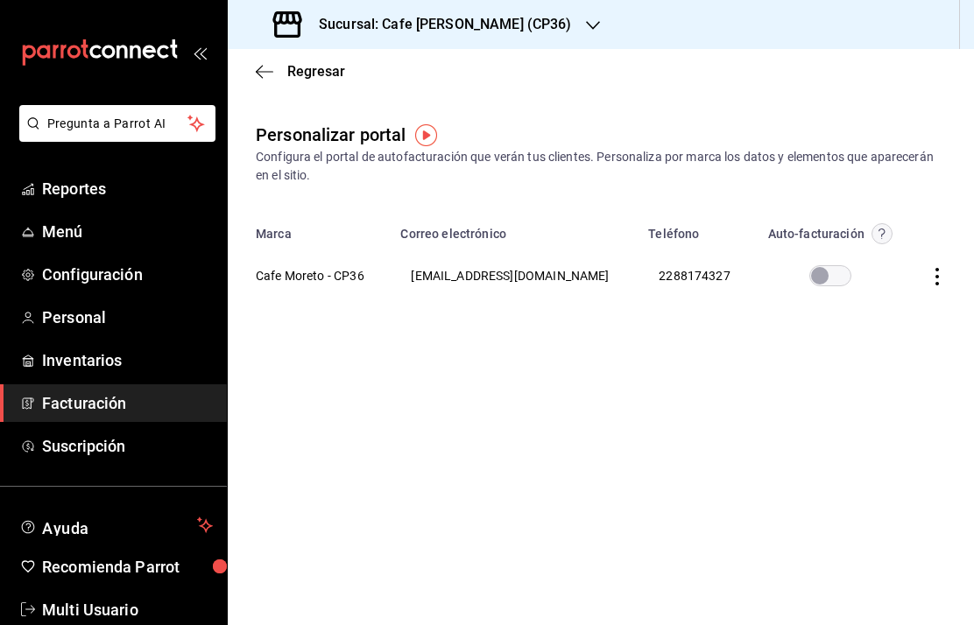
click at [878, 235] on icon "button" at bounding box center [881, 234] width 6 height 11
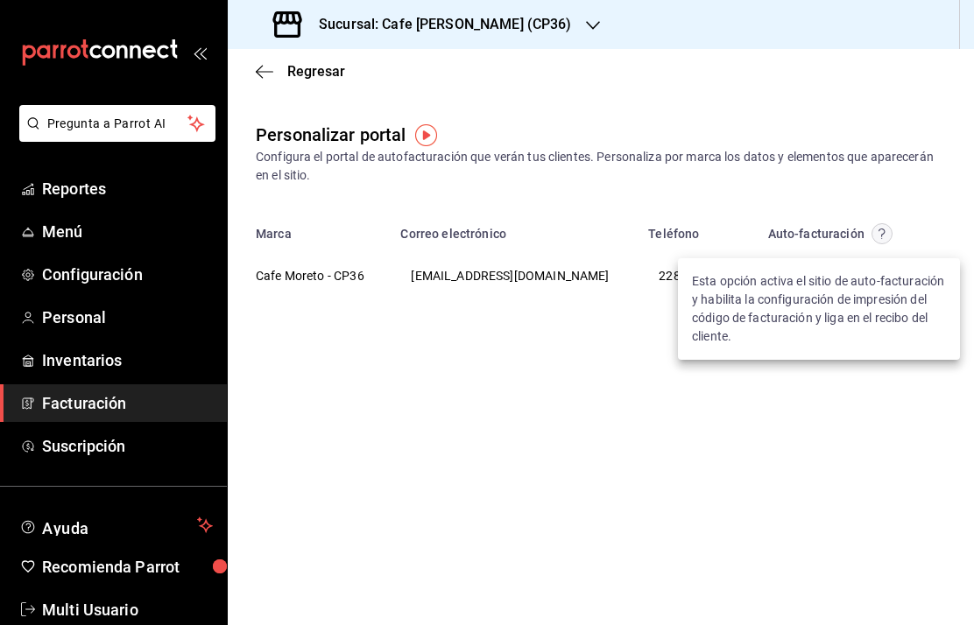
click at [920, 389] on div at bounding box center [487, 312] width 974 height 625
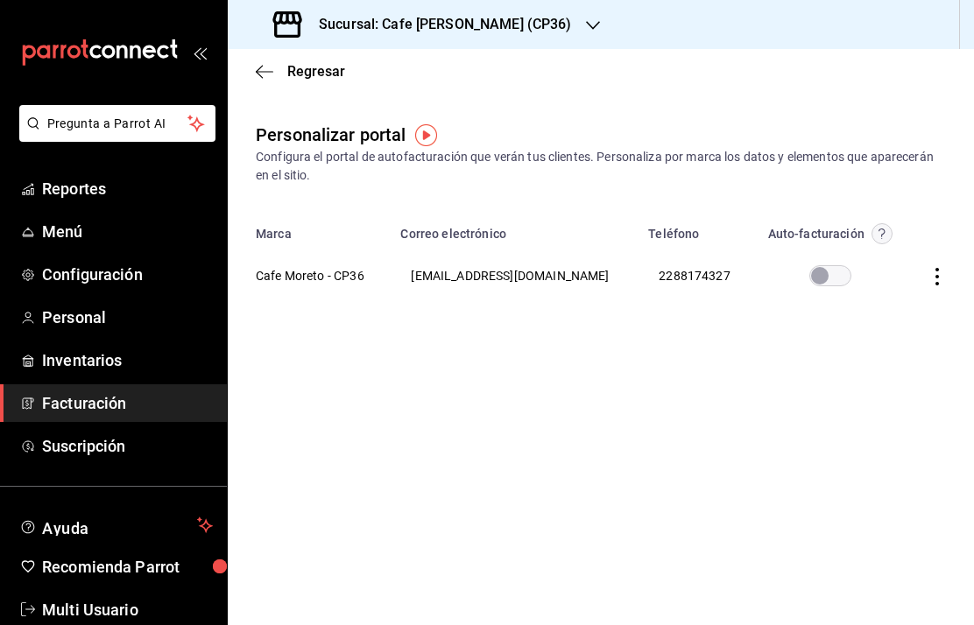
click at [937, 280] on icon "button" at bounding box center [937, 277] width 18 height 18
click at [833, 255] on span "Editar" at bounding box center [822, 253] width 60 height 17
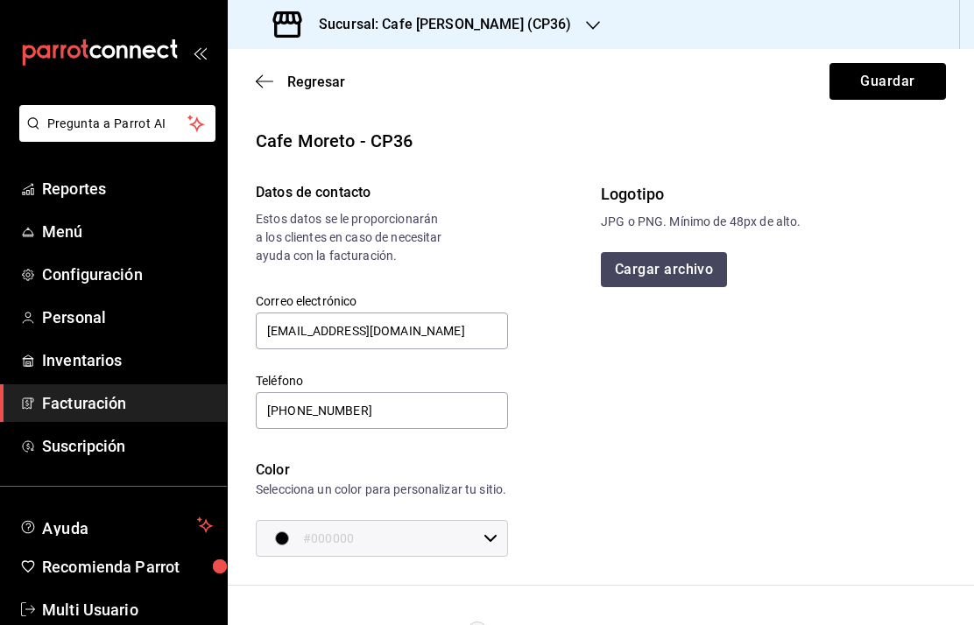
click at [274, 79] on span "Regresar" at bounding box center [300, 82] width 89 height 17
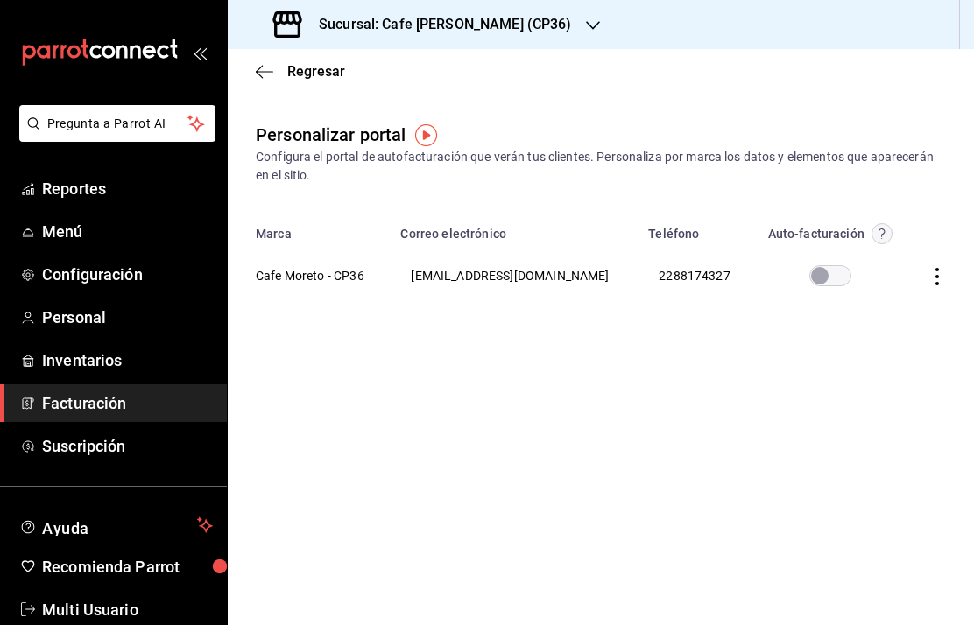
click at [475, 29] on h3 "Sucursal: Cafe Moretto (CP36)" at bounding box center [438, 24] width 267 height 21
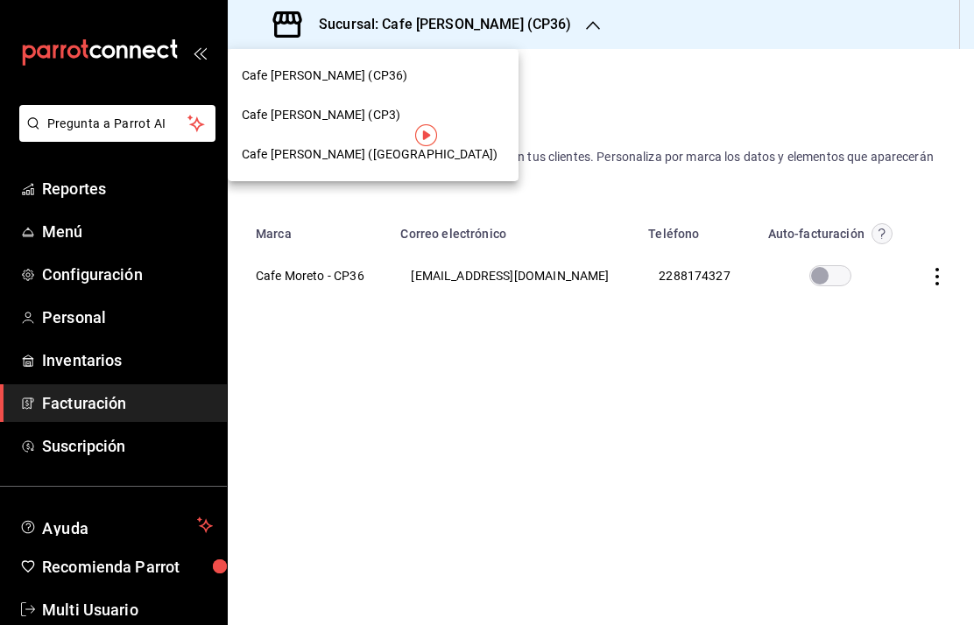
click at [332, 115] on span "Cafe Moretto (CP3)" at bounding box center [321, 115] width 159 height 18
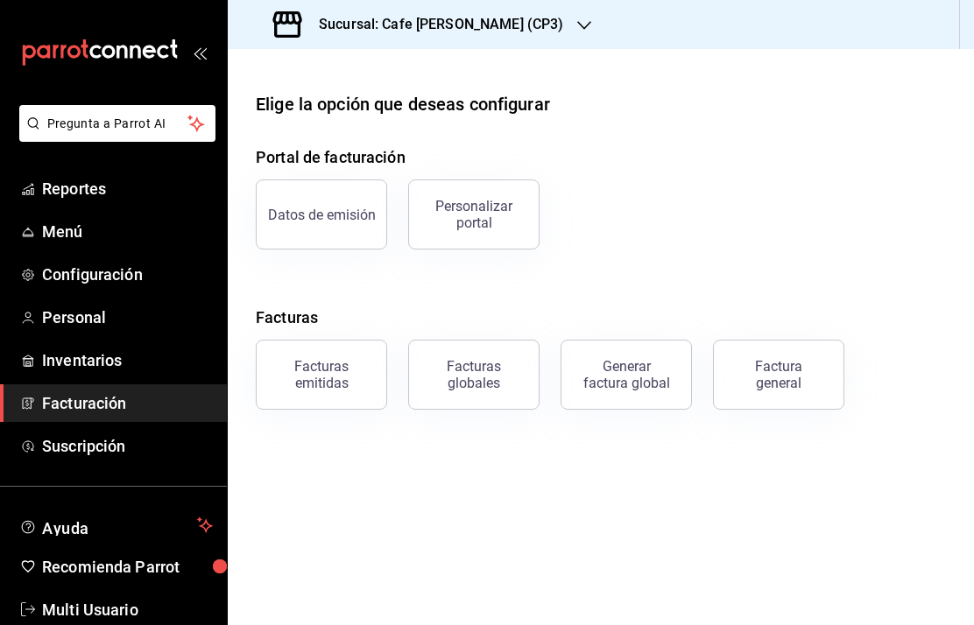
click at [481, 222] on div "Personalizar portal" at bounding box center [473, 214] width 109 height 33
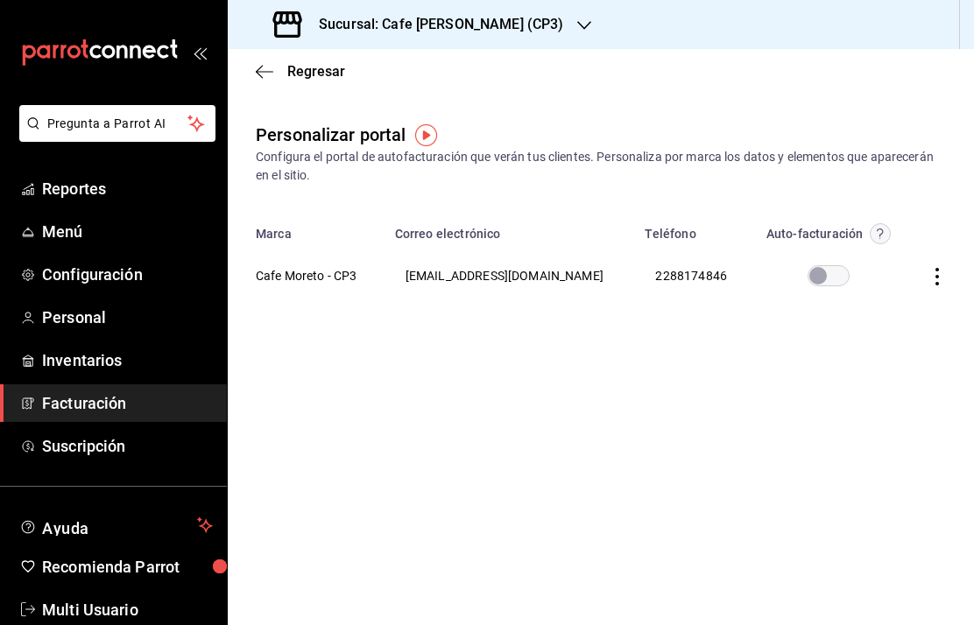
click at [941, 277] on icon "button" at bounding box center [937, 277] width 18 height 18
click at [832, 257] on span "Editar" at bounding box center [822, 253] width 60 height 17
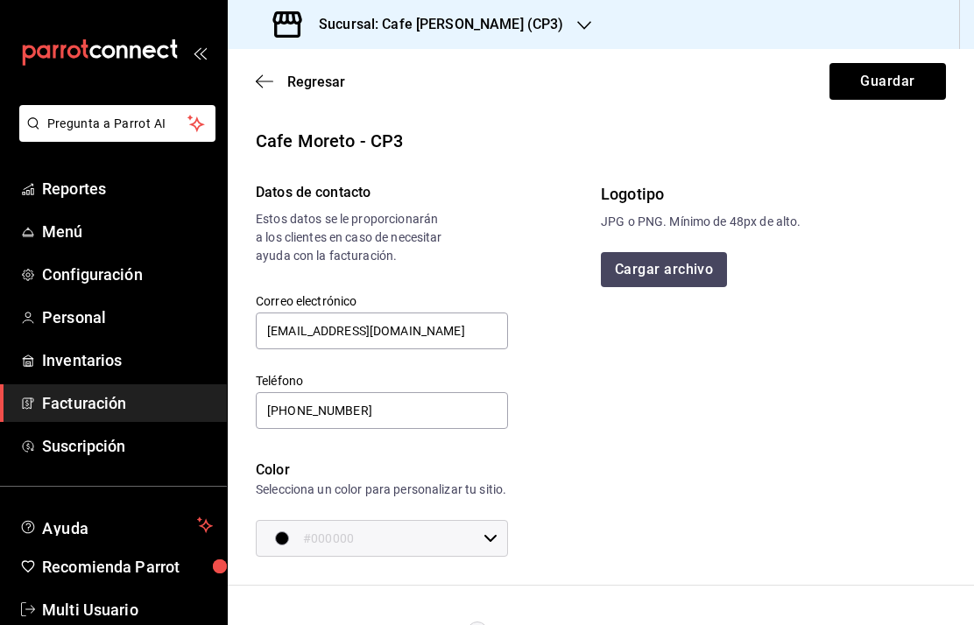
click at [286, 88] on span "Regresar" at bounding box center [300, 82] width 89 height 17
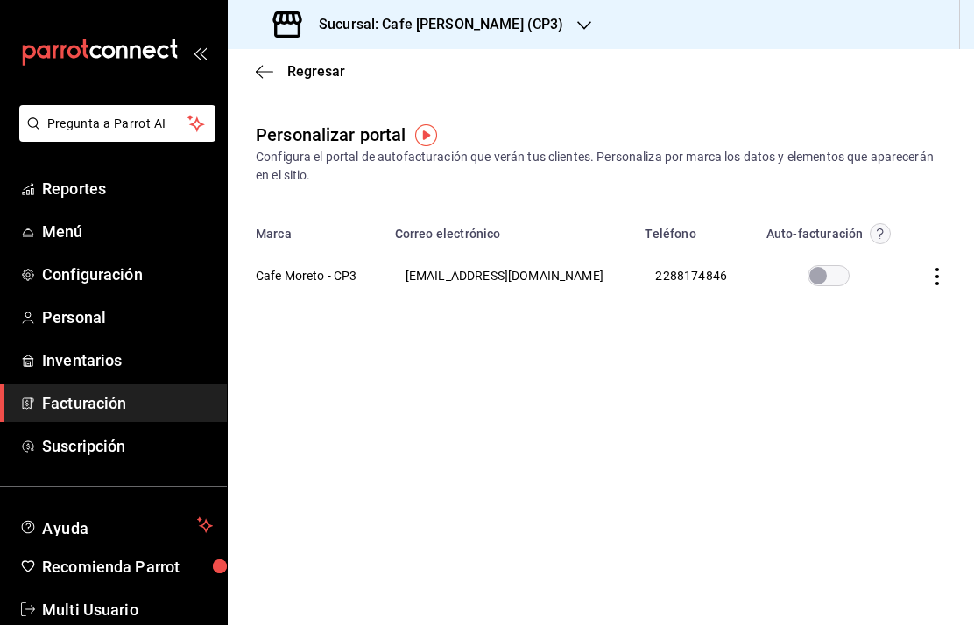
click at [944, 270] on icon "button" at bounding box center [937, 277] width 18 height 18
click at [867, 301] on span "Visitar sitio" at bounding box center [834, 298] width 85 height 16
click at [269, 78] on icon "button" at bounding box center [265, 72] width 18 height 16
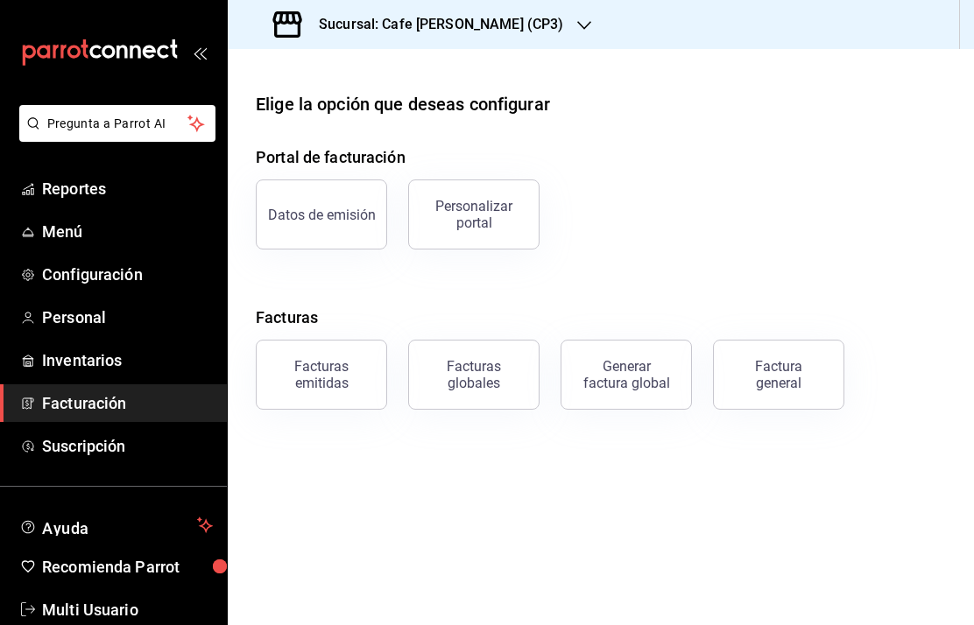
click at [462, 30] on h3 "Sucursal: Cafe Moretto (CP3)" at bounding box center [434, 24] width 258 height 21
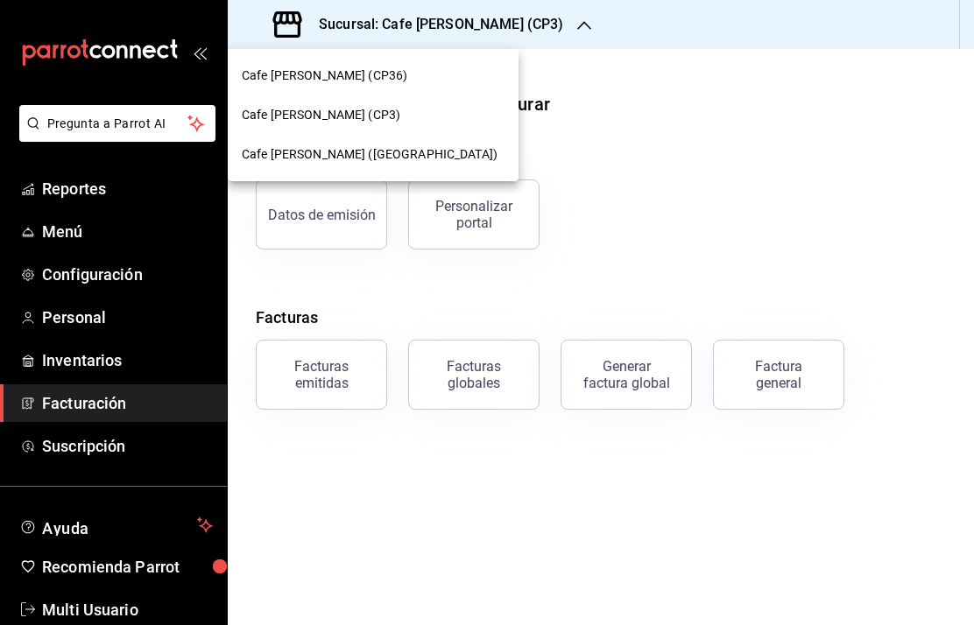
click at [328, 159] on span "Cafe Moretto (Plaza Crystal)" at bounding box center [370, 154] width 256 height 18
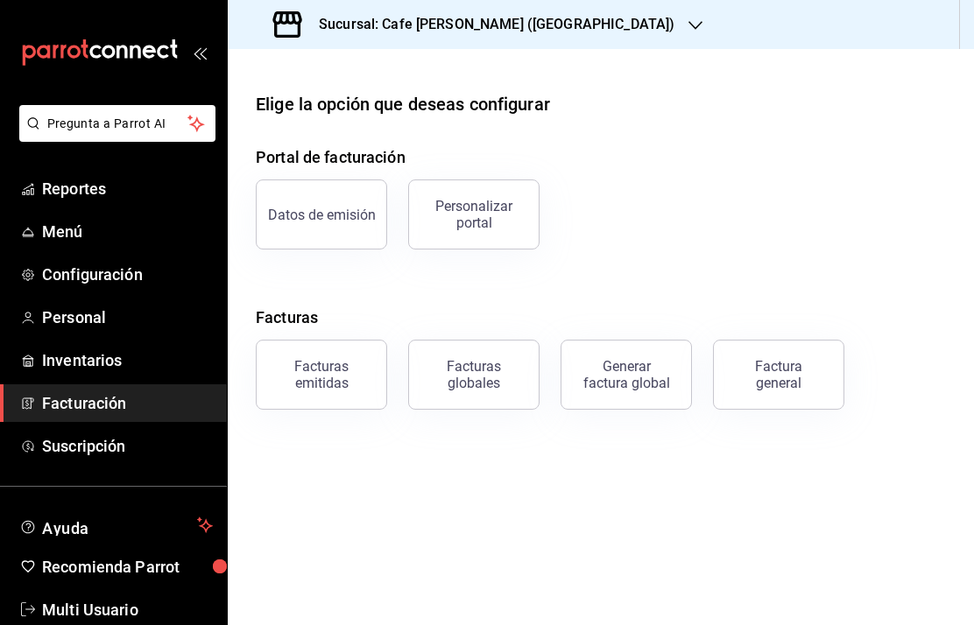
click at [469, 220] on div "Personalizar portal" at bounding box center [473, 214] width 109 height 33
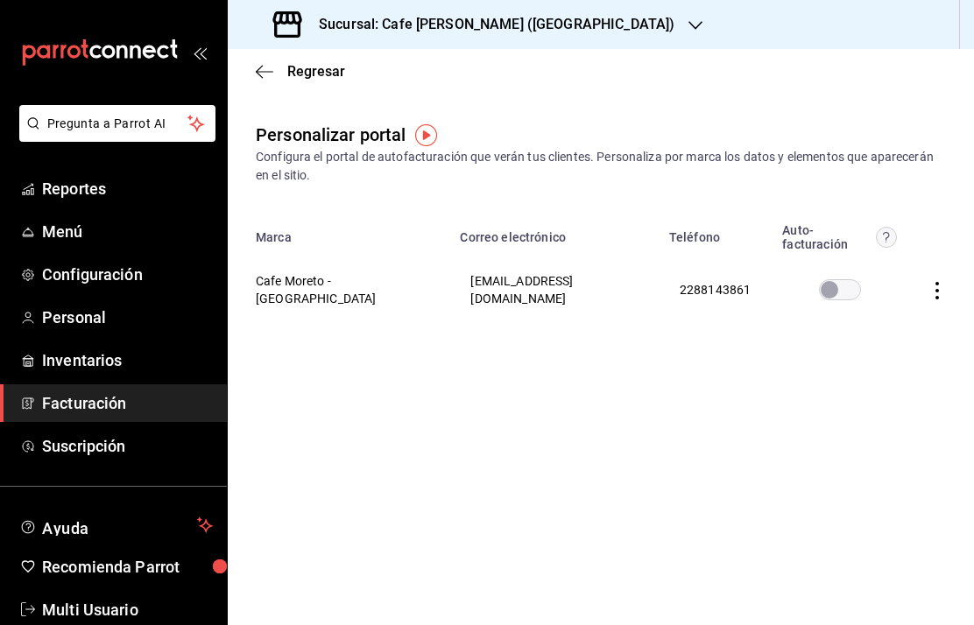
click at [943, 282] on icon "button" at bounding box center [937, 291] width 18 height 18
click at [824, 257] on span "Editar" at bounding box center [822, 253] width 60 height 17
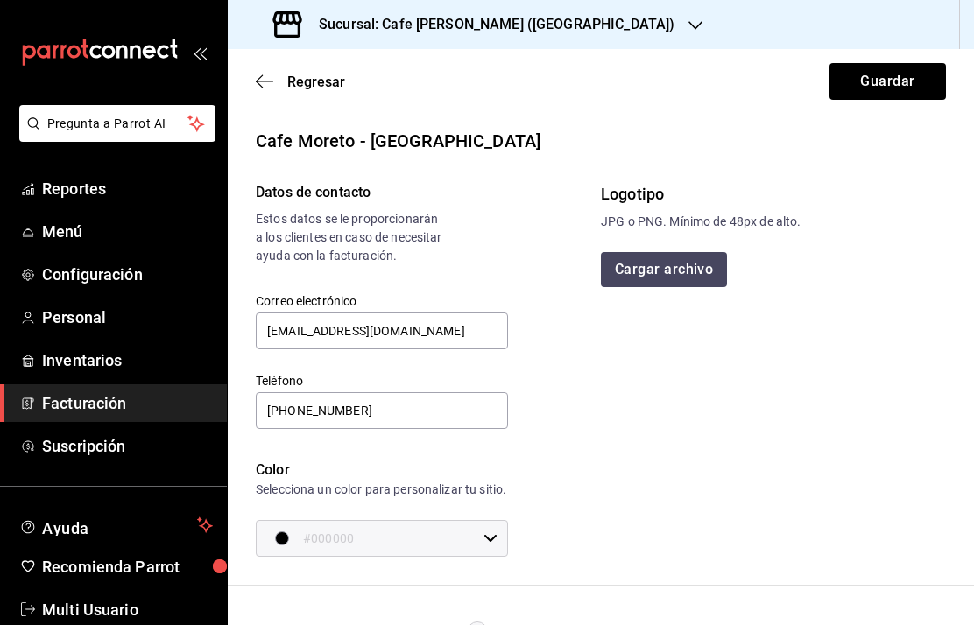
click at [307, 80] on span "Regresar" at bounding box center [316, 82] width 58 height 17
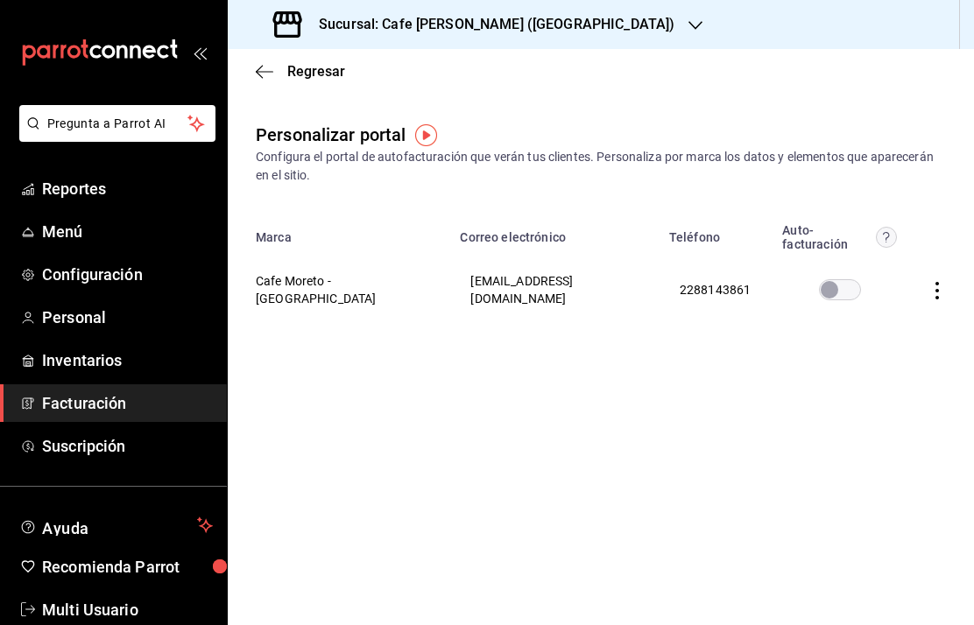
click at [289, 72] on span "Regresar" at bounding box center [316, 71] width 58 height 17
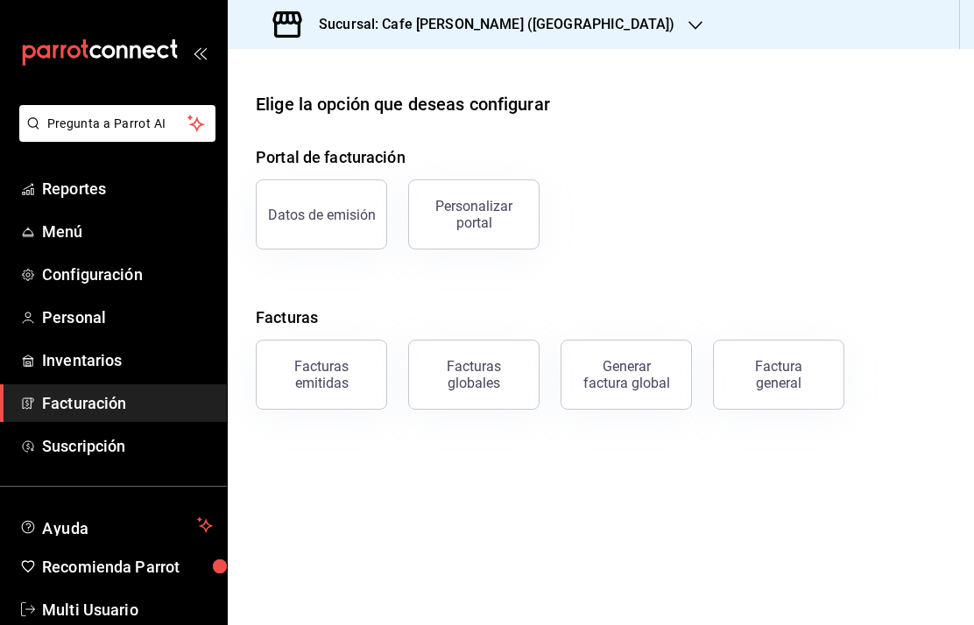
click at [349, 222] on button "Datos de emisión" at bounding box center [321, 215] width 131 height 70
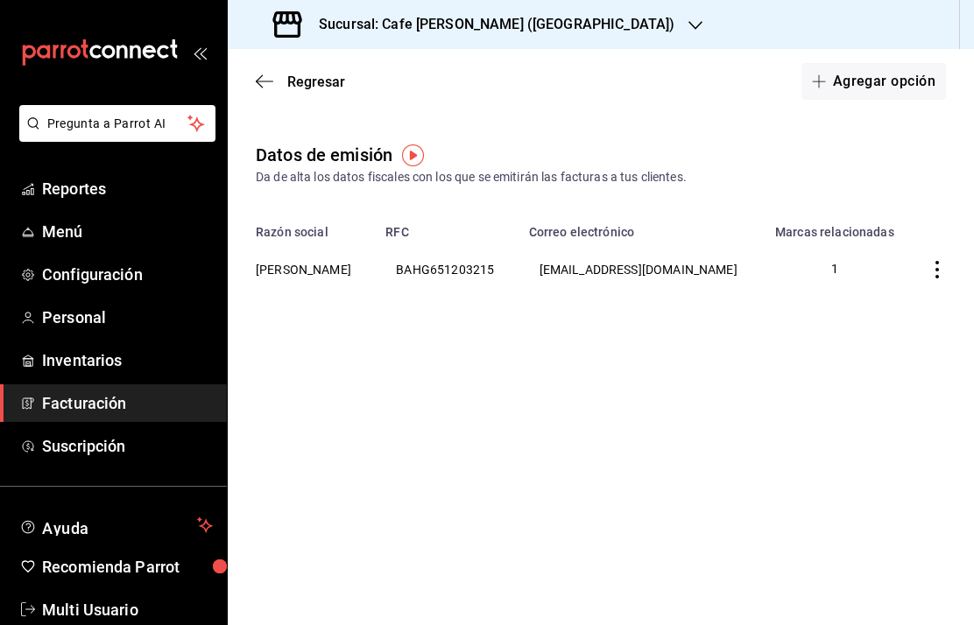
click at [364, 268] on th "GABRIELA BAUR HOFMANN" at bounding box center [301, 269] width 147 height 60
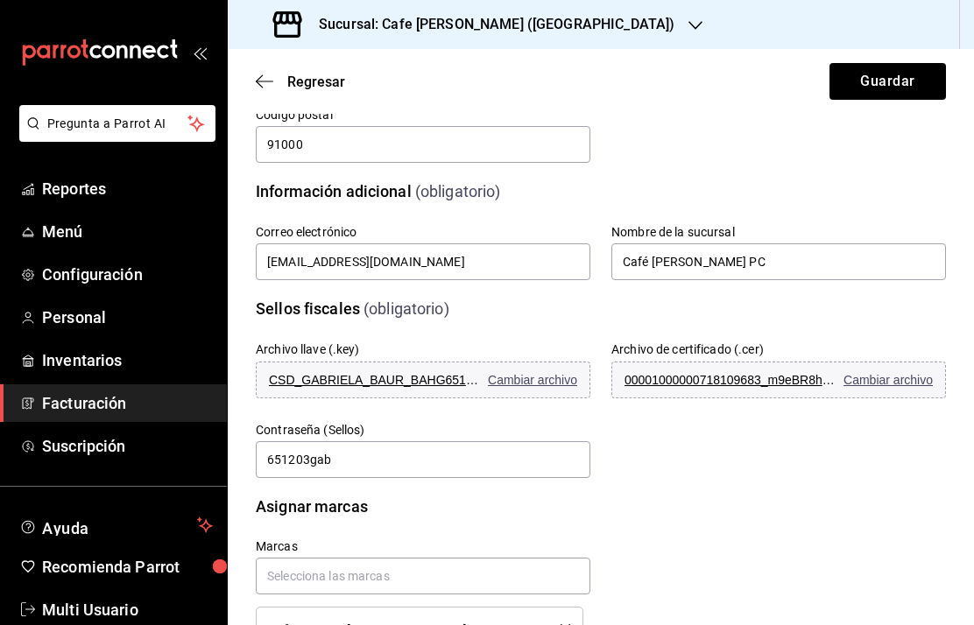
click at [302, 80] on span "Regresar" at bounding box center [316, 82] width 58 height 17
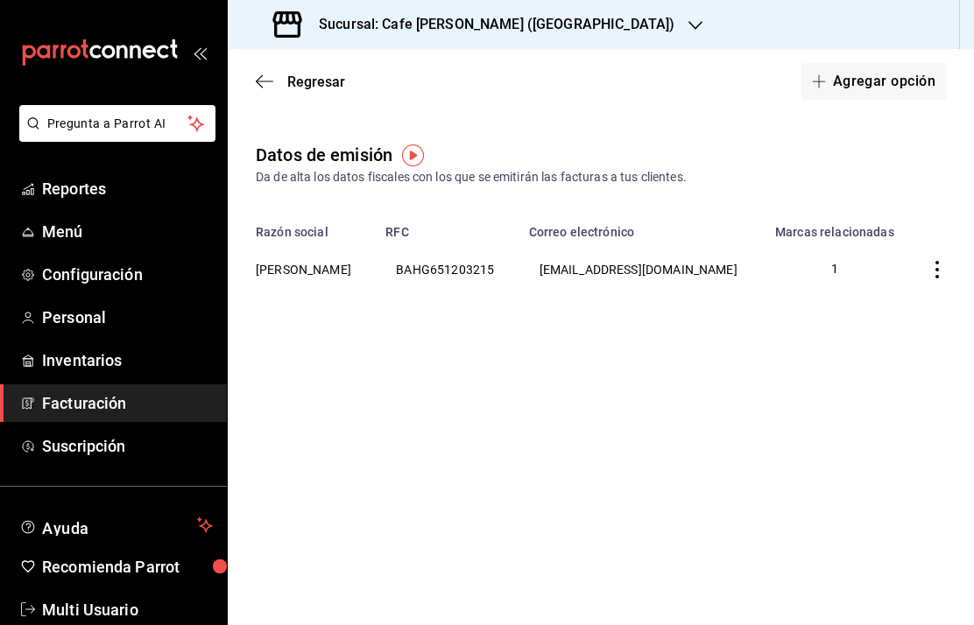
click at [297, 88] on span "Regresar" at bounding box center [316, 82] width 58 height 17
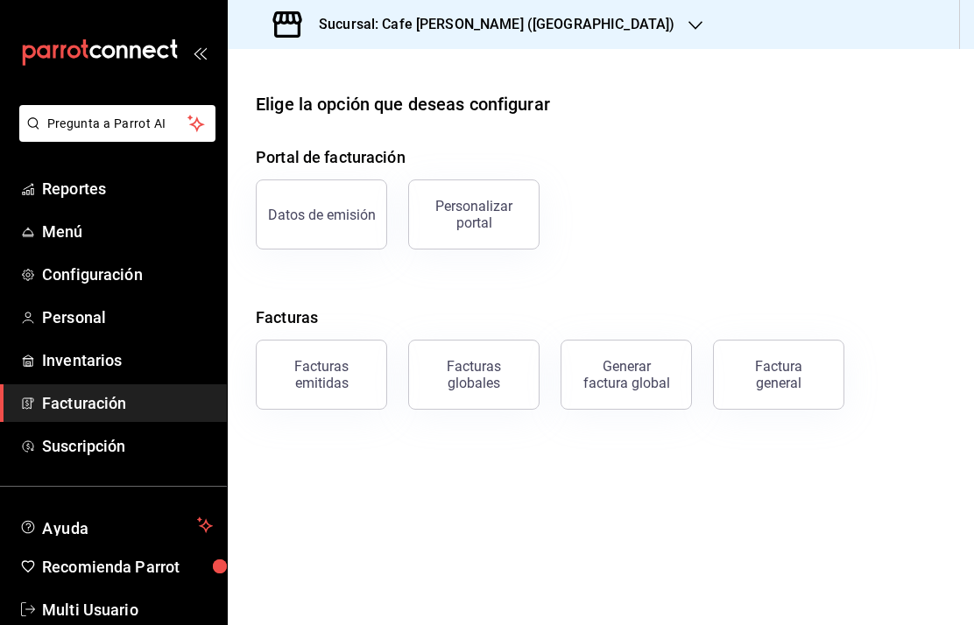
click at [336, 218] on div "Datos de emisión" at bounding box center [322, 215] width 108 height 17
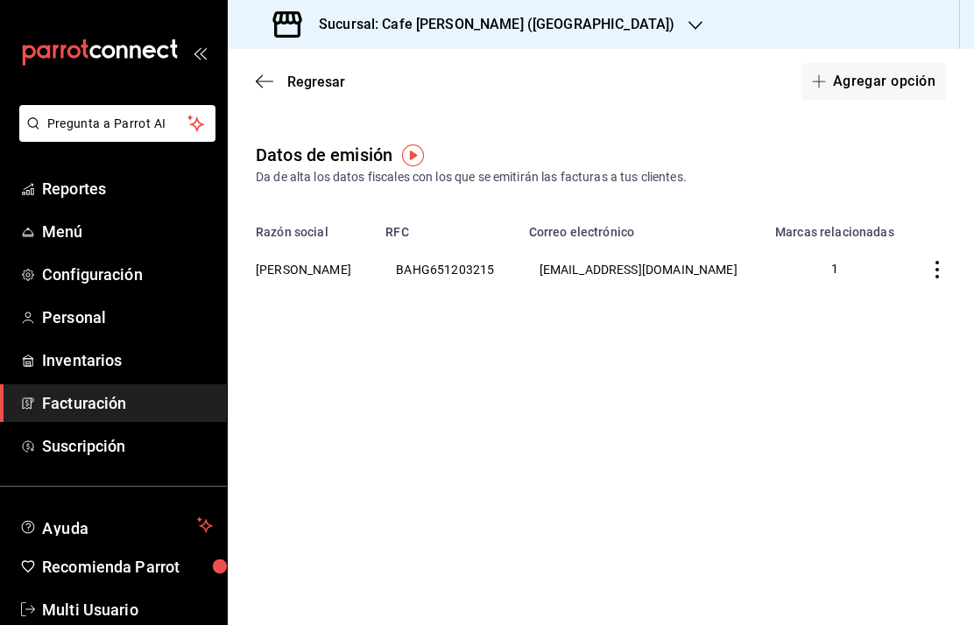
click at [351, 277] on th "GABRIELA BAUR HOFMANN" at bounding box center [301, 269] width 147 height 60
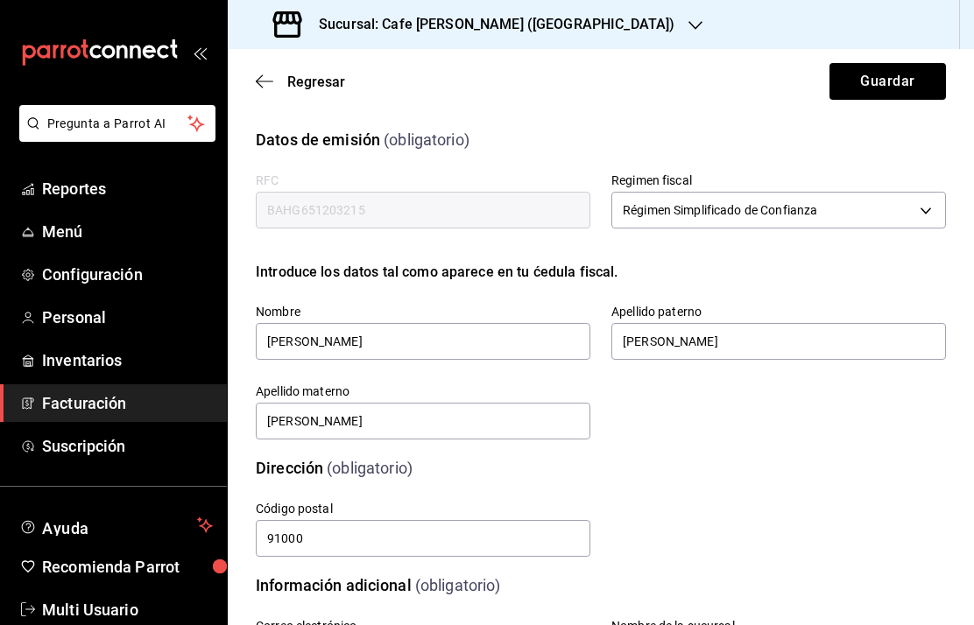
click at [433, 27] on h3 "Sucursal: Cafe Moretto (Plaza Crystal)" at bounding box center [490, 24] width 370 height 21
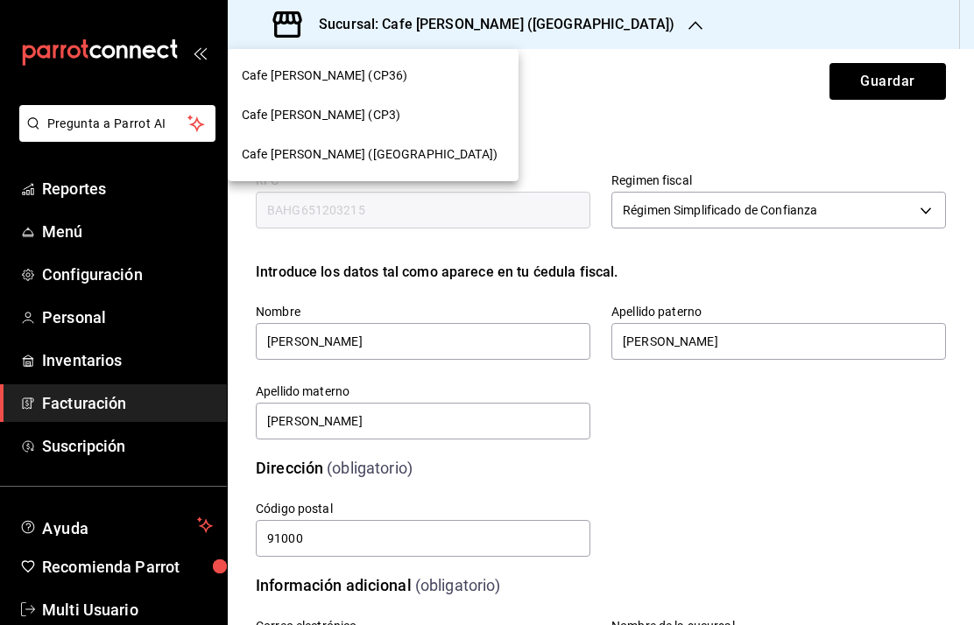
click at [322, 118] on span "Cafe Moretto (CP3)" at bounding box center [321, 115] width 159 height 18
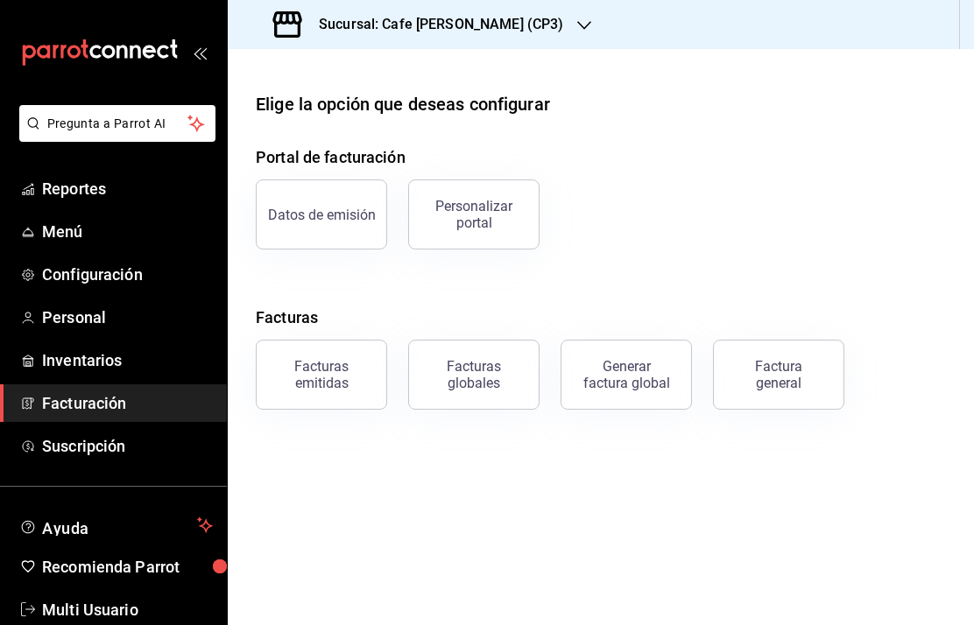
click at [355, 222] on div "Datos de emisión" at bounding box center [322, 215] width 108 height 17
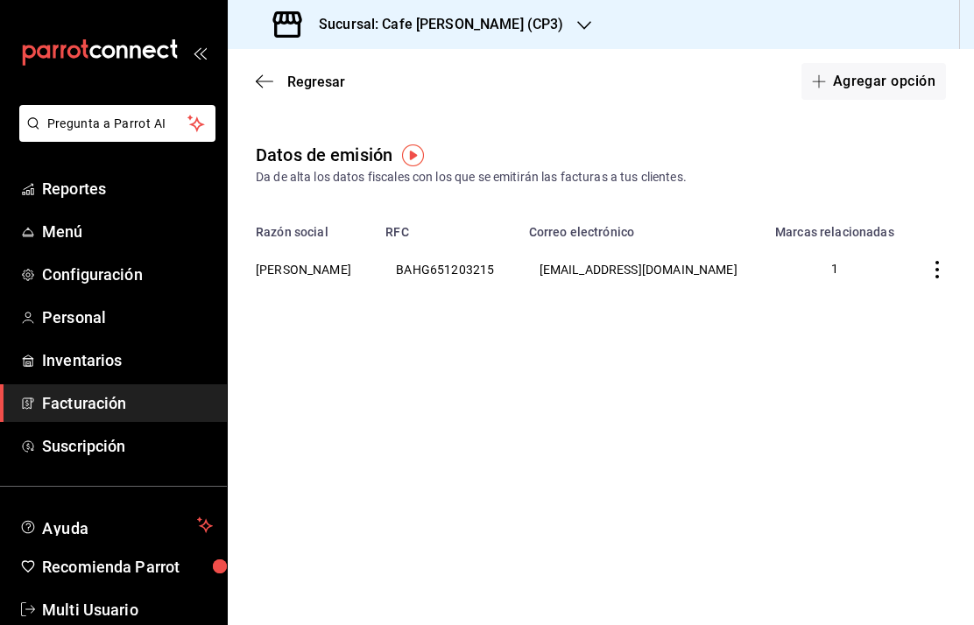
click at [375, 265] on th "GABRIELA BAUR HOFMANN" at bounding box center [301, 269] width 147 height 60
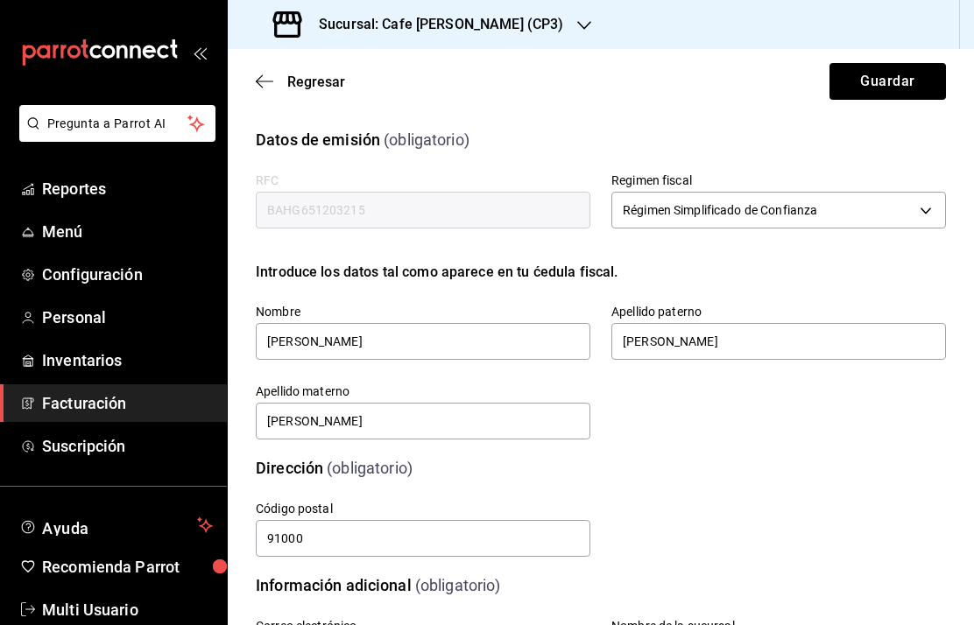
click at [293, 86] on span "Regresar" at bounding box center [316, 82] width 58 height 17
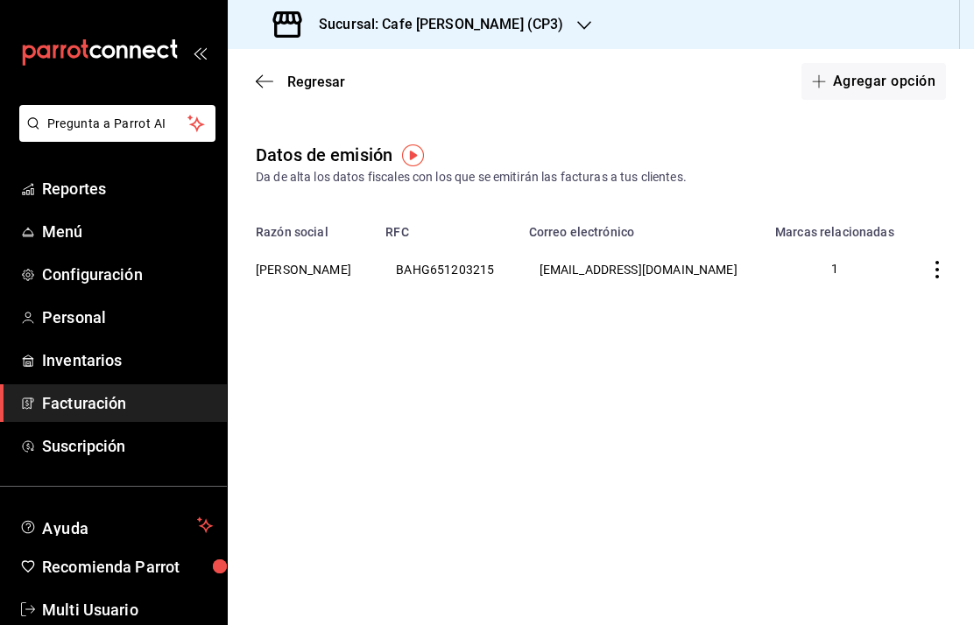
click at [300, 88] on span "Regresar" at bounding box center [316, 82] width 58 height 17
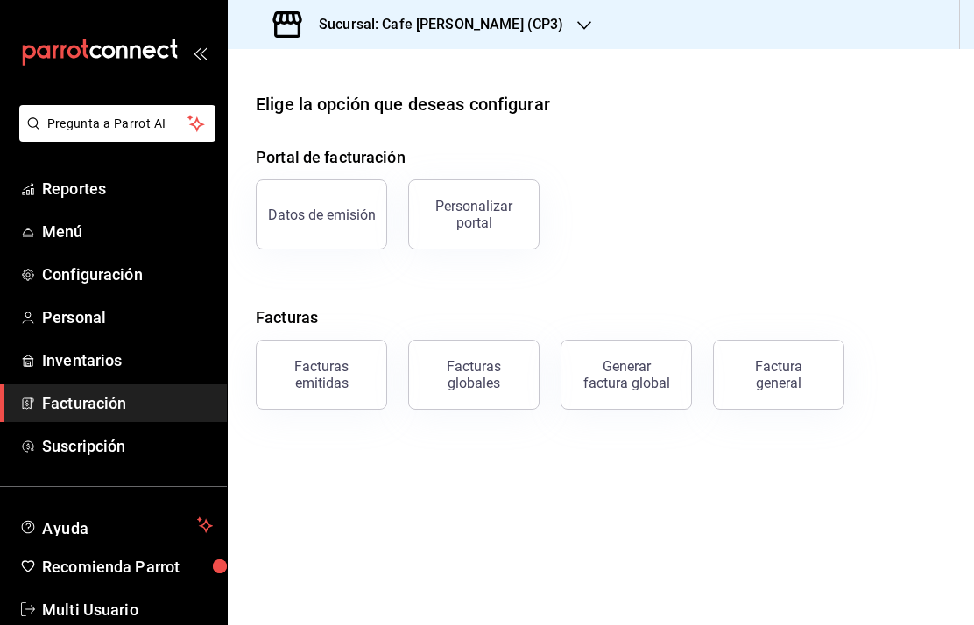
click at [469, 226] on div "Personalizar portal" at bounding box center [473, 214] width 109 height 33
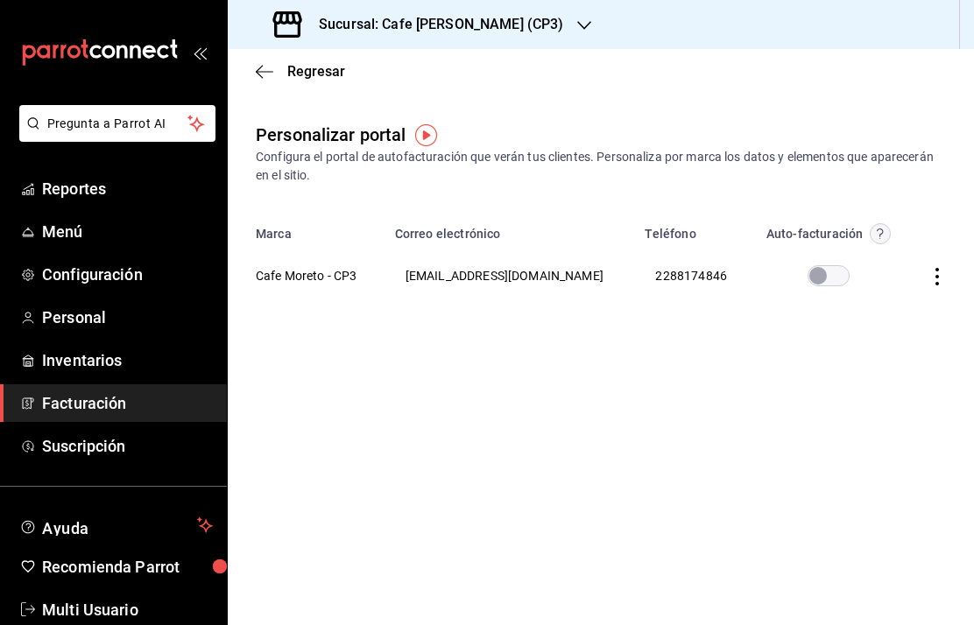
click at [268, 76] on icon "button" at bounding box center [265, 72] width 18 height 16
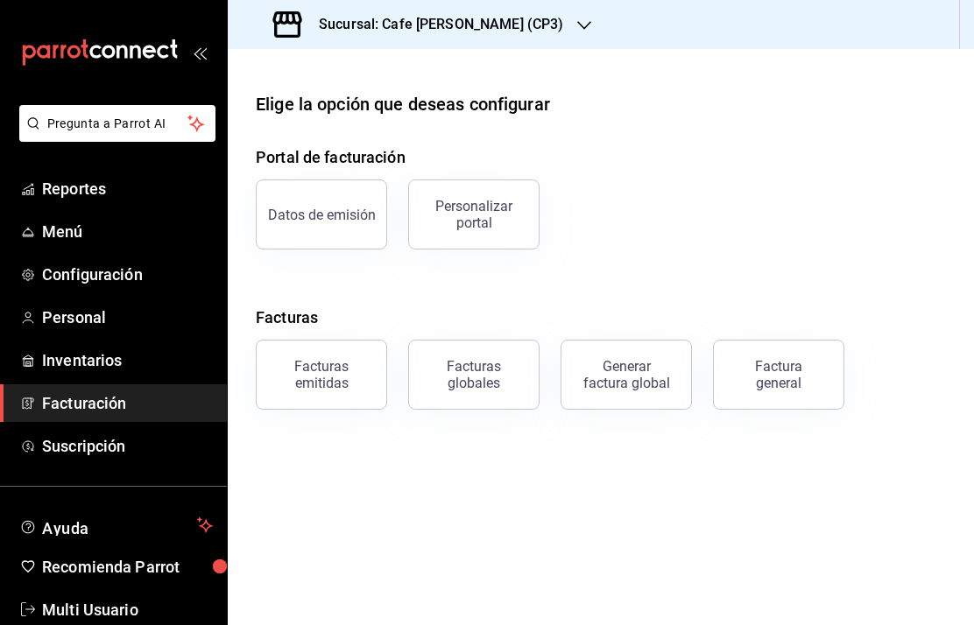
click at [483, 20] on h3 "Sucursal: Cafe Moretto (CP3)" at bounding box center [434, 24] width 258 height 21
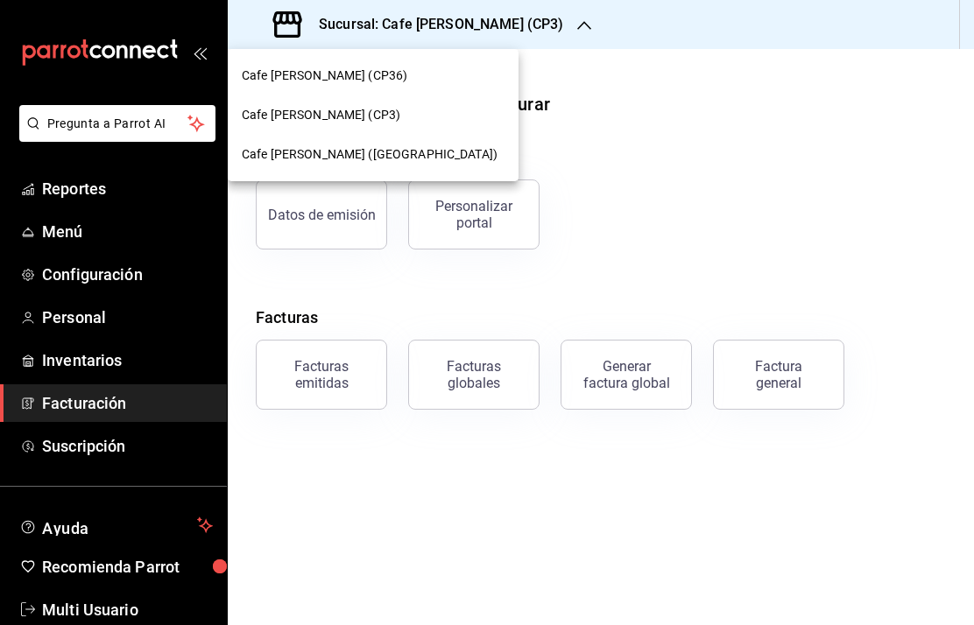
click at [337, 78] on span "Cafe [PERSON_NAME] (CP36)" at bounding box center [325, 76] width 166 height 18
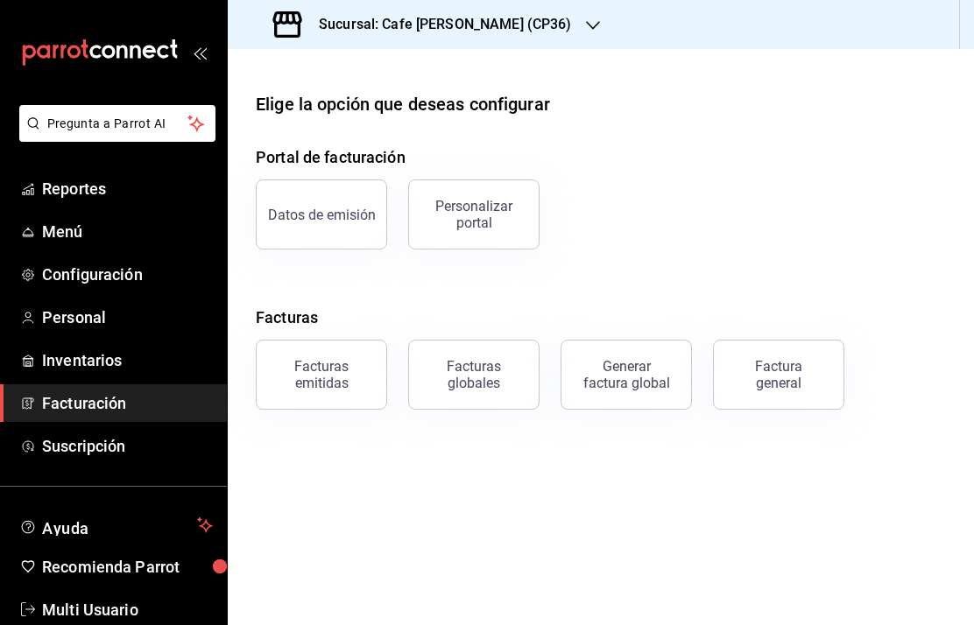
click at [478, 218] on div "Personalizar portal" at bounding box center [473, 214] width 109 height 33
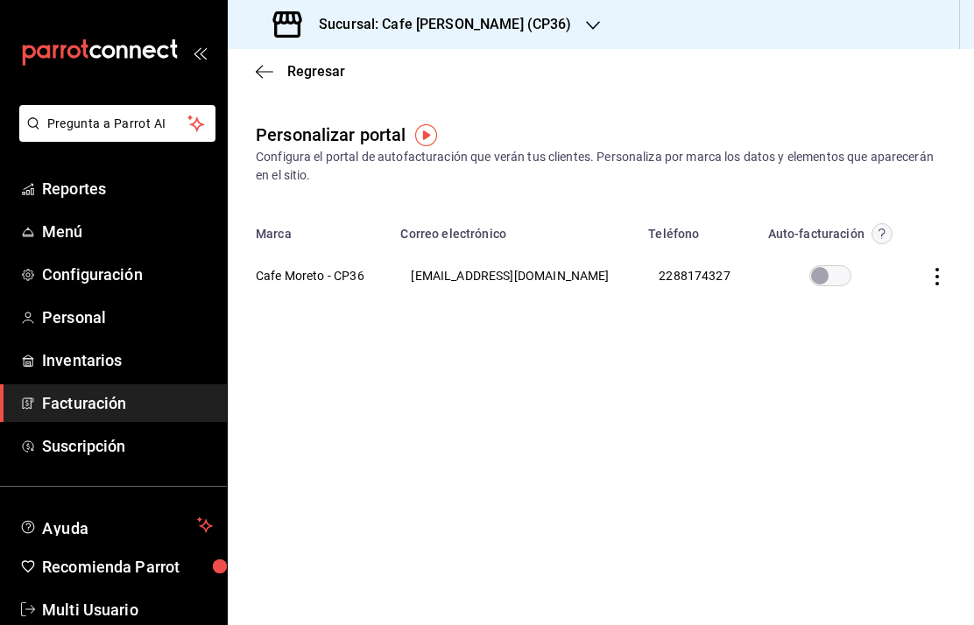
click at [455, 22] on h3 "Sucursal: Cafe Moretto (CP36)" at bounding box center [438, 24] width 267 height 21
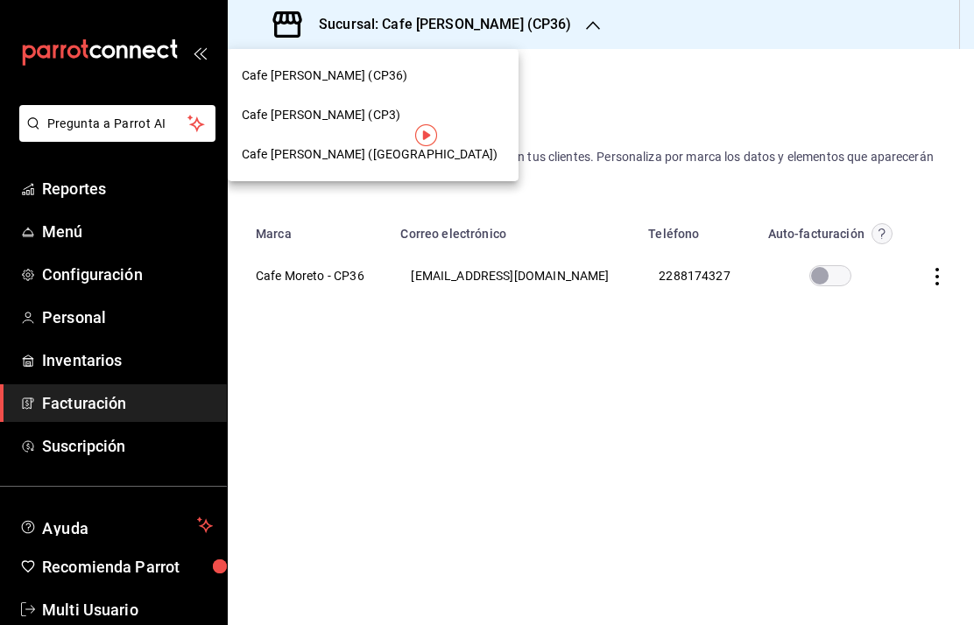
click at [343, 160] on span "Cafe Moretto (Plaza Crystal)" at bounding box center [370, 154] width 256 height 18
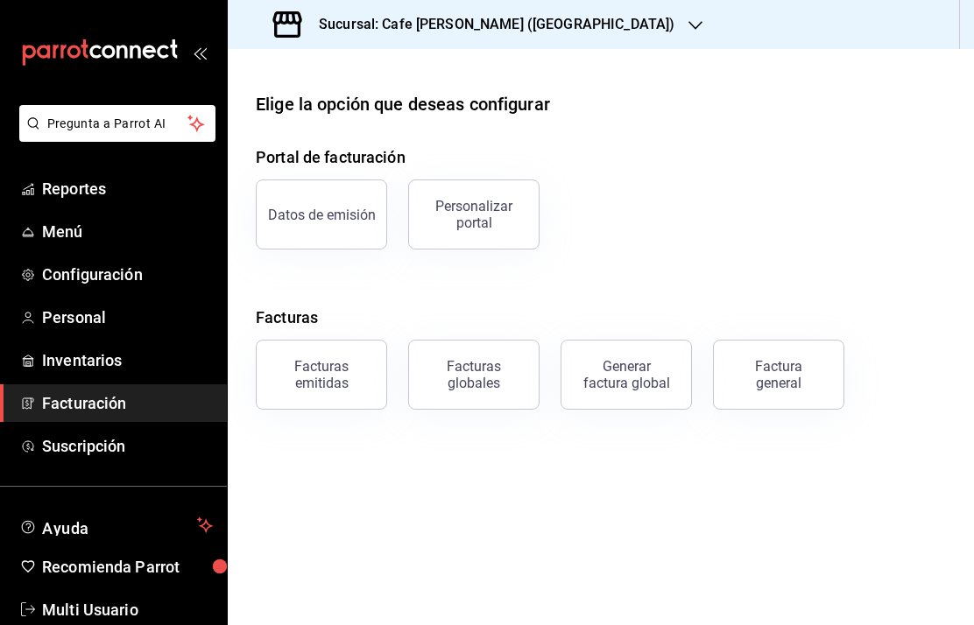
click at [472, 219] on div "Personalizar portal" at bounding box center [473, 214] width 109 height 33
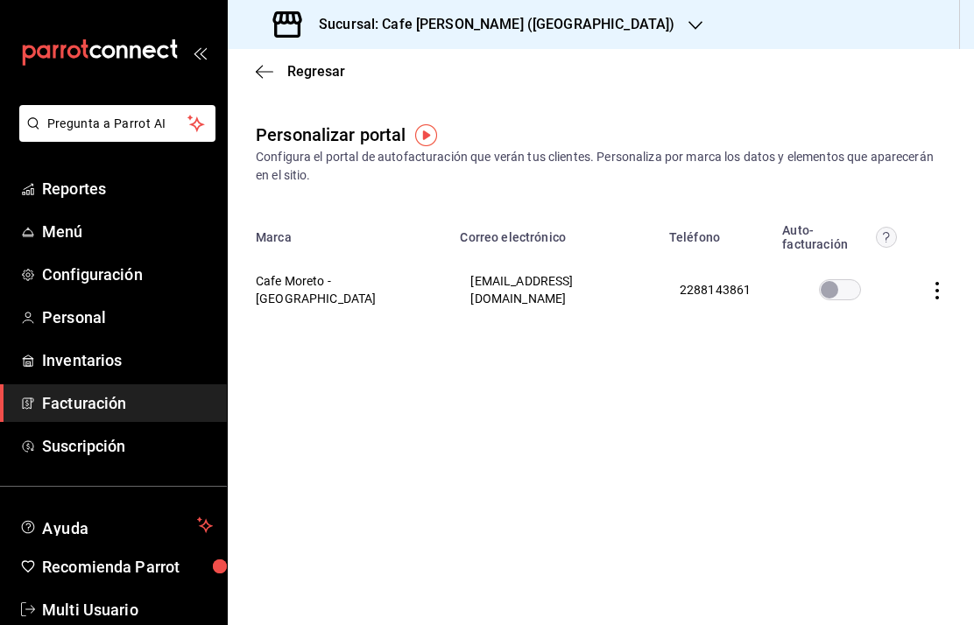
click at [69, 235] on span "Menú" at bounding box center [127, 232] width 171 height 24
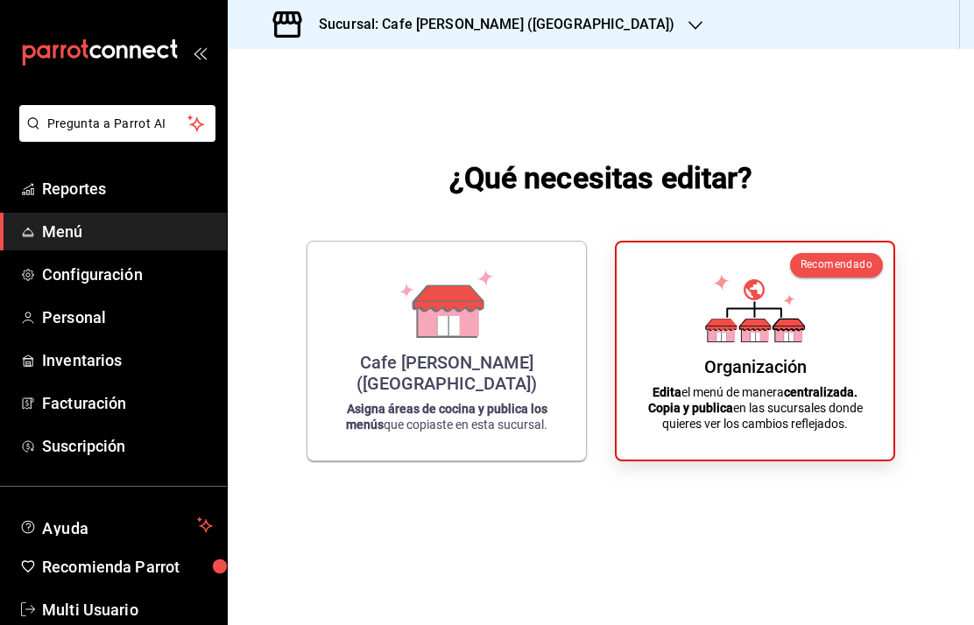
click at [766, 377] on div "Organización" at bounding box center [755, 366] width 102 height 21
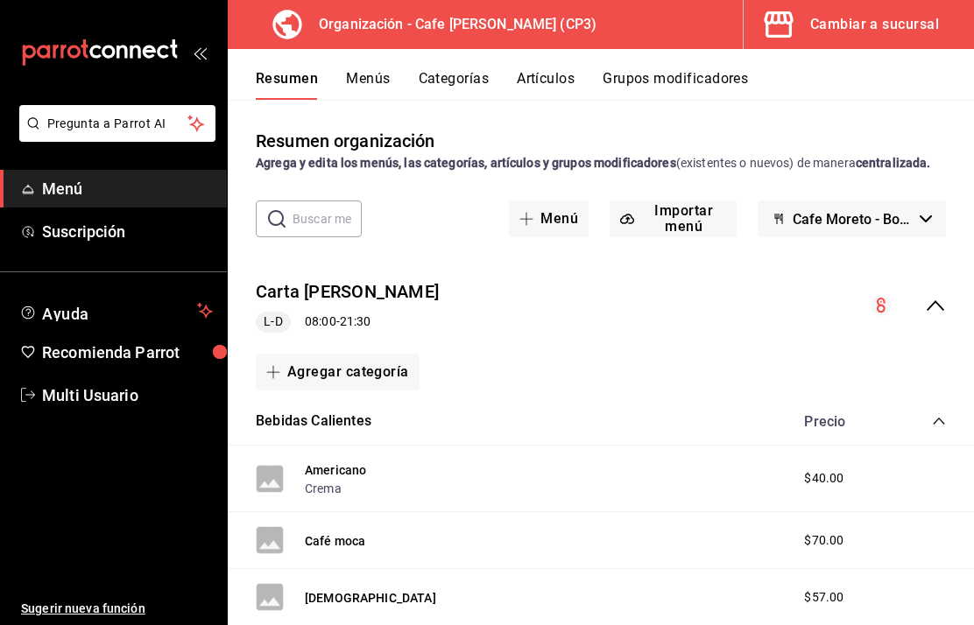
click at [866, 22] on div "Cambiar a sucursal" at bounding box center [874, 24] width 129 height 25
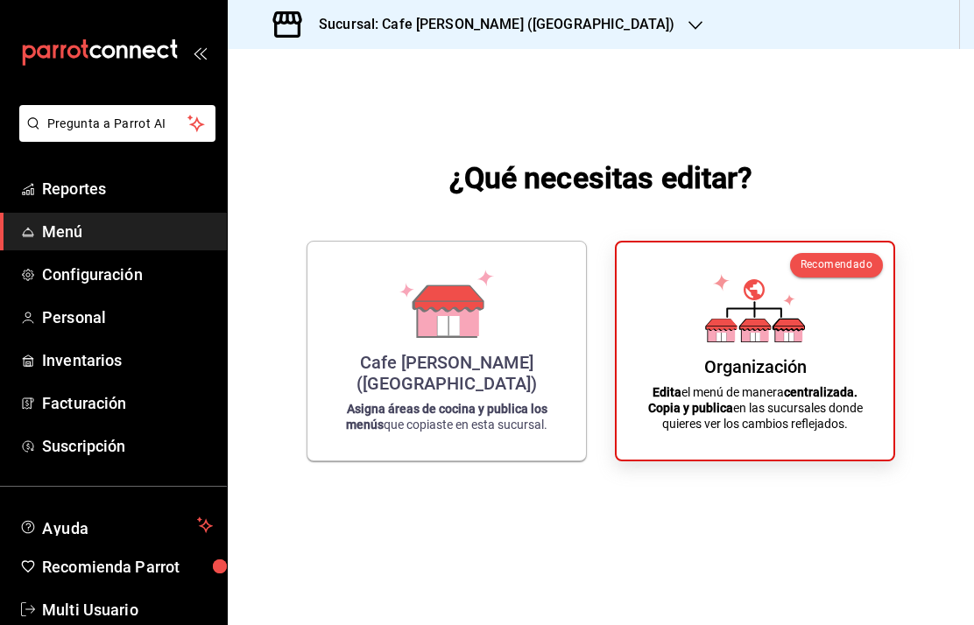
click at [68, 368] on span "Inventarios" at bounding box center [127, 361] width 171 height 24
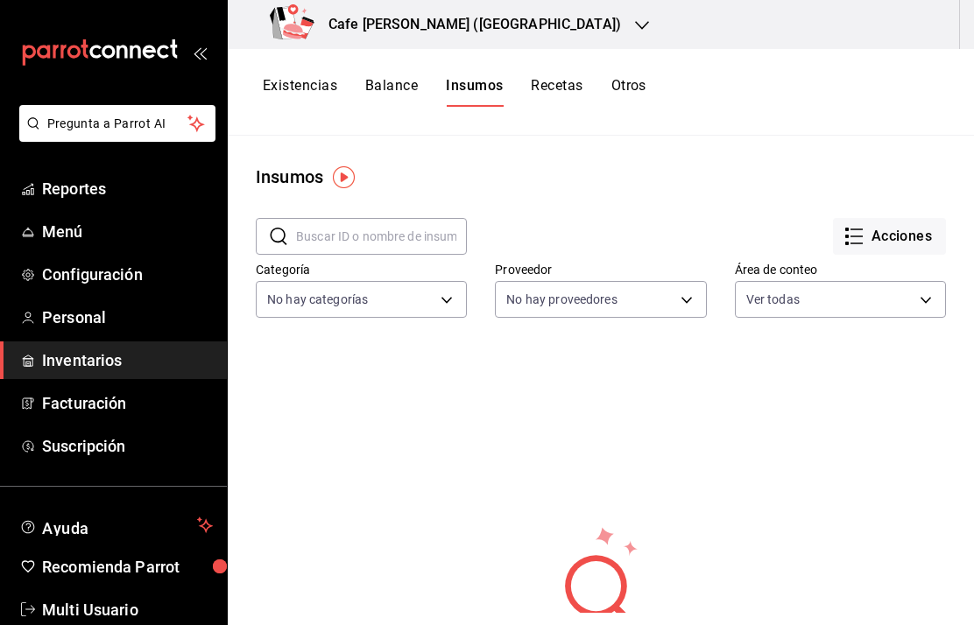
click at [59, 364] on span "Inventarios" at bounding box center [127, 361] width 171 height 24
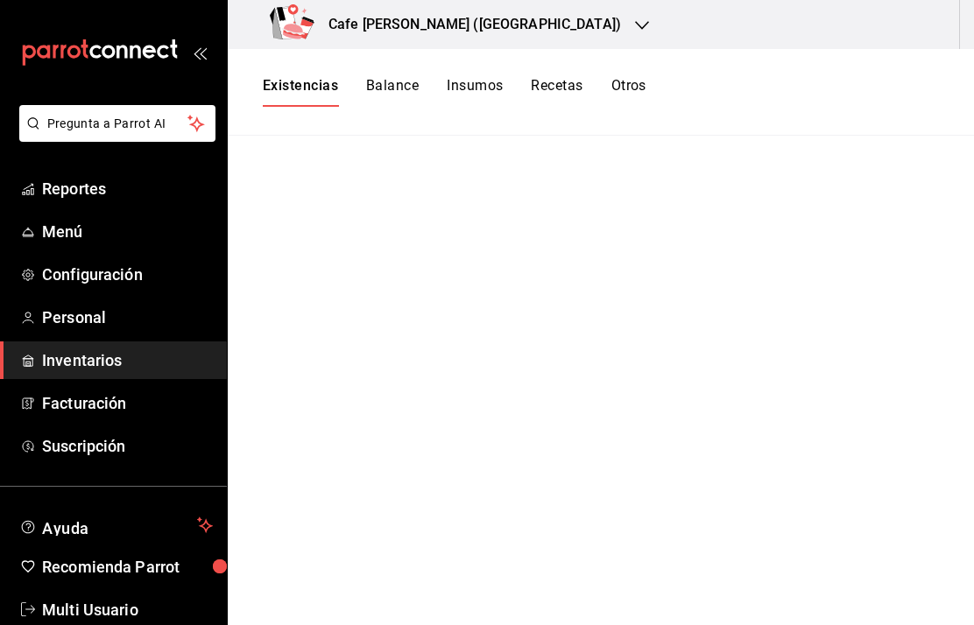
click at [70, 610] on span "Multi Usuario" at bounding box center [127, 610] width 171 height 24
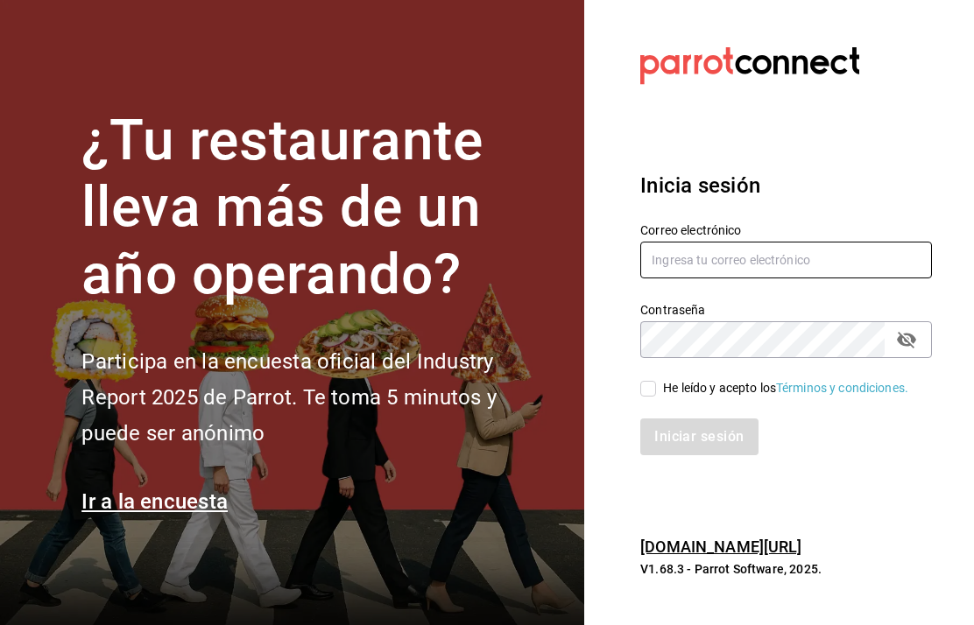
click at [751, 278] on input "text" at bounding box center [786, 260] width 292 height 37
click at [542, 488] on section "¿Tu restaurante lleva más de un año operando? Participa en la encuesta oficial …" at bounding box center [292, 312] width 584 height 625
click at [849, 454] on section "Datos incorrectos. Verifica que tu Correo o Contraseña estén bien escritos. Ini…" at bounding box center [779, 312] width 390 height 625
click at [793, 242] on input "text" at bounding box center [786, 260] width 292 height 37
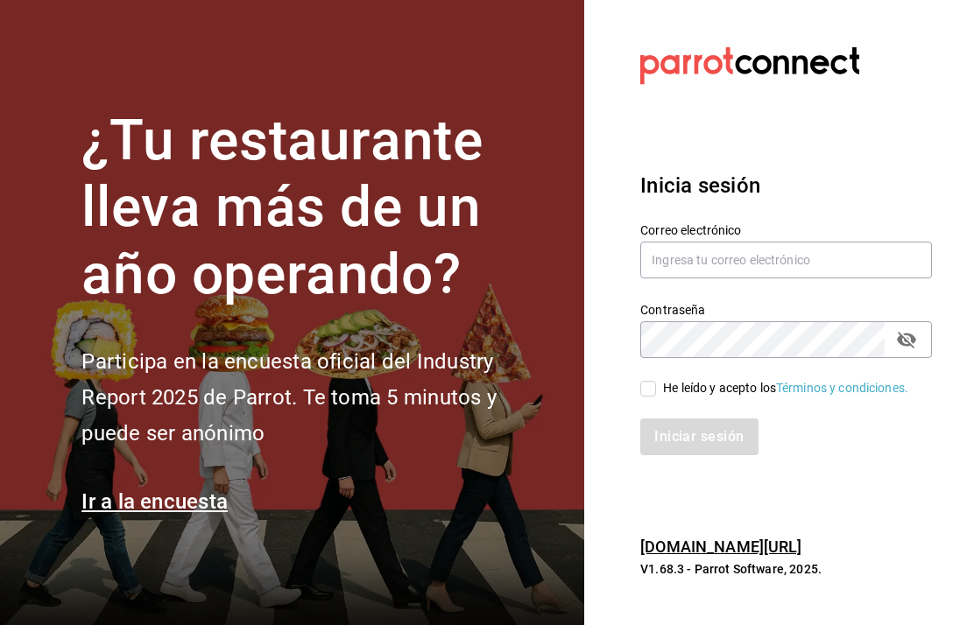
click at [773, 278] on input "text" at bounding box center [786, 260] width 292 height 37
type input "multiusuario@cafemoreto.com"
click at [649, 397] on input "He leído y acepto los Términos y condiciones." at bounding box center [648, 389] width 16 height 16
checkbox input "true"
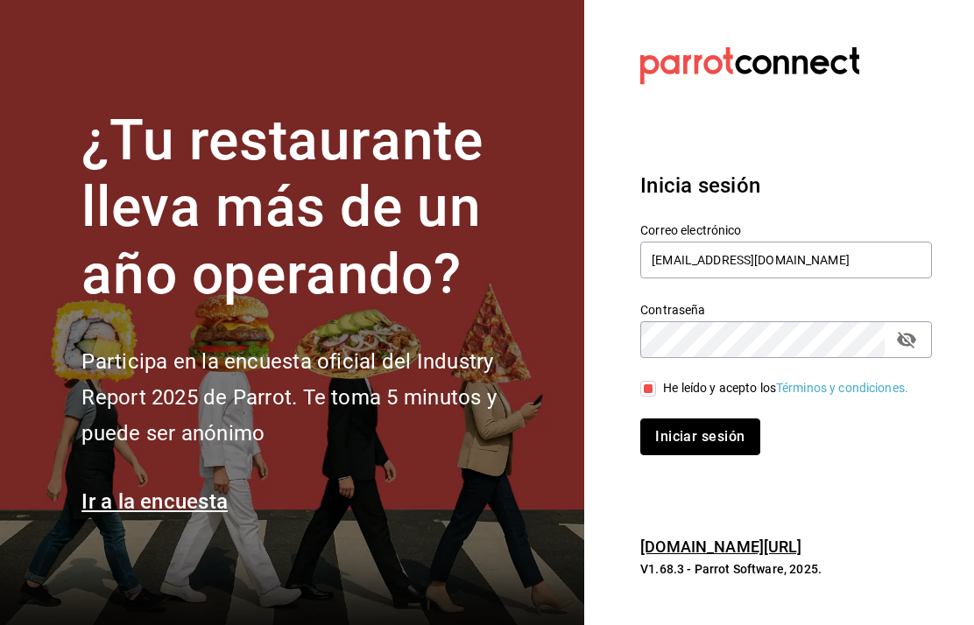
click at [710, 455] on button "Iniciar sesión" at bounding box center [699, 437] width 119 height 37
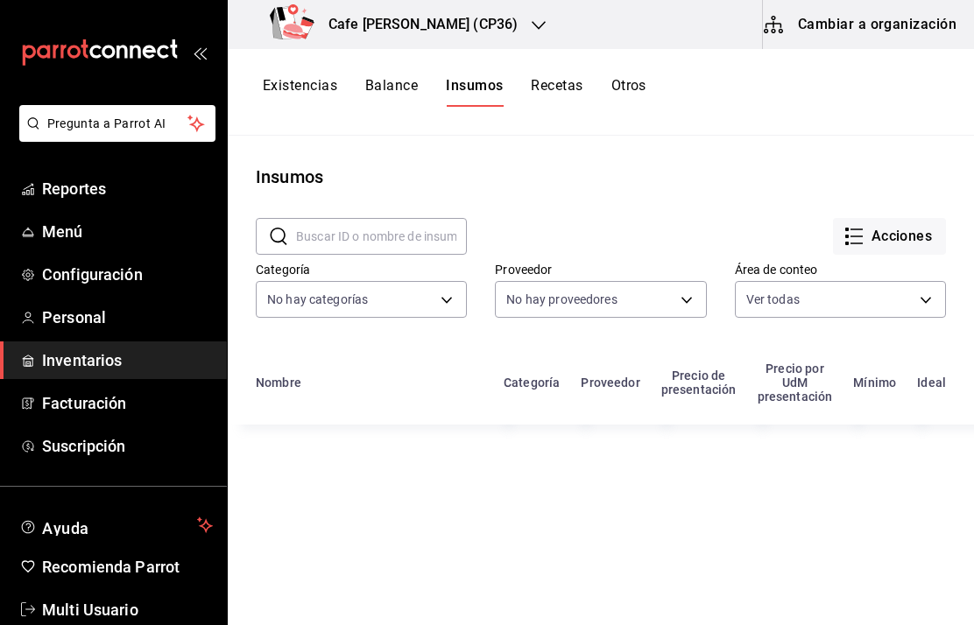
click at [360, 243] on input "text" at bounding box center [381, 236] width 171 height 35
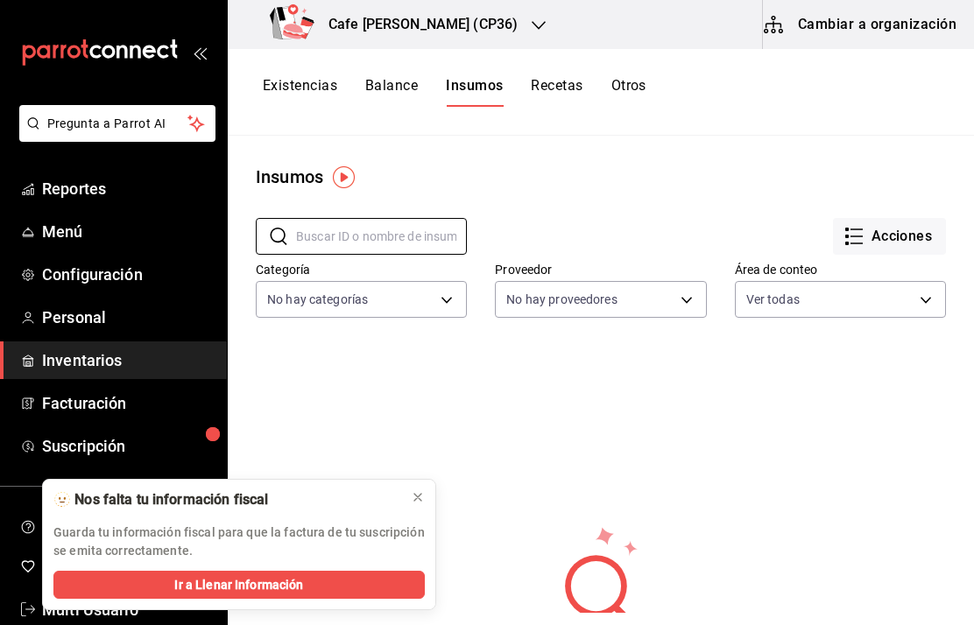
click at [98, 349] on span "Inventarios" at bounding box center [127, 361] width 171 height 24
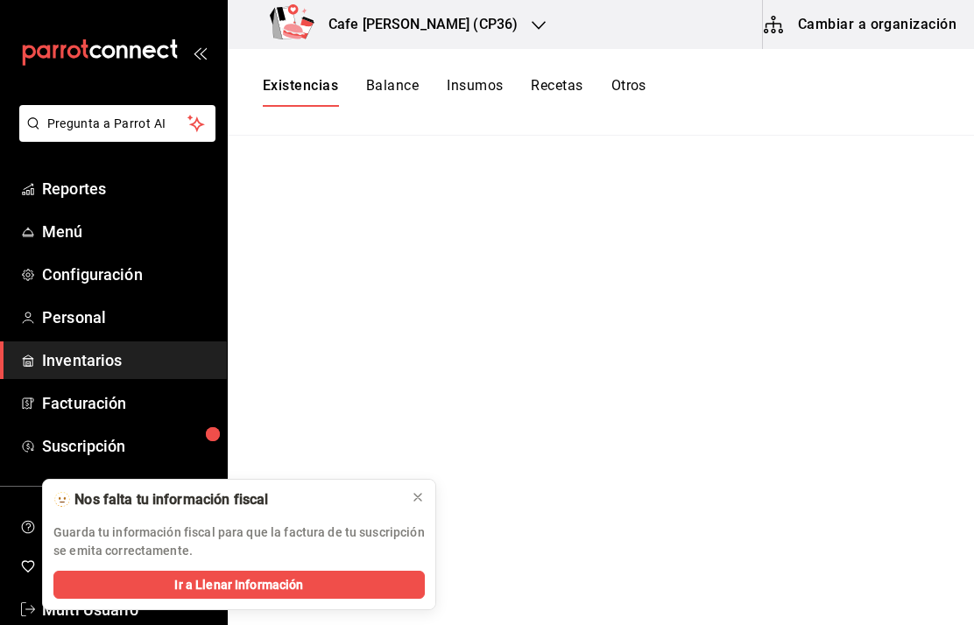
click at [109, 361] on span "Inventarios" at bounding box center [127, 361] width 171 height 24
click at [874, 24] on button "Cambiar a organización" at bounding box center [861, 24] width 197 height 49
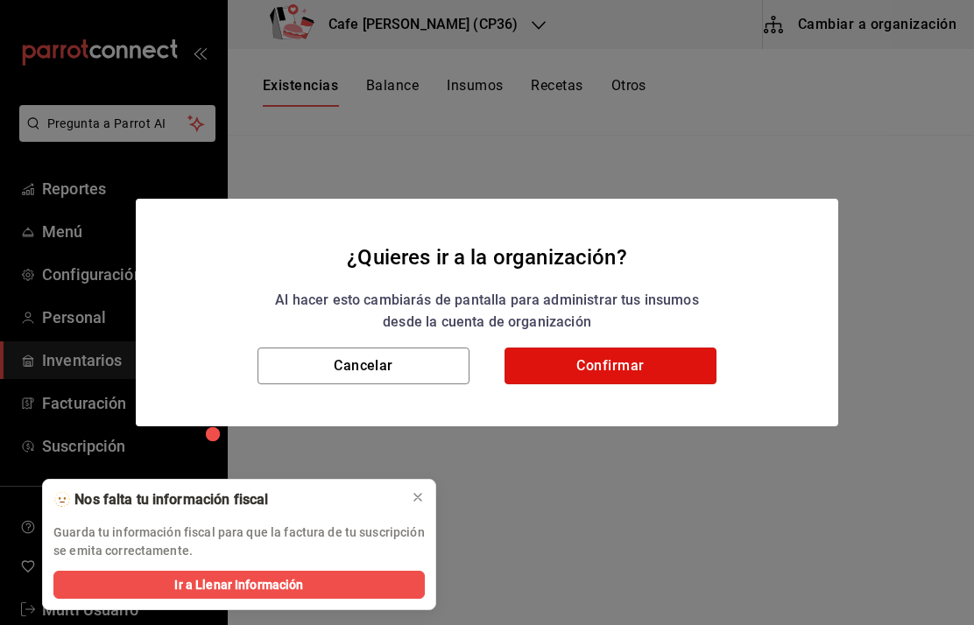
click at [617, 378] on button "Confirmar" at bounding box center [610, 366] width 212 height 37
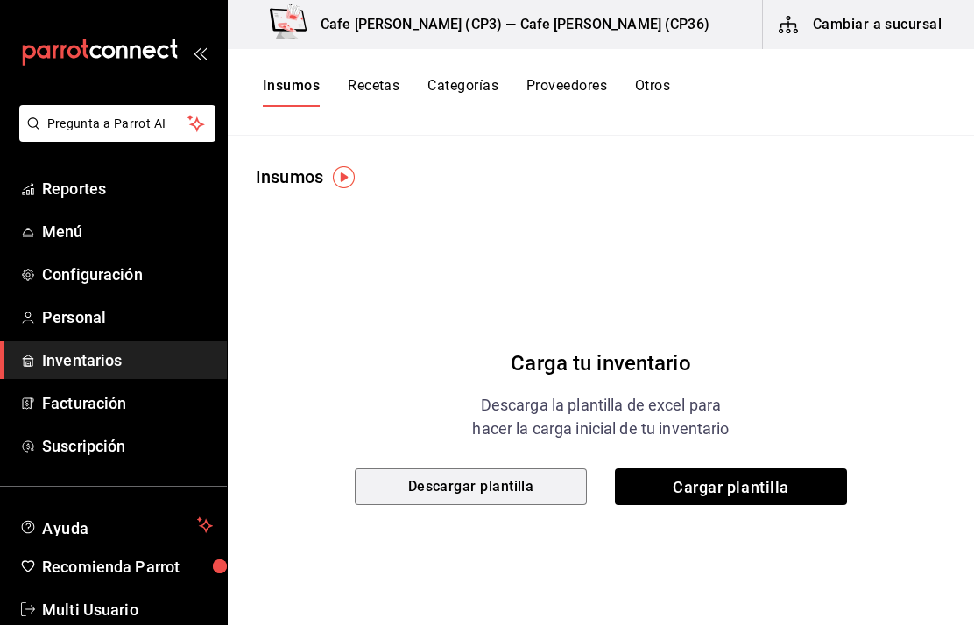
click at [485, 488] on button "Descargar plantilla" at bounding box center [471, 487] width 232 height 37
click at [385, 88] on button "Recetas" at bounding box center [374, 92] width 52 height 30
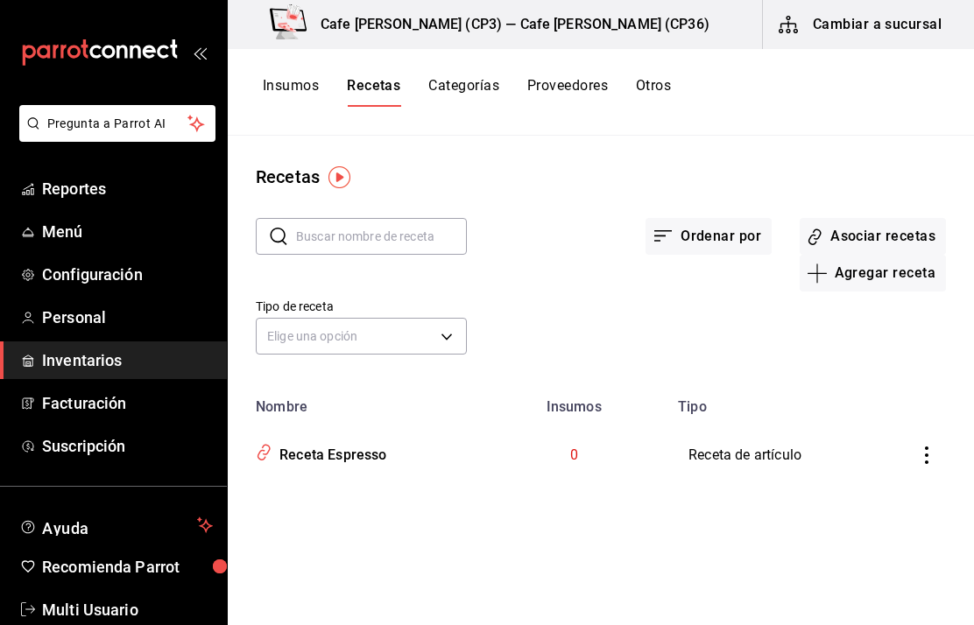
click at [117, 127] on span "Pregunta a Parrot AI" at bounding box center [117, 124] width 141 height 18
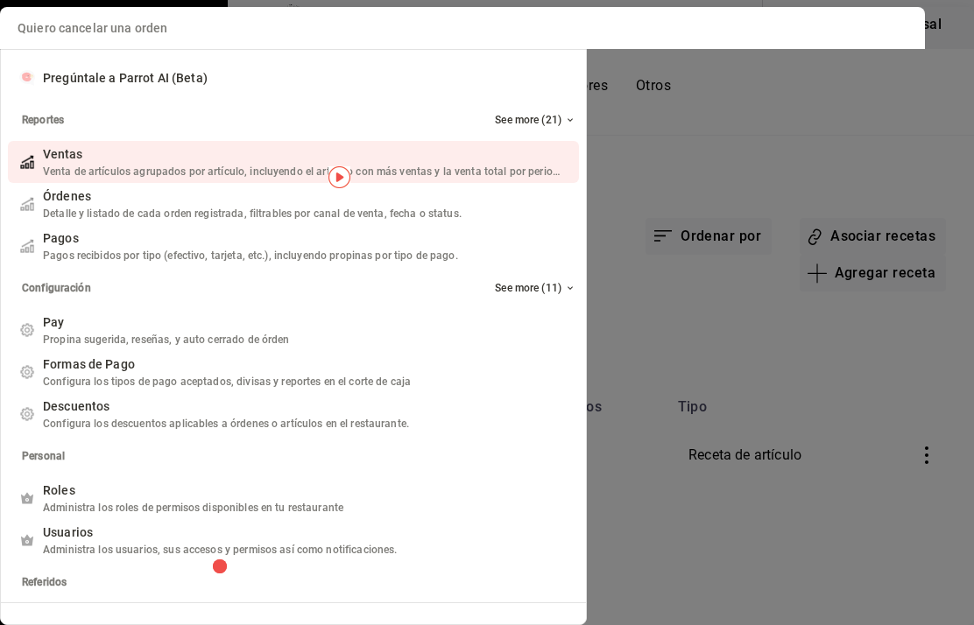
click at [735, 169] on div "Quiero cancelar una orden Pregúntale a Parrot AI (Beta) Reportes See more (21) …" at bounding box center [487, 316] width 974 height 618
click at [758, 162] on div "¿Dónde puedo encontrar mis ventas? Pregúntale a Parrot AI (Beta) Reportes See m…" at bounding box center [487, 316] width 974 height 618
click at [164, 37] on input "Quiero cancelar una orden" at bounding box center [463, 28] width 904 height 42
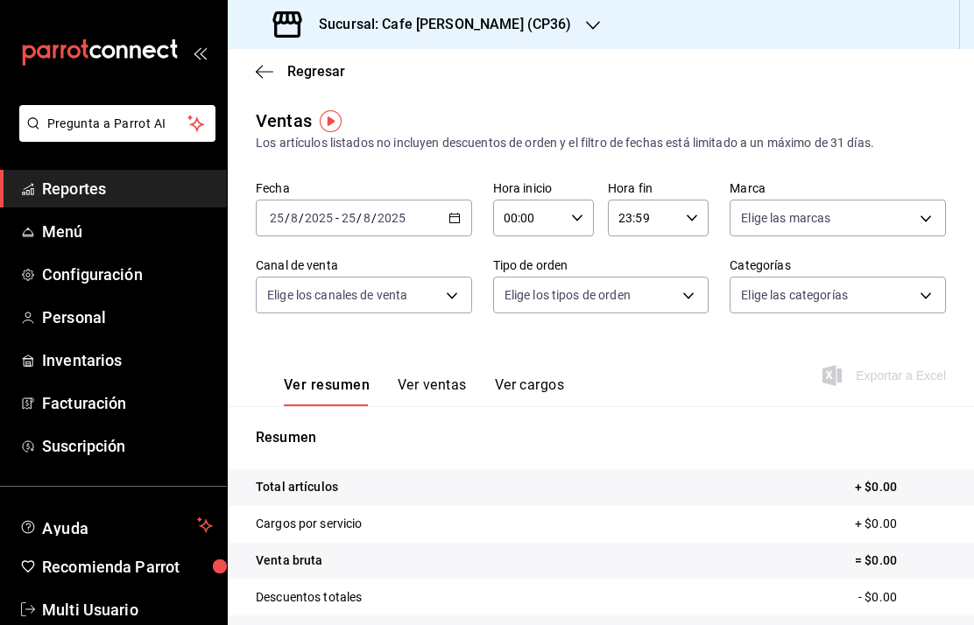
click at [103, 131] on span "Pregunta a Parrot AI" at bounding box center [117, 124] width 141 height 18
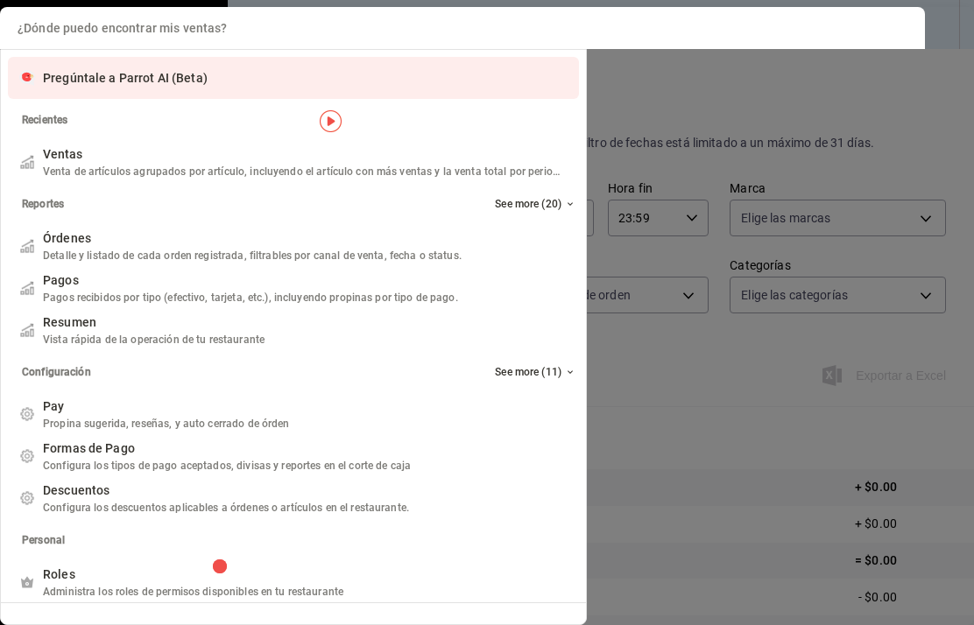
click at [74, 77] on span "Pregúntale a Parrot AI (Beta)" at bounding box center [125, 78] width 165 height 14
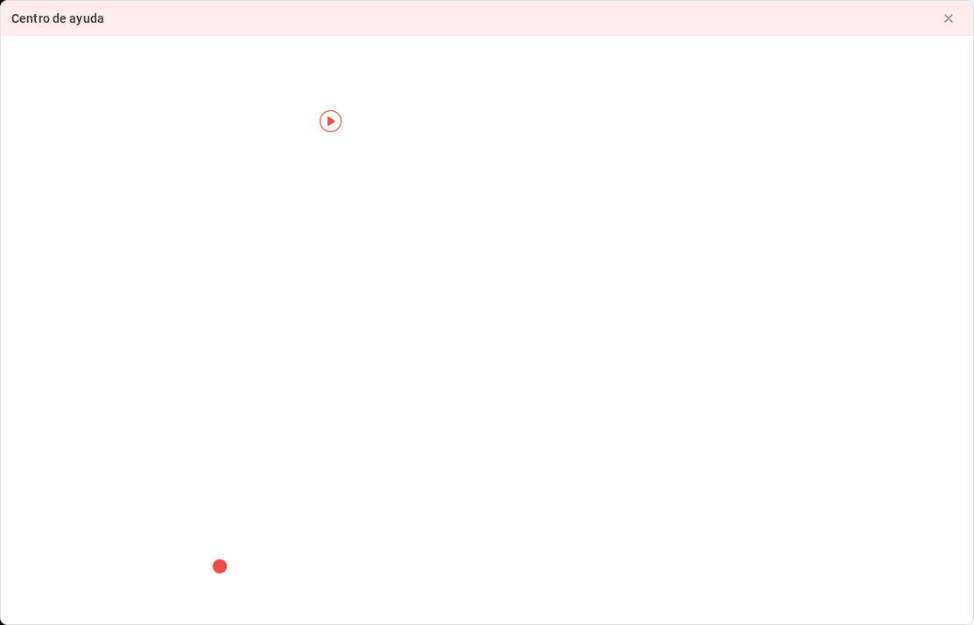
click at [112, 26] on div "Centro de ayuda" at bounding box center [462, 18] width 923 height 35
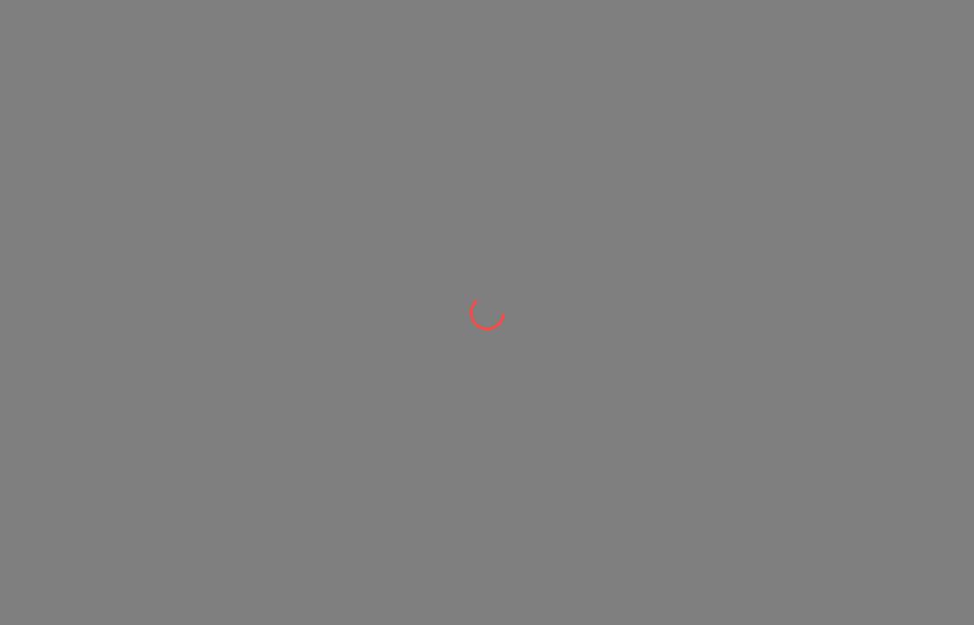
click at [47, 59] on div at bounding box center [487, 312] width 974 height 625
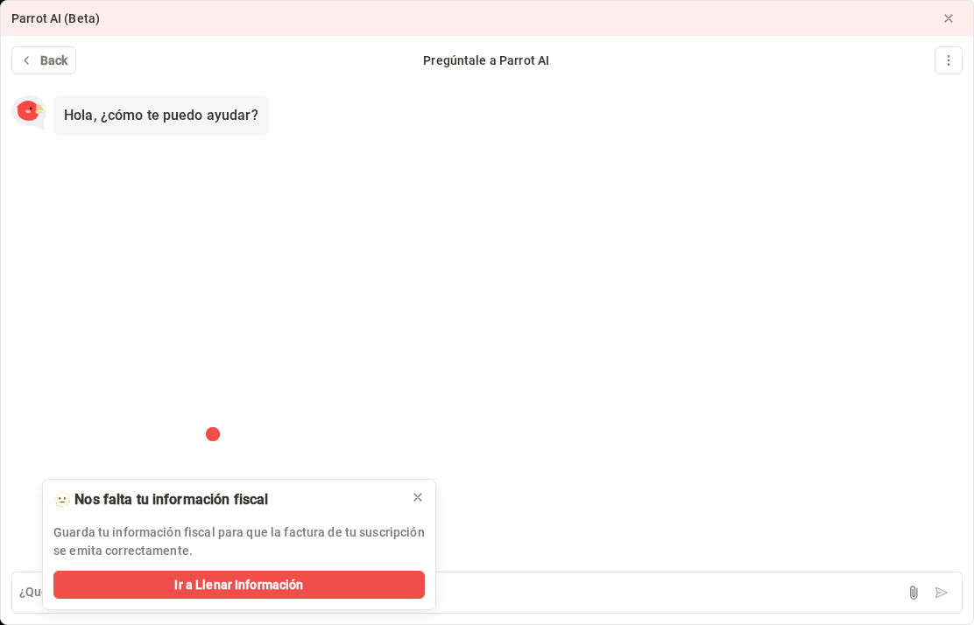
click at [847, 593] on textarea at bounding box center [486, 593] width 951 height 42
click at [949, 18] on icon at bounding box center [948, 18] width 14 height 14
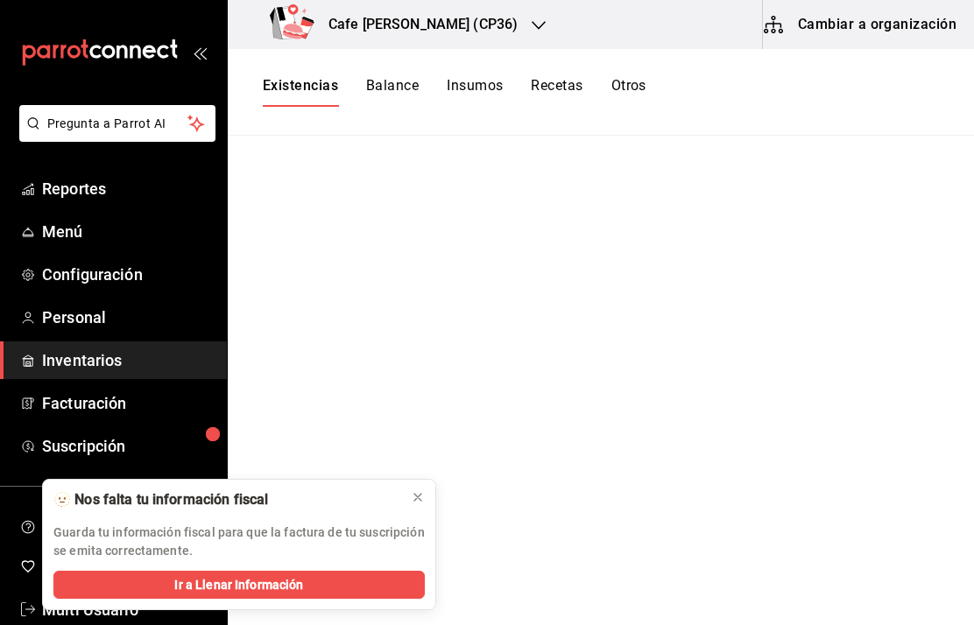
click at [418, 504] on div at bounding box center [418, 498] width 14 height 18
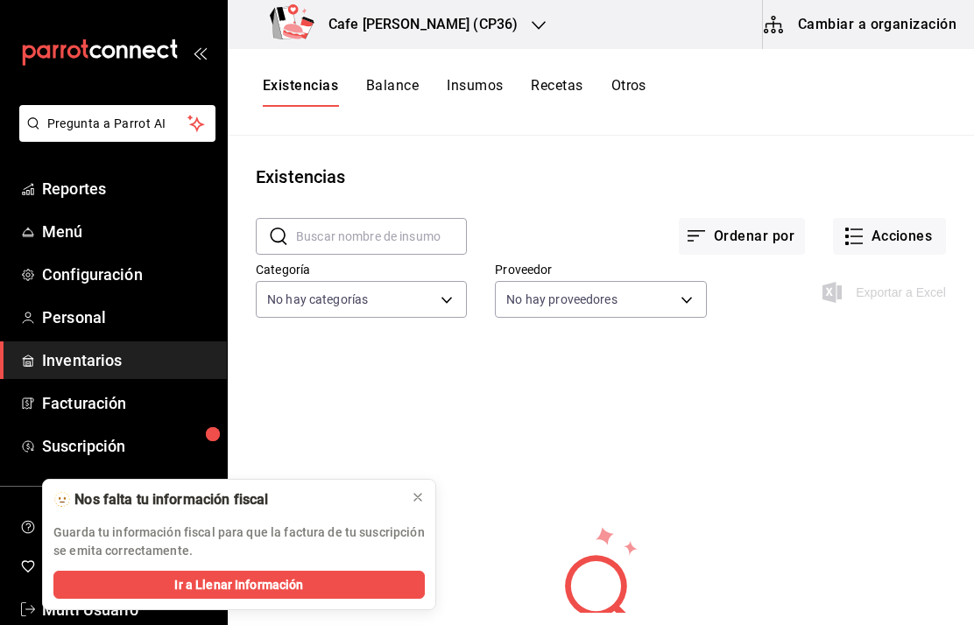
click at [328, 241] on input "text" at bounding box center [381, 236] width 171 height 35
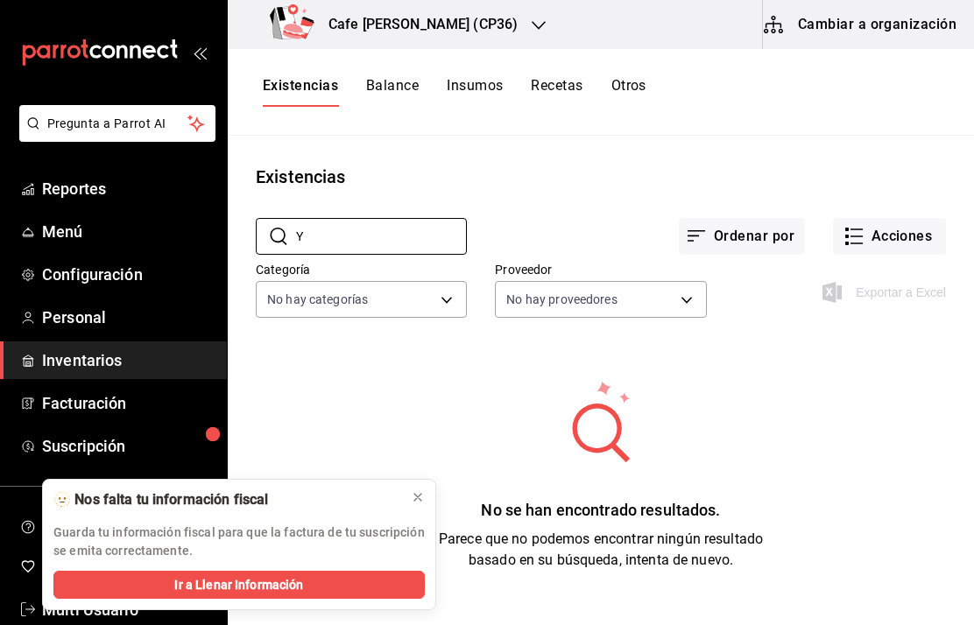
type input "Y"
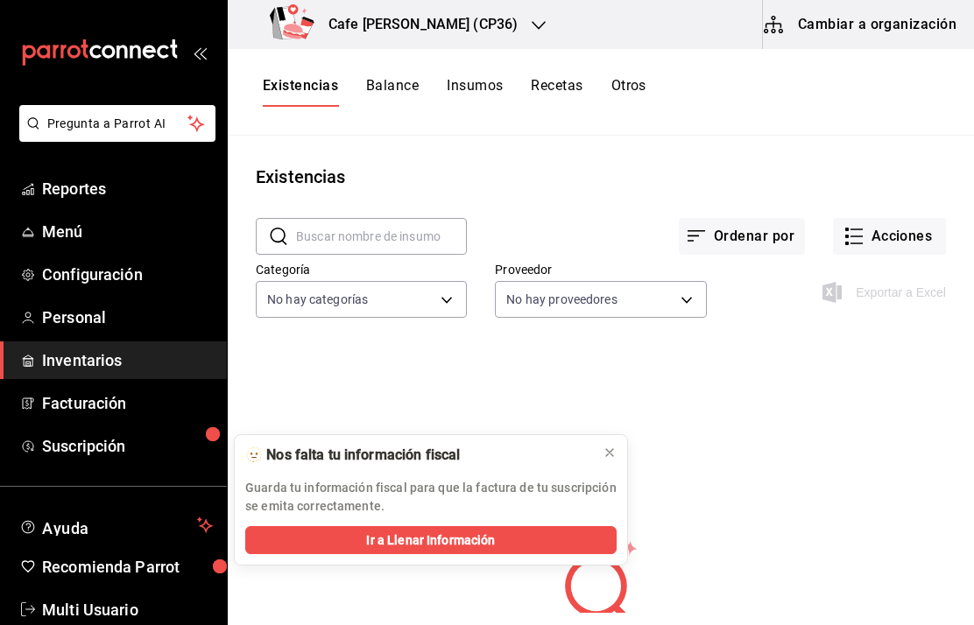
click at [118, 131] on span "Pregunta a Parrot AI" at bounding box center [117, 124] width 141 height 18
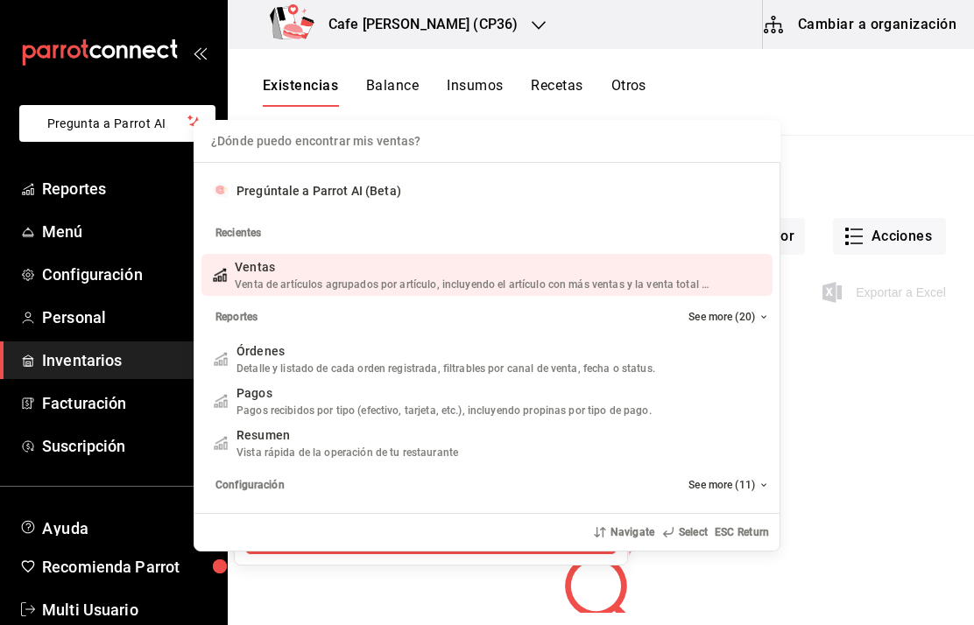
click at [347, 139] on input "Quiero cancelar una orden" at bounding box center [487, 141] width 566 height 42
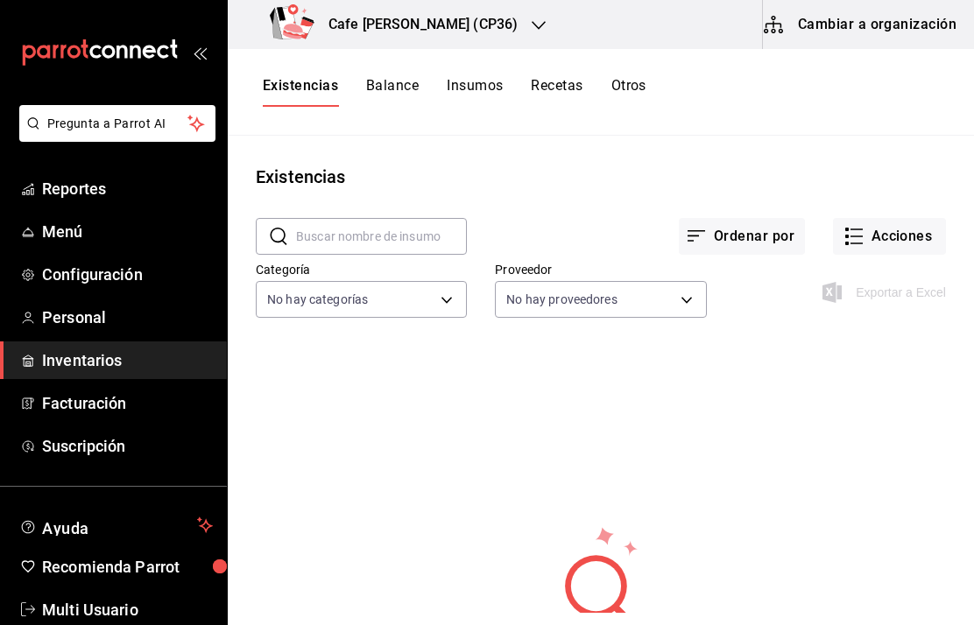
click at [109, 118] on span "Pregunta a Parrot AI" at bounding box center [117, 124] width 141 height 18
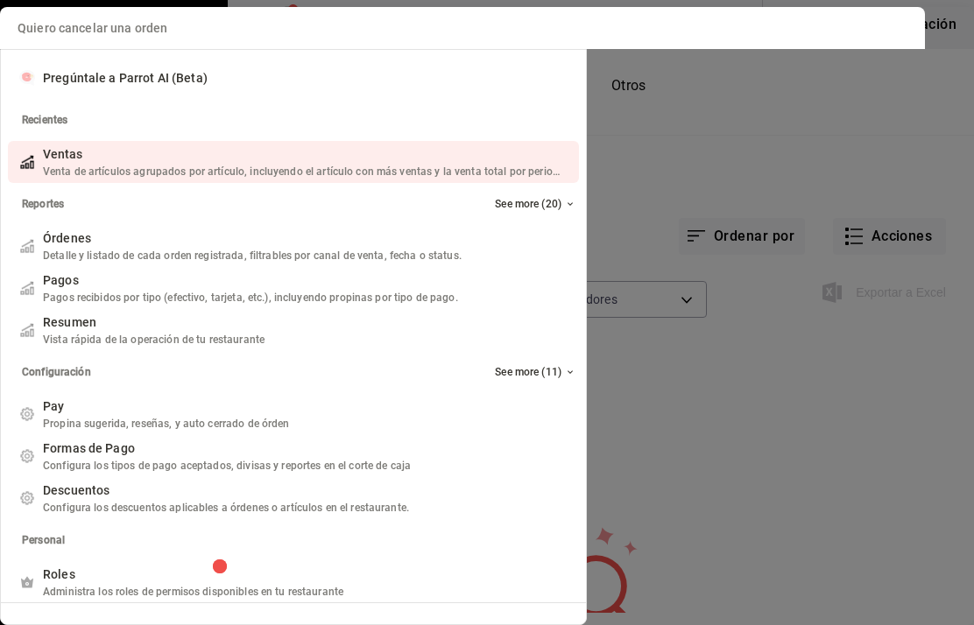
click at [54, 28] on input "Quiero cancelar una orden" at bounding box center [463, 28] width 904 height 42
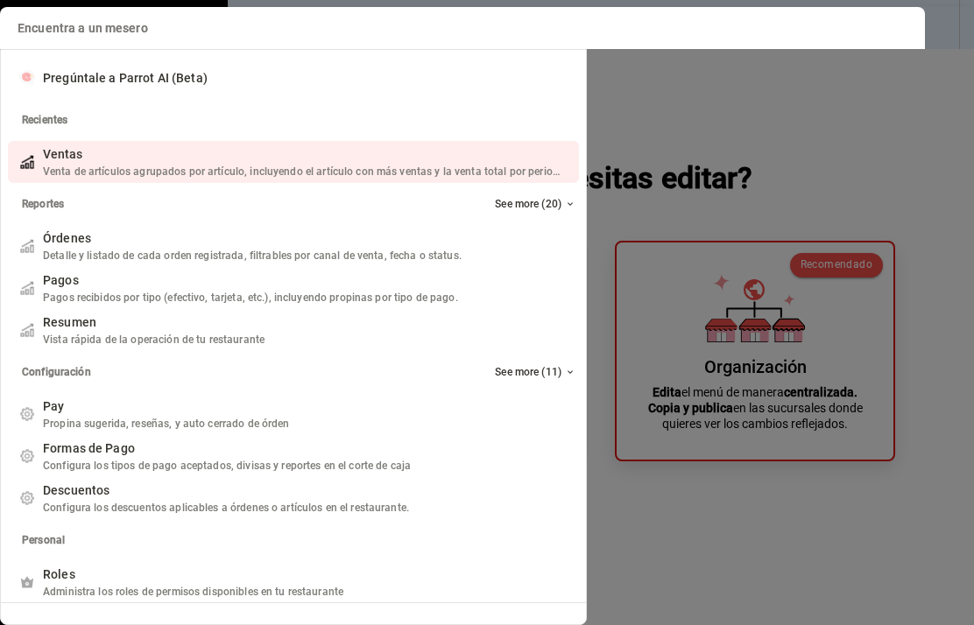
click at [864, 173] on div "Encuentra a un mesero Encuentra a un mesero Pregúntale a Parrot AI (Beta) Recie…" at bounding box center [487, 316] width 974 height 618
click at [877, 180] on div "Encuentra a un mesero Pregúntale a Parrot AI (Beta) Recientes Ventas Venta de a…" at bounding box center [487, 316] width 974 height 618
click at [902, 130] on div "Encuentra un artículo Encuentra un artículo Pregúntale a Parrot AI (Beta) Recie…" at bounding box center [487, 316] width 974 height 618
click at [913, 201] on div "Encuentra un artículo Pregúntale a Parrot AI (Beta) Recientes Ventas Venta de a…" at bounding box center [487, 316] width 974 height 618
click at [908, 144] on div "Ver Reporte de Ventas Pregúntale a Parrot AI (Beta) Recientes Ventas Venta de a…" at bounding box center [487, 316] width 974 height 618
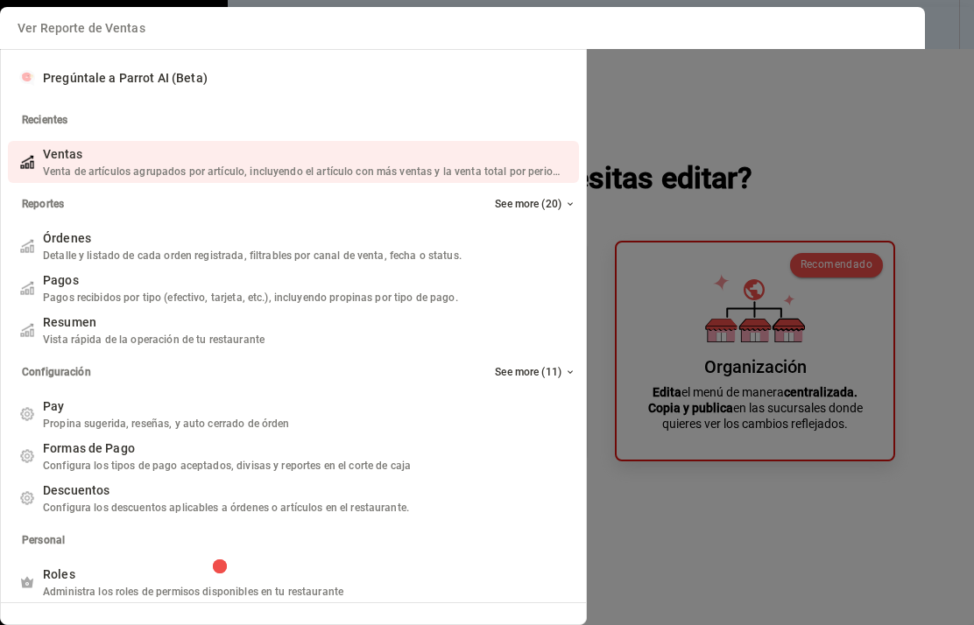
click at [908, 144] on div "Ver Reporte de Ventas Pregúntale a Parrot AI (Beta) Recientes Ventas Venta de a…" at bounding box center [487, 316] width 974 height 618
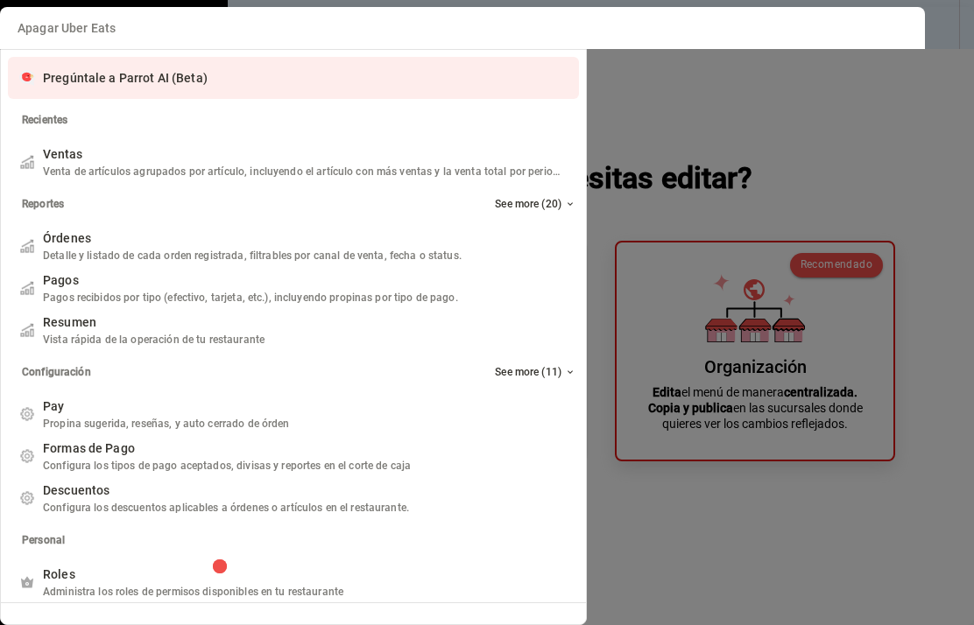
click at [563, 97] on div "Pregúntale a Parrot AI (Beta)" at bounding box center [293, 78] width 571 height 42
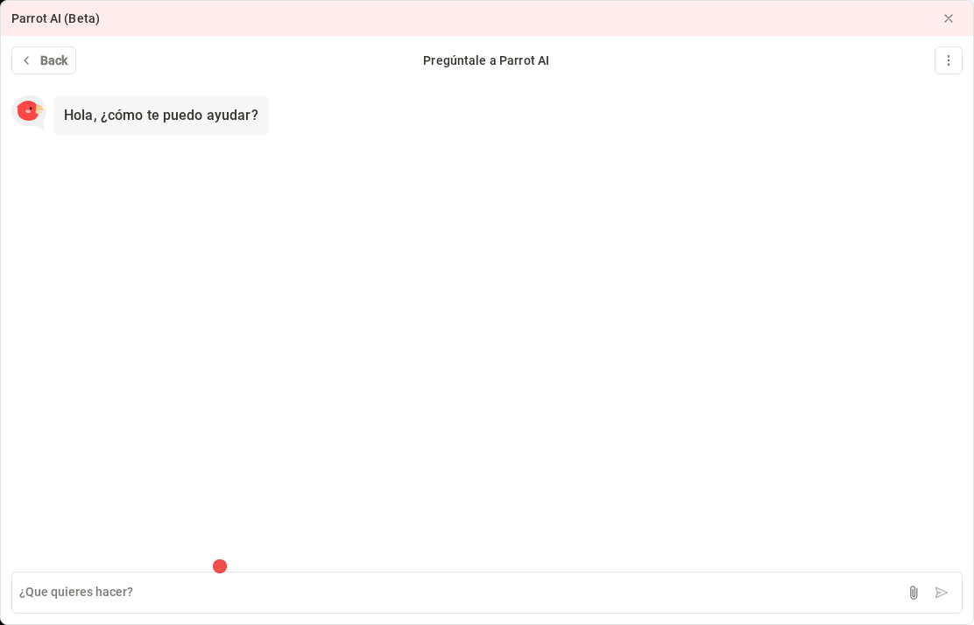
click at [30, 59] on icon at bounding box center [26, 60] width 14 height 14
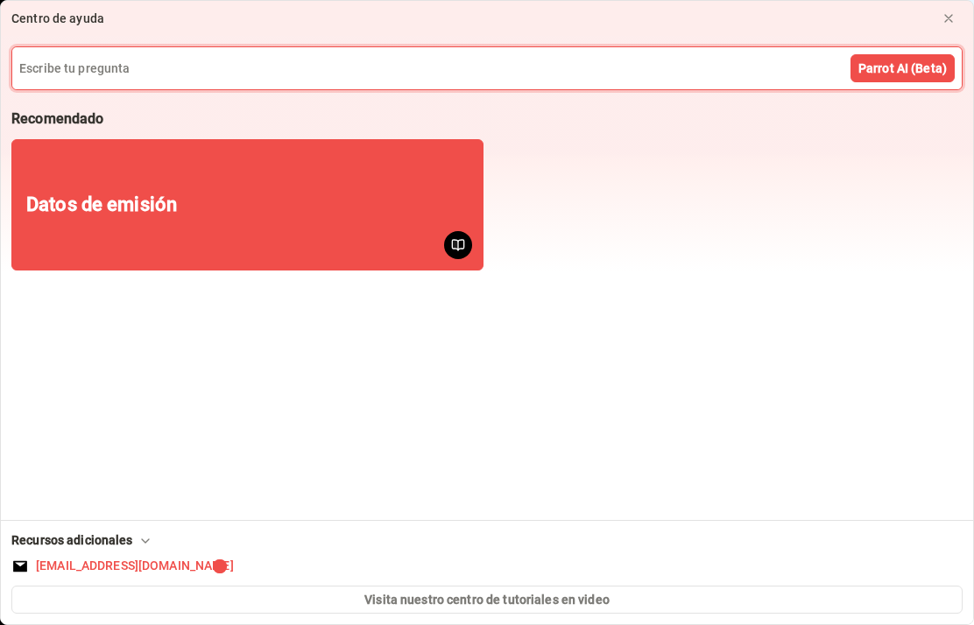
click at [962, 13] on button at bounding box center [948, 18] width 28 height 28
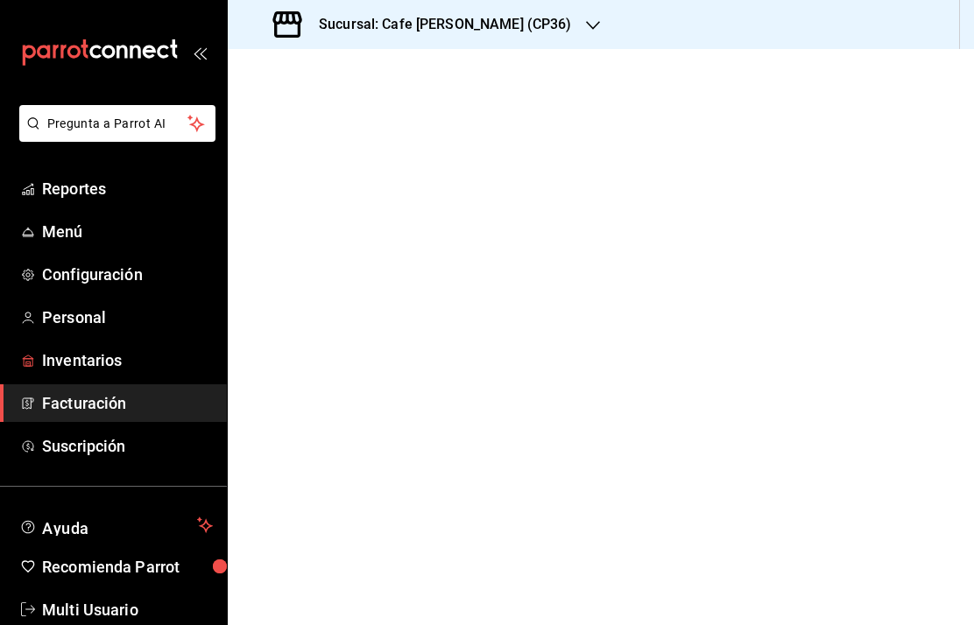
click at [60, 355] on span "Inventarios" at bounding box center [127, 361] width 171 height 24
